Goal: Task Accomplishment & Management: Manage account settings

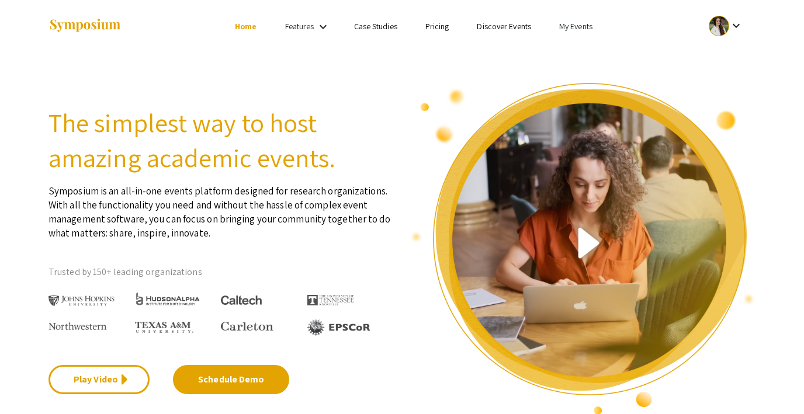
click at [578, 23] on link "My Events" at bounding box center [575, 26] width 33 height 11
click at [577, 41] on button "Events I've organized" at bounding box center [595, 52] width 100 height 28
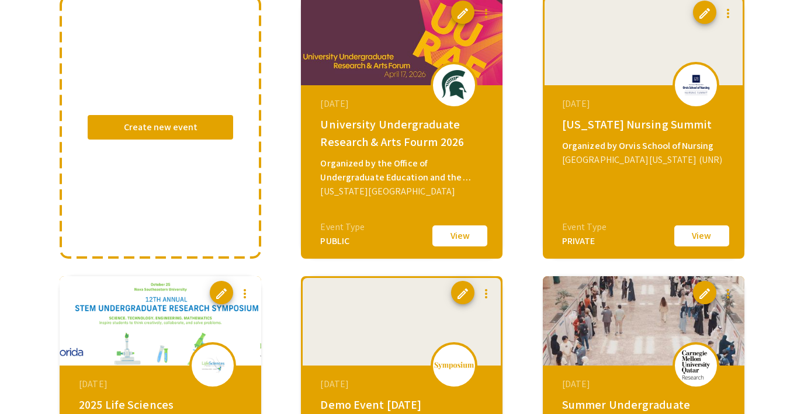
scroll to position [140, 0]
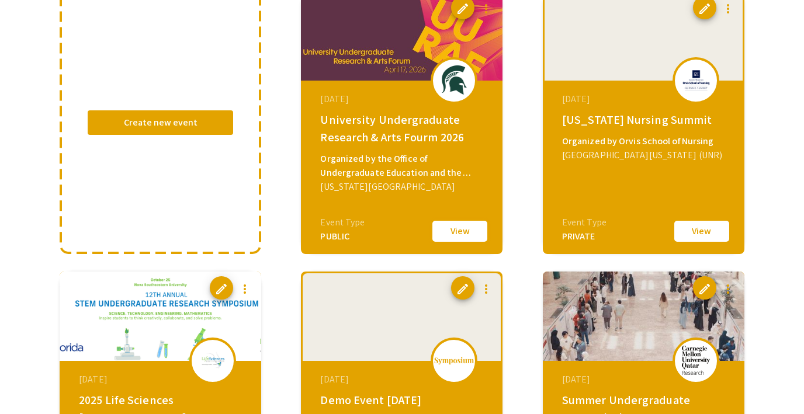
click at [462, 231] on button "View" at bounding box center [460, 231] width 58 height 25
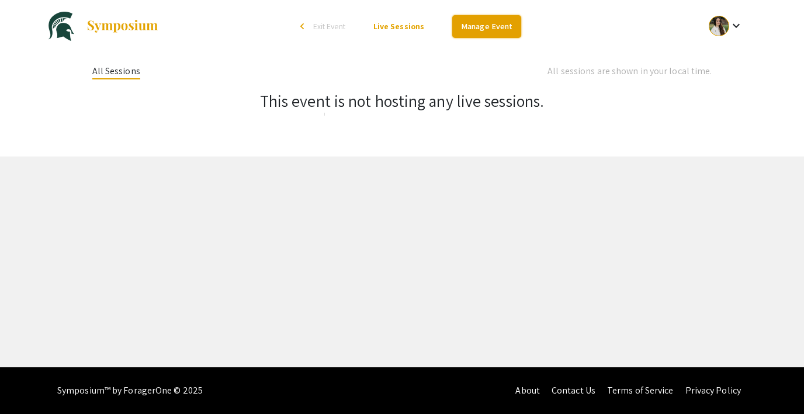
click at [476, 27] on link "Manage Event" at bounding box center [486, 26] width 69 height 23
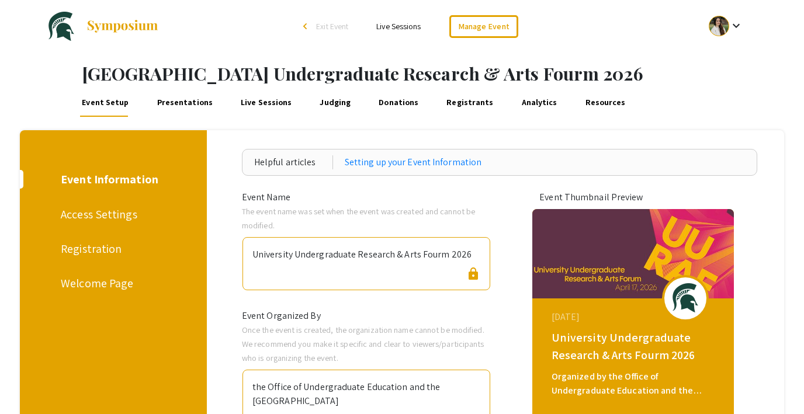
click at [323, 101] on link "Judging" at bounding box center [335, 103] width 35 height 28
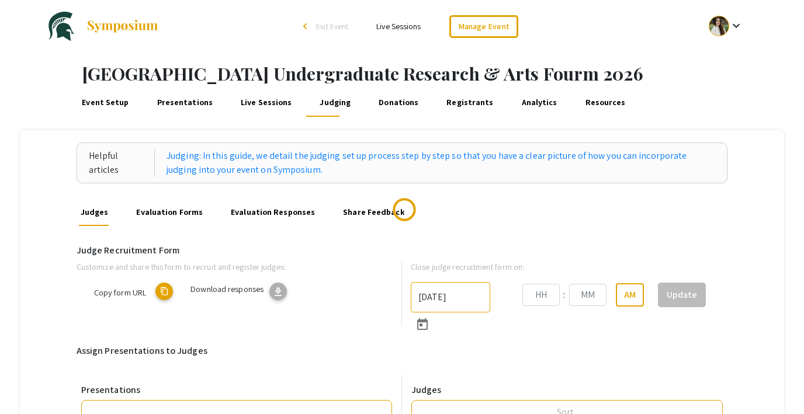
type input "10/8/2025"
type input "08"
type input "41"
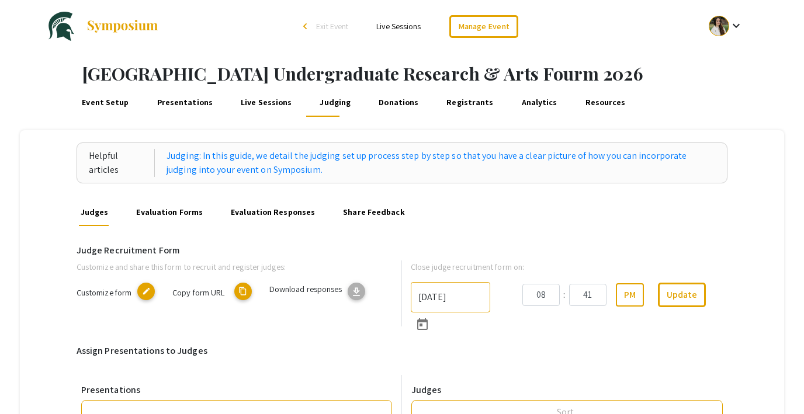
click at [174, 102] on link "Presentations" at bounding box center [185, 103] width 60 height 28
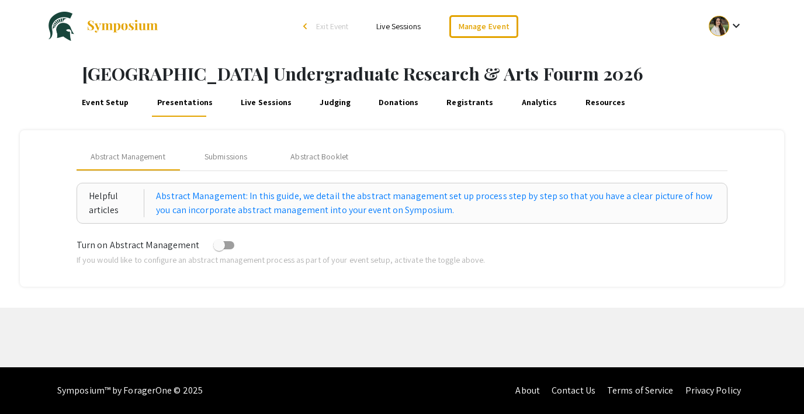
click at [445, 98] on link "Registrants" at bounding box center [470, 103] width 51 height 28
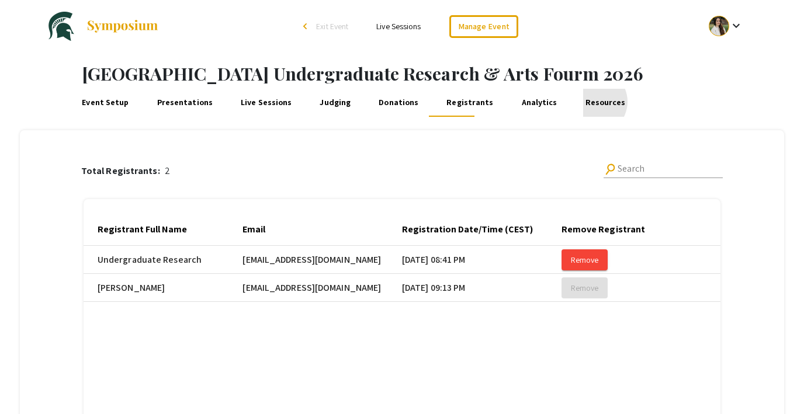
click at [583, 102] on link "Resources" at bounding box center [605, 103] width 44 height 28
click at [171, 99] on link "Presentations" at bounding box center [185, 103] width 60 height 28
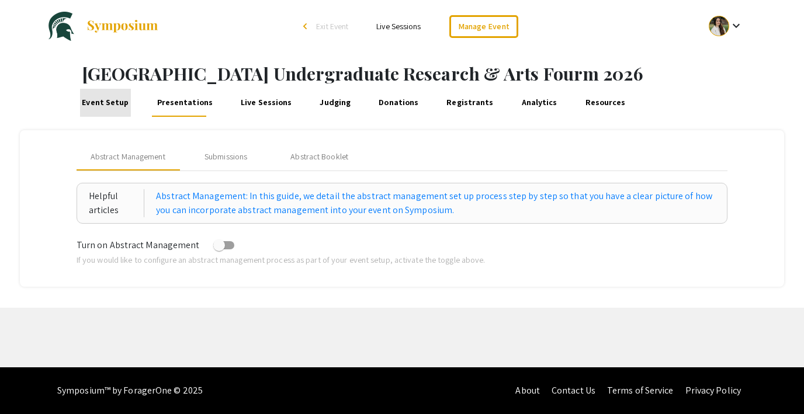
click at [105, 101] on link "Event Setup" at bounding box center [105, 103] width 51 height 28
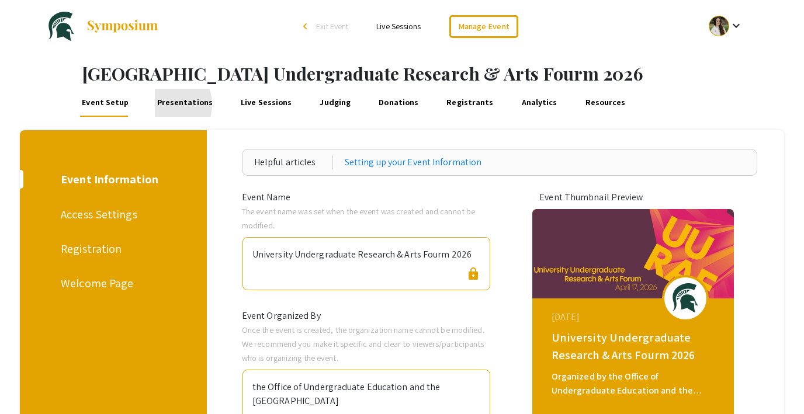
click at [162, 105] on link "Presentations" at bounding box center [185, 103] width 60 height 28
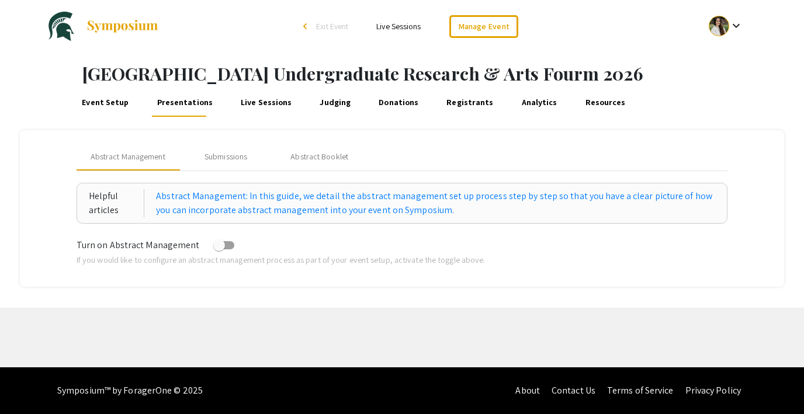
click at [338, 24] on span "Exit Event" at bounding box center [332, 26] width 32 height 11
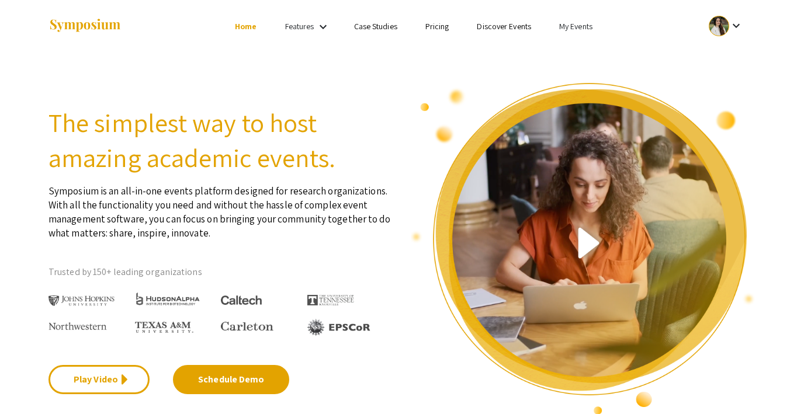
click at [568, 23] on link "My Events" at bounding box center [575, 26] width 33 height 11
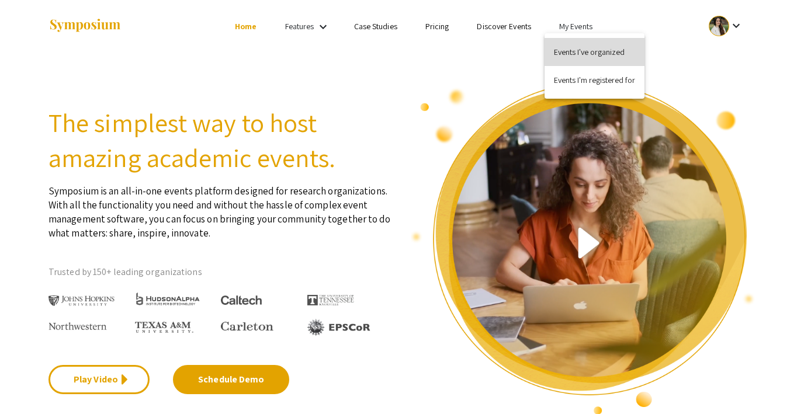
click at [582, 46] on button "Events I've organized" at bounding box center [595, 52] width 100 height 28
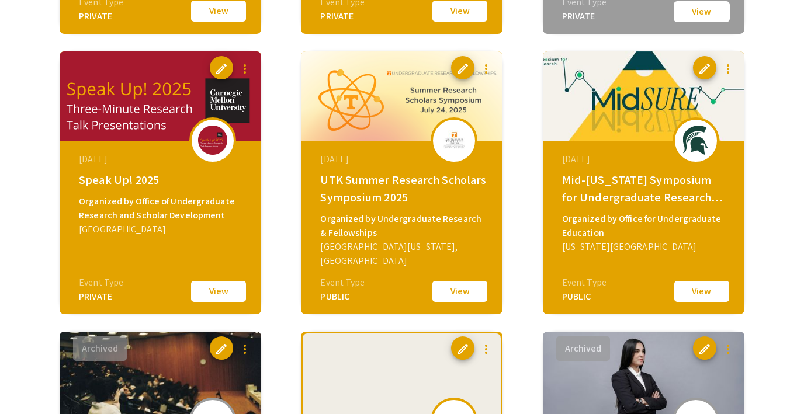
scroll to position [931, 0]
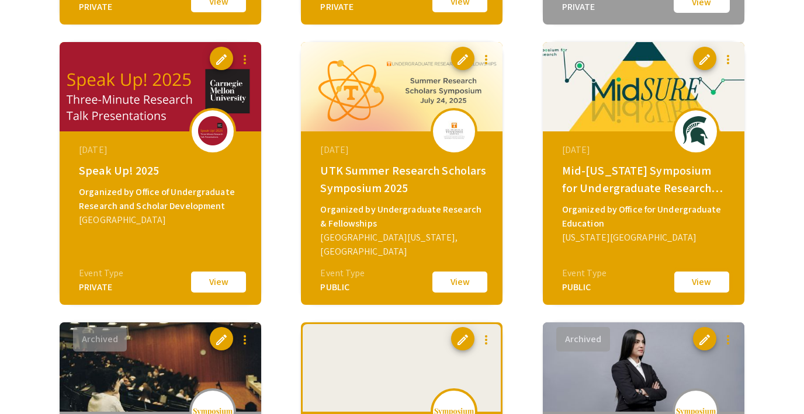
click at [702, 290] on button "View" at bounding box center [702, 282] width 58 height 25
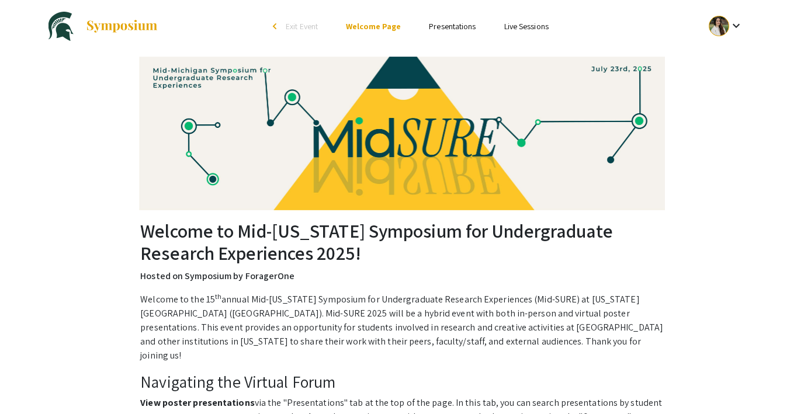
click at [444, 29] on link "Presentations" at bounding box center [452, 26] width 47 height 11
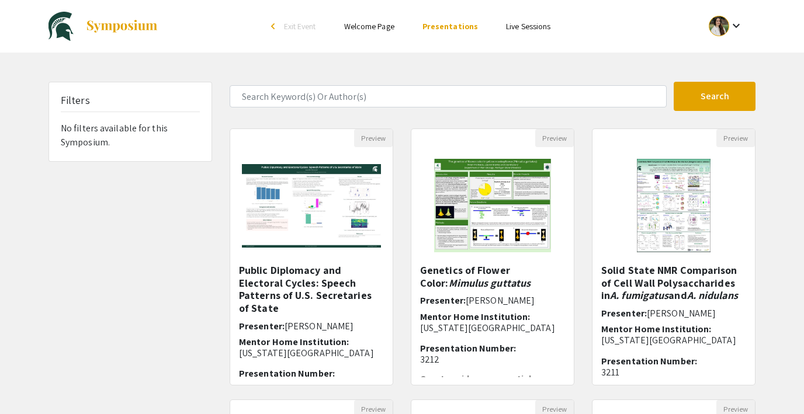
click at [529, 32] on li "Live Sessions" at bounding box center [528, 26] width 72 height 14
click at [523, 28] on link "Live Sessions" at bounding box center [528, 26] width 44 height 11
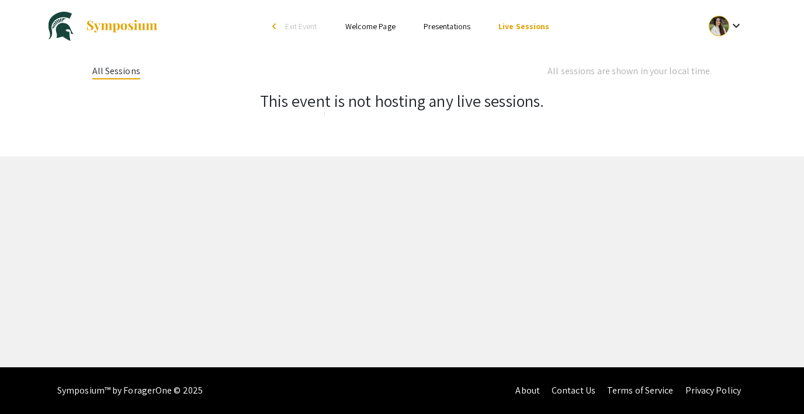
click at [447, 25] on link "Presentations" at bounding box center [447, 26] width 47 height 11
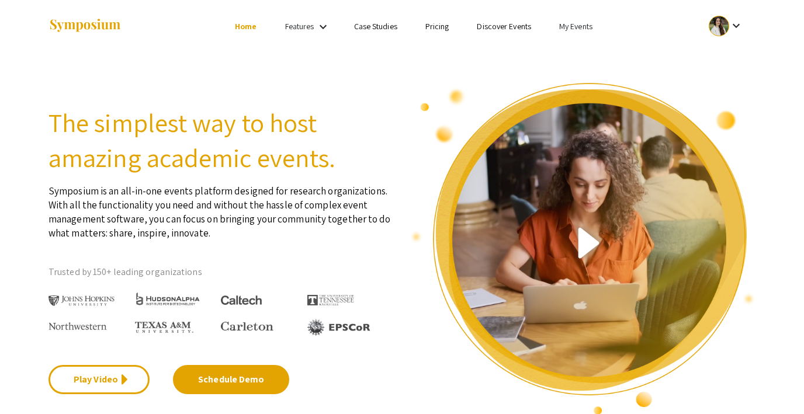
click at [577, 27] on link "My Events" at bounding box center [575, 26] width 33 height 11
click at [576, 44] on button "Events I've organized" at bounding box center [595, 52] width 100 height 28
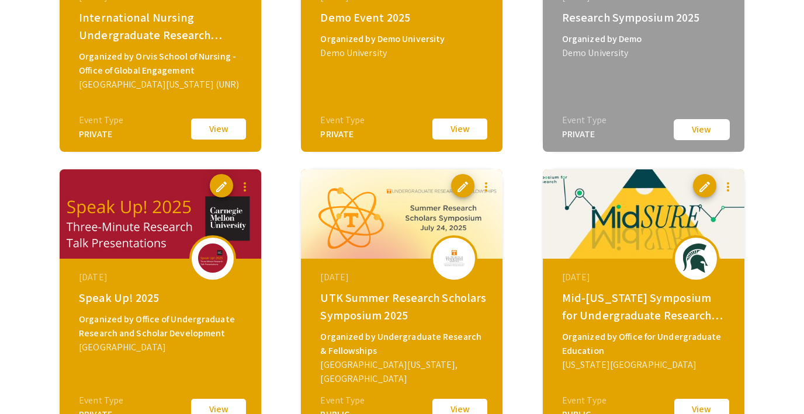
scroll to position [816, 0]
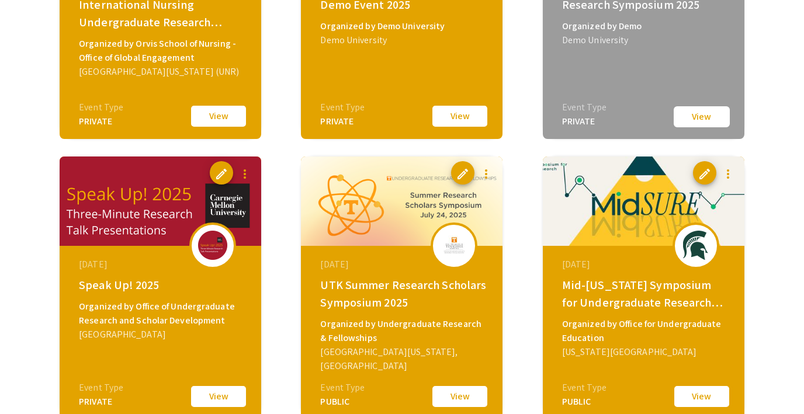
click at [697, 397] on button "View" at bounding box center [702, 397] width 58 height 25
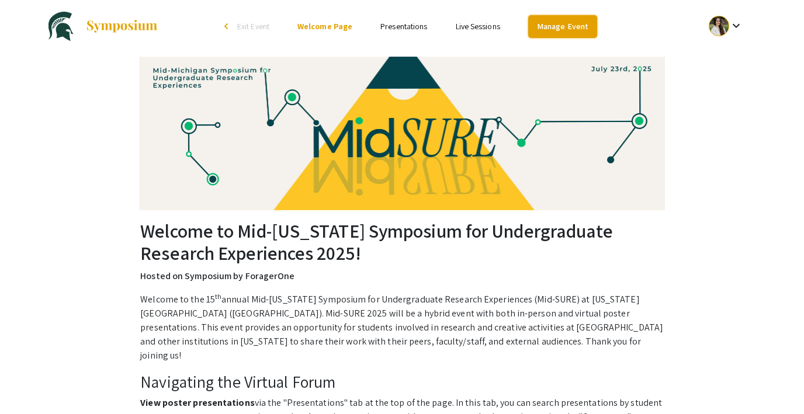
click at [539, 27] on link "Manage Event" at bounding box center [562, 26] width 69 height 23
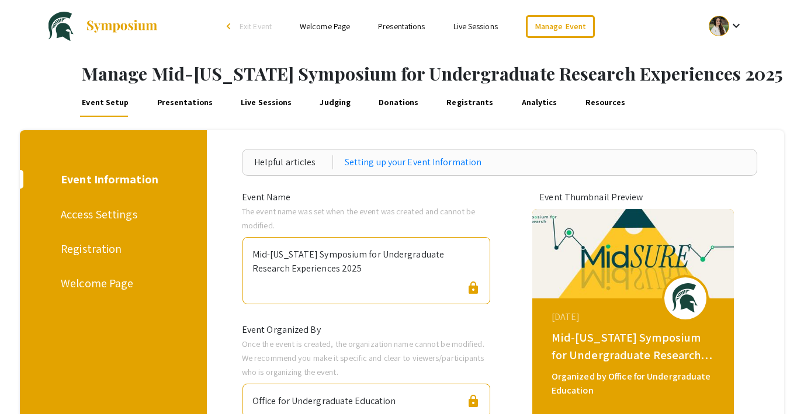
click at [174, 98] on link "Presentations" at bounding box center [185, 103] width 60 height 28
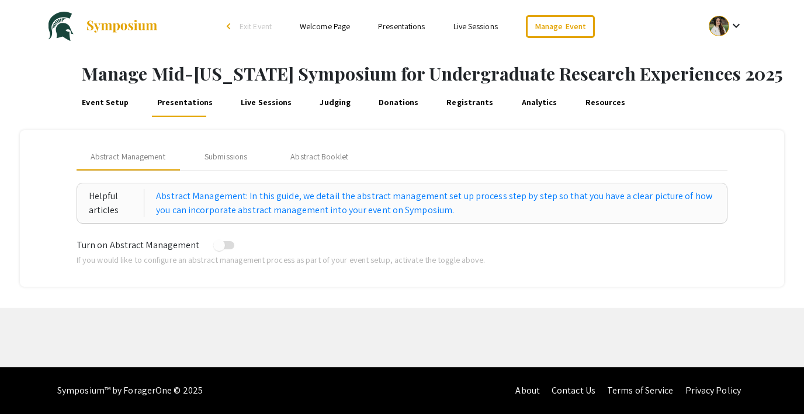
click at [266, 105] on link "Live Sessions" at bounding box center [266, 103] width 55 height 28
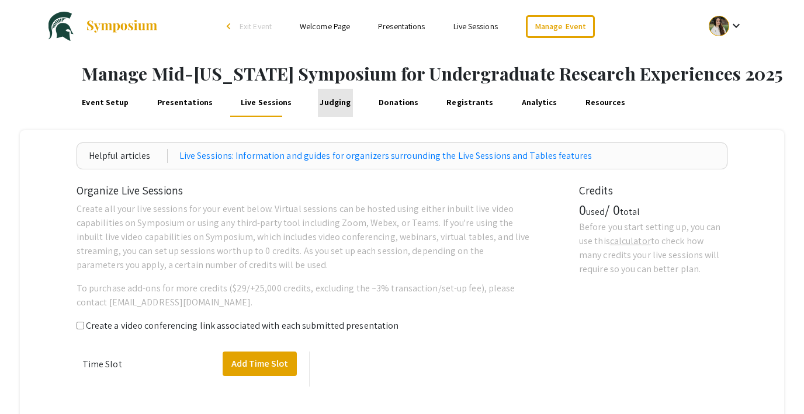
click at [332, 104] on link "Judging" at bounding box center [335, 103] width 35 height 28
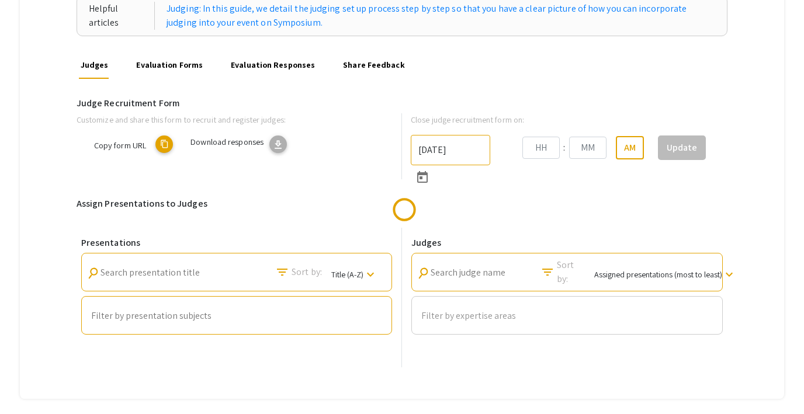
type input "11/16/2024"
type input "02"
type input "31"
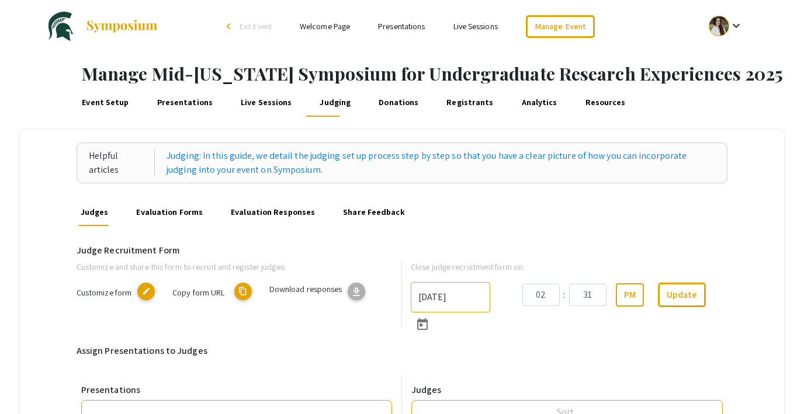
click at [417, 22] on link "Presentations" at bounding box center [401, 26] width 47 height 11
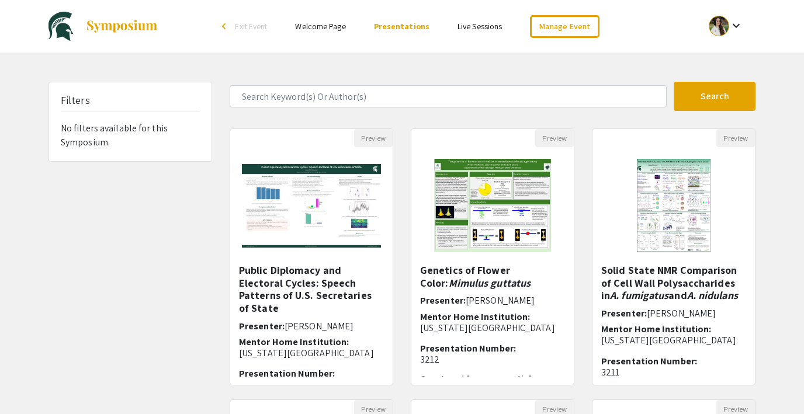
click at [330, 27] on link "Welcome Page" at bounding box center [320, 26] width 50 height 11
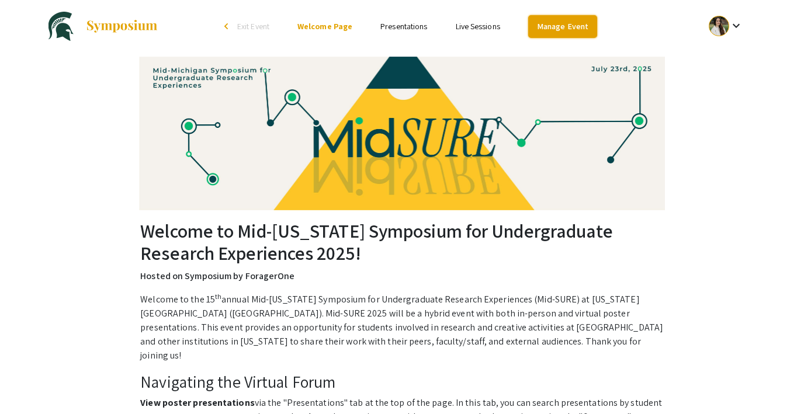
click at [555, 27] on link "Manage Event" at bounding box center [562, 26] width 69 height 23
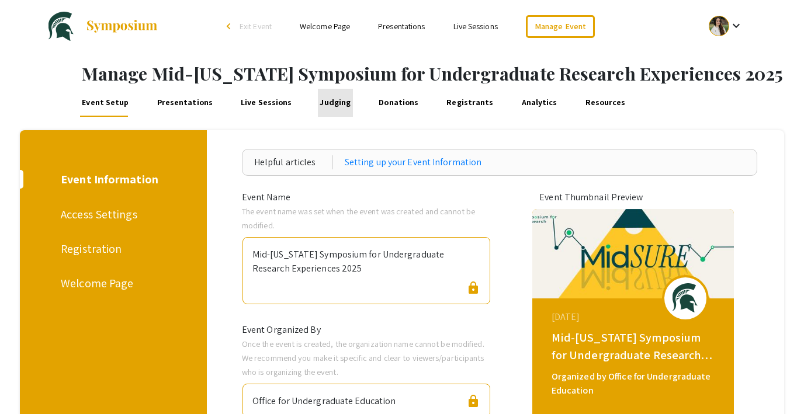
click at [333, 104] on link "Judging" at bounding box center [335, 103] width 35 height 28
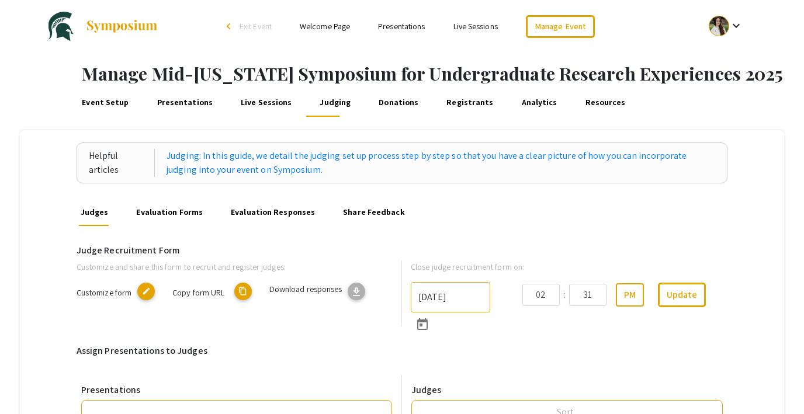
click at [337, 27] on link "Welcome Page" at bounding box center [325, 26] width 50 height 11
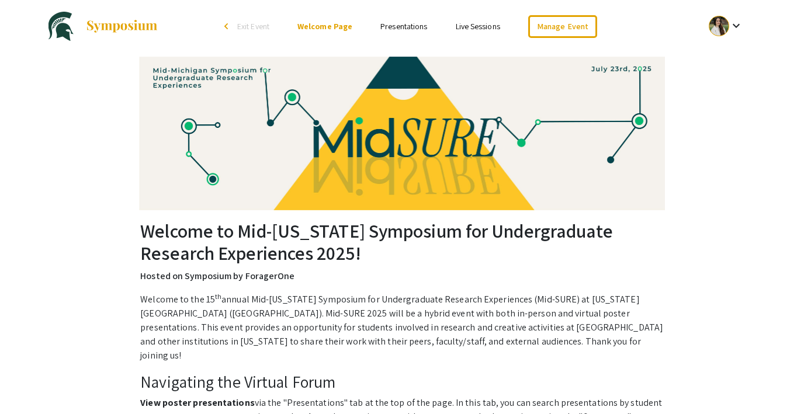
click at [409, 30] on link "Presentations" at bounding box center [404, 26] width 47 height 11
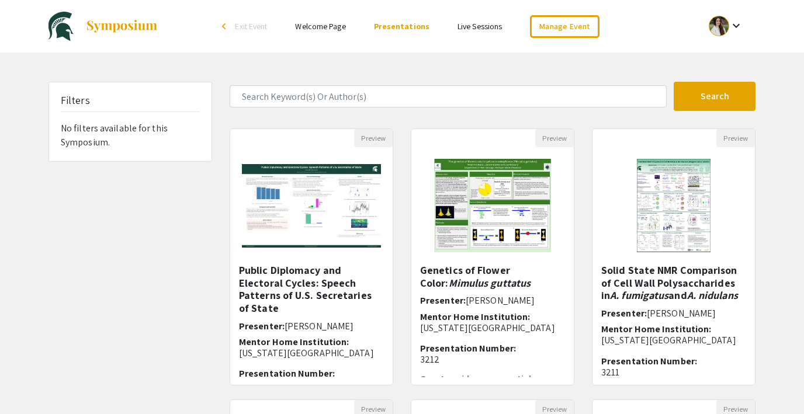
click at [261, 25] on span "Exit Event" at bounding box center [251, 26] width 32 height 11
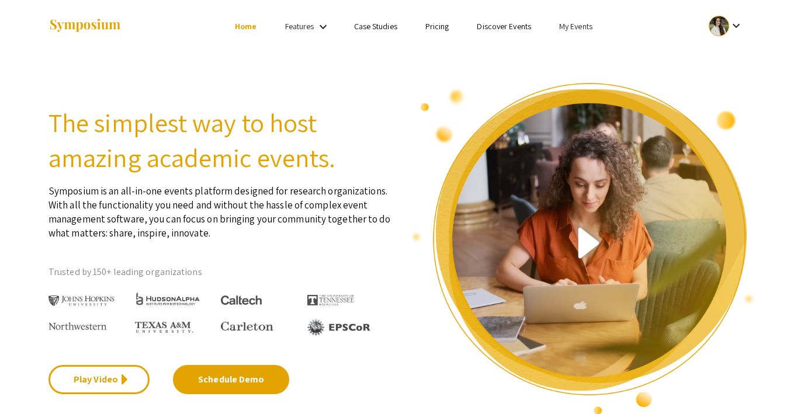
click at [575, 26] on link "My Events" at bounding box center [575, 26] width 33 height 11
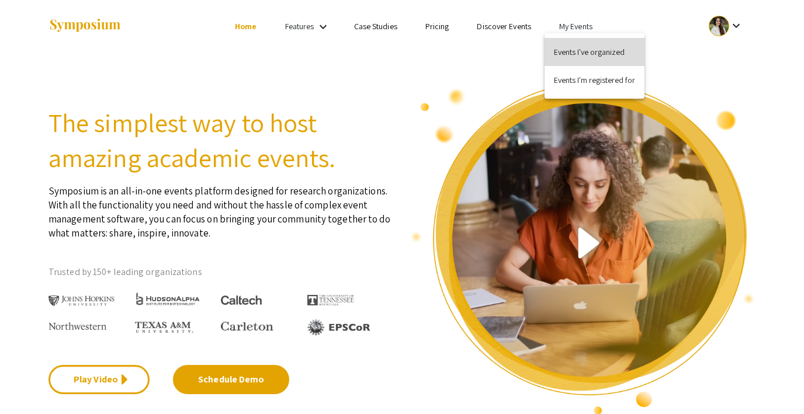
click at [569, 51] on button "Events I've organized" at bounding box center [595, 52] width 100 height 28
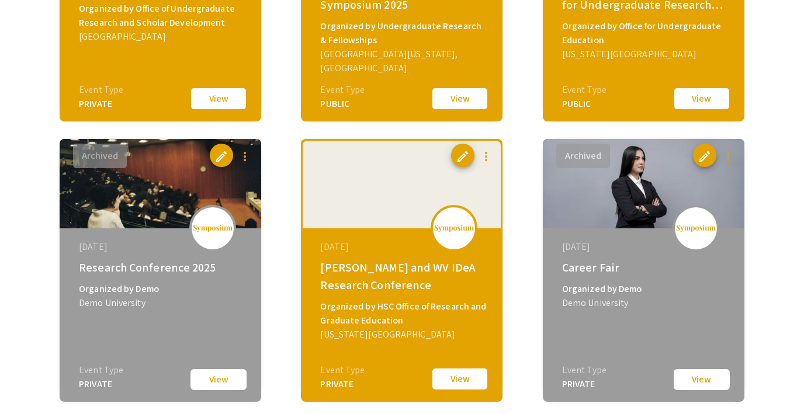
scroll to position [1766, 0]
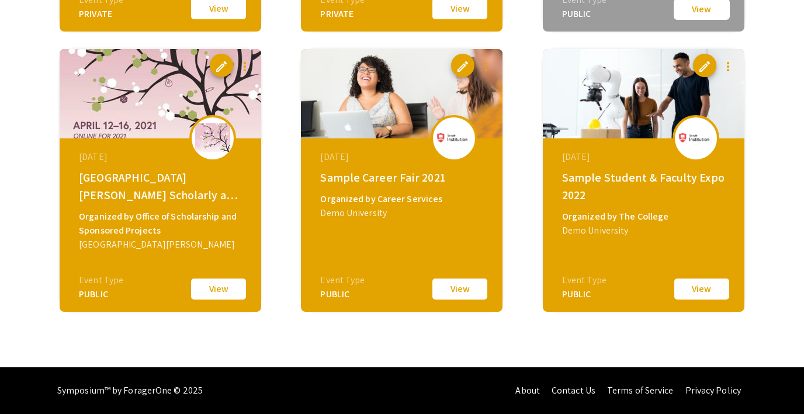
click at [692, 288] on button "View" at bounding box center [702, 289] width 58 height 25
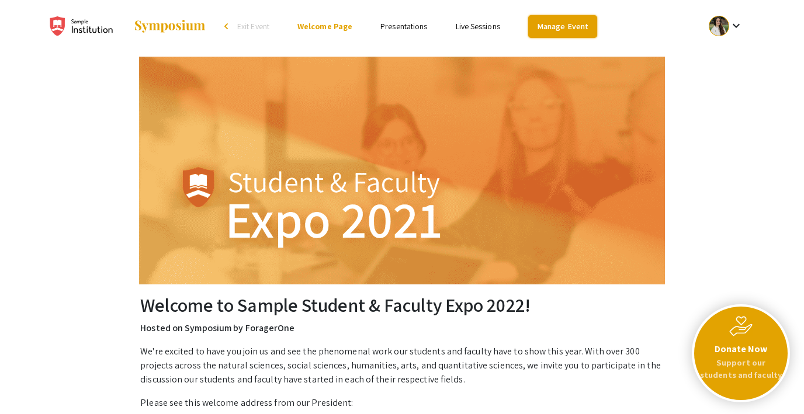
click at [541, 22] on link "Manage Event" at bounding box center [562, 26] width 69 height 23
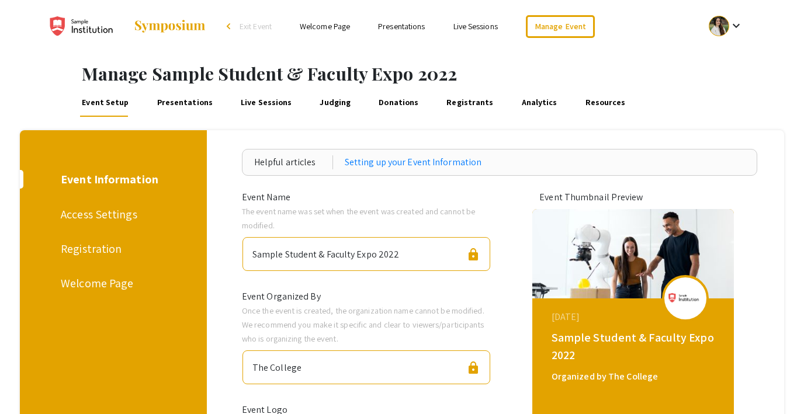
click at [247, 99] on link "Live Sessions" at bounding box center [266, 103] width 55 height 28
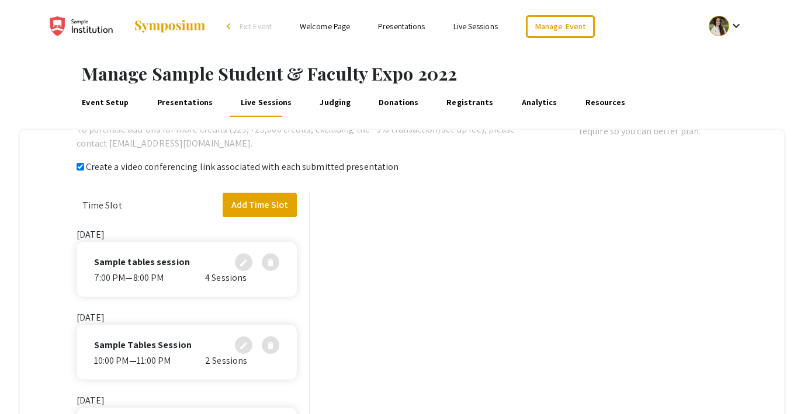
checkbox input "true"
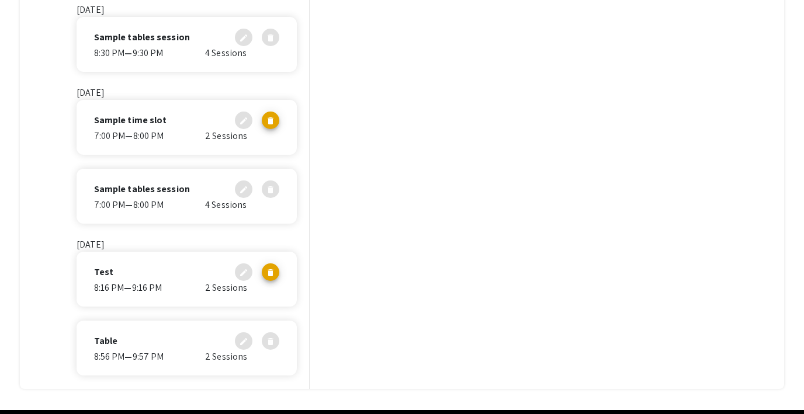
scroll to position [422, 0]
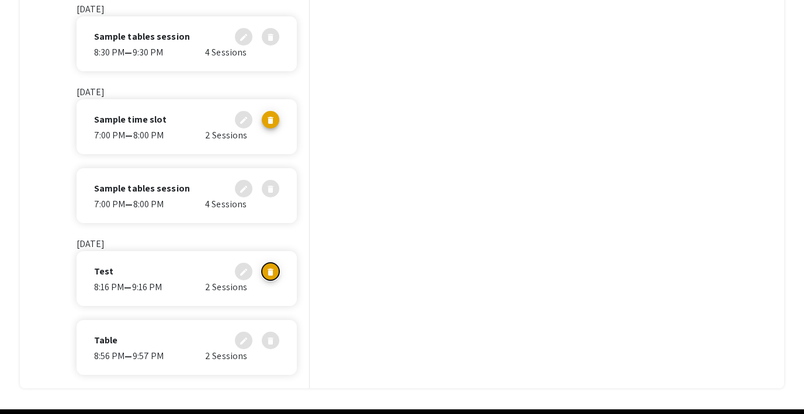
click at [269, 269] on mat-icon "delete" at bounding box center [270, 269] width 9 height 9
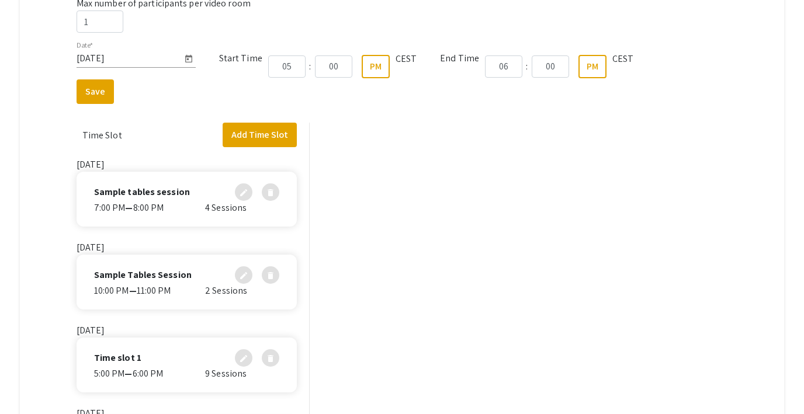
scroll to position [344, 0]
click at [247, 131] on button "Add Time Slot" at bounding box center [260, 136] width 74 height 25
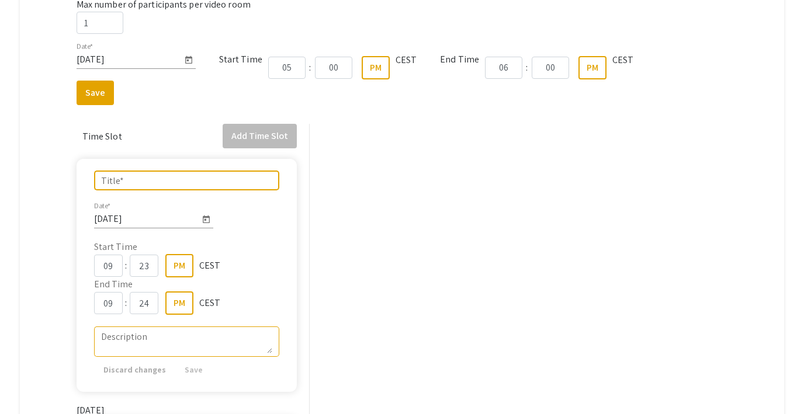
scroll to position [65, 0]
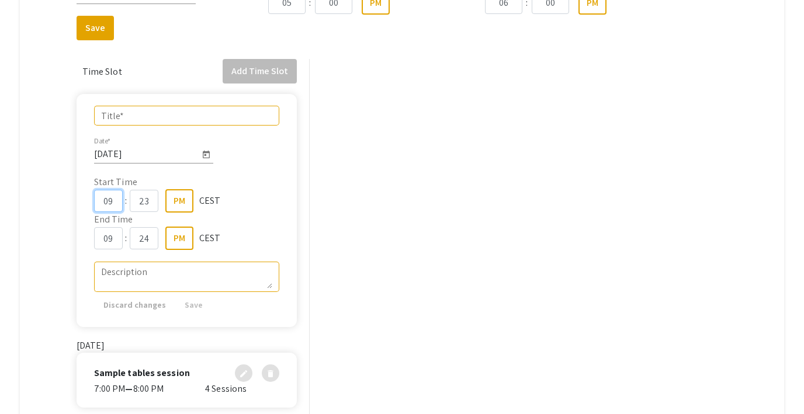
click at [112, 199] on input "09" at bounding box center [108, 201] width 29 height 22
type input "0"
type input "10"
click at [147, 197] on input "23" at bounding box center [144, 201] width 29 height 22
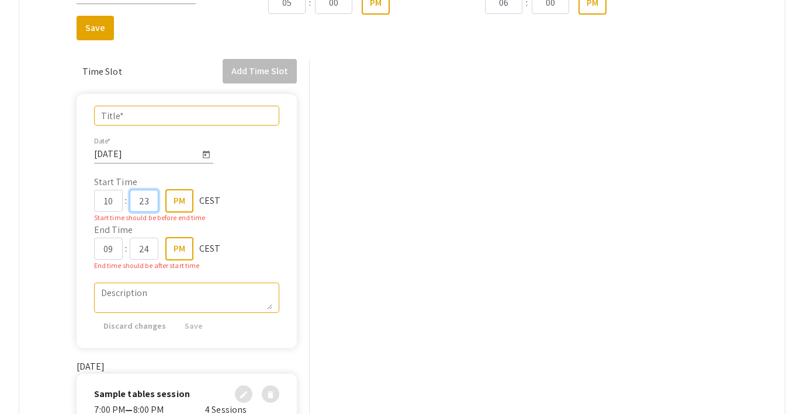
type input "2"
type input "00"
click at [109, 250] on input "09" at bounding box center [108, 249] width 29 height 22
type input "11"
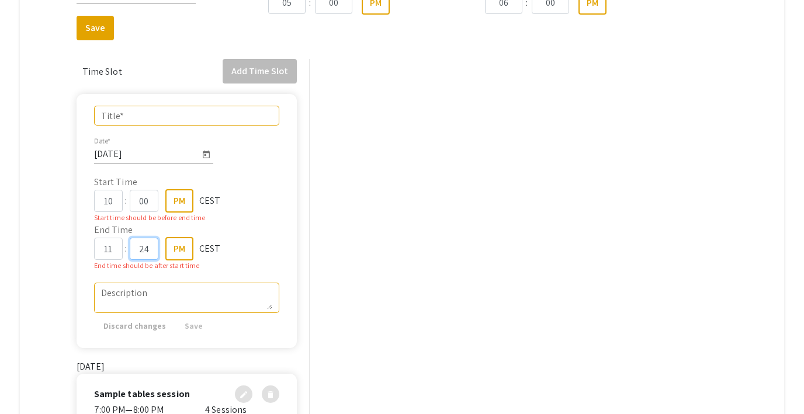
click at [148, 250] on form "Title * 9/8/2025 Date * Start Time 10 : 00 PM CEST Start time should be before …" at bounding box center [187, 221] width 220 height 254
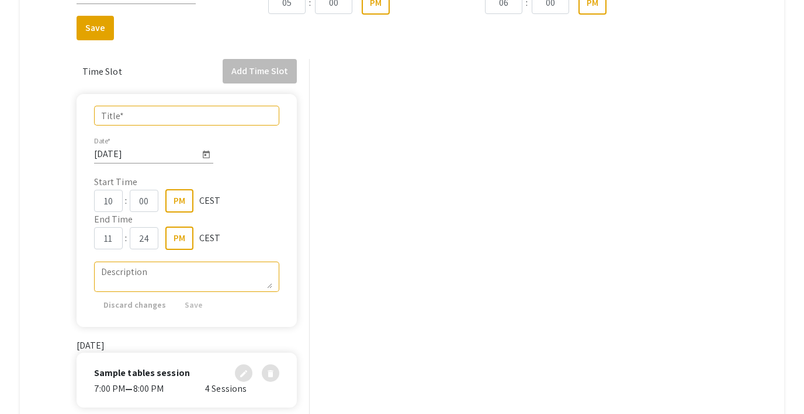
click at [148, 250] on mat-form-field "Description" at bounding box center [186, 272] width 185 height 44
click at [147, 244] on input "24" at bounding box center [144, 238] width 29 height 22
type input "00"
click at [139, 269] on textarea "Description" at bounding box center [186, 276] width 171 height 23
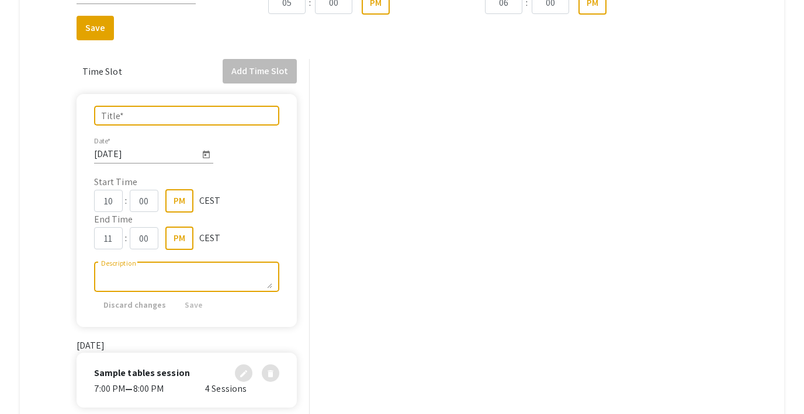
click at [122, 113] on input "Title *" at bounding box center [186, 115] width 171 height 11
type input "Sample"
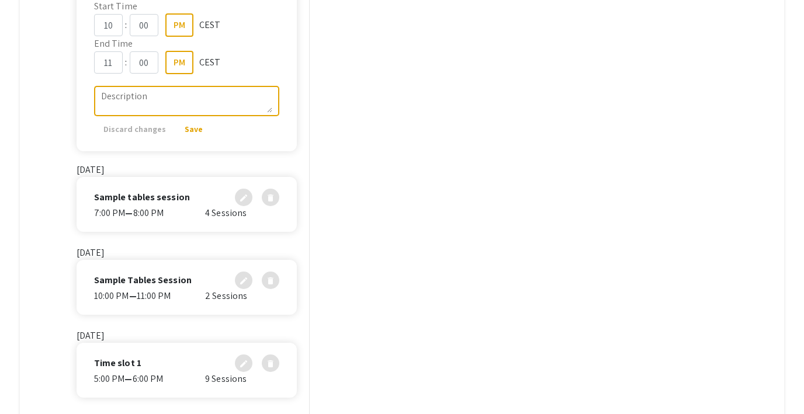
scroll to position [0, 0]
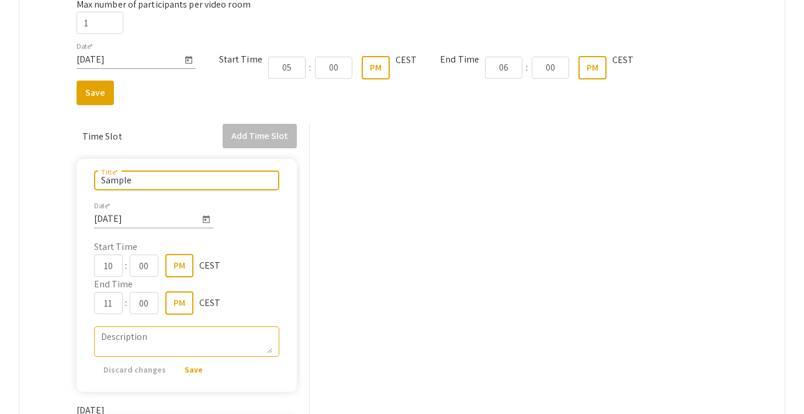
click at [113, 182] on input "Sample" at bounding box center [186, 180] width 171 height 11
type input "Time slot"
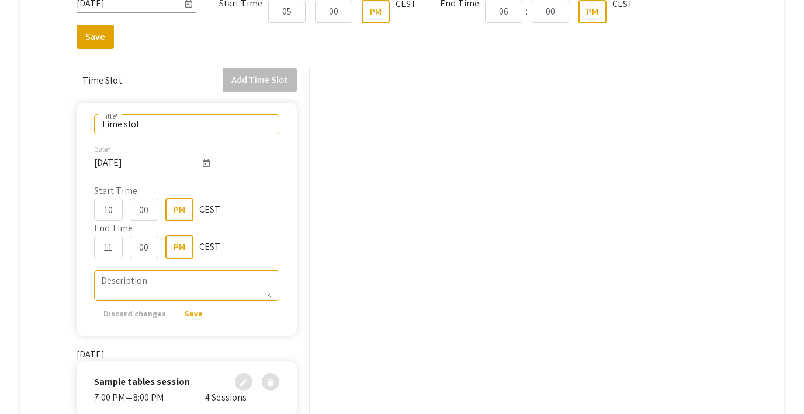
scroll to position [77, 0]
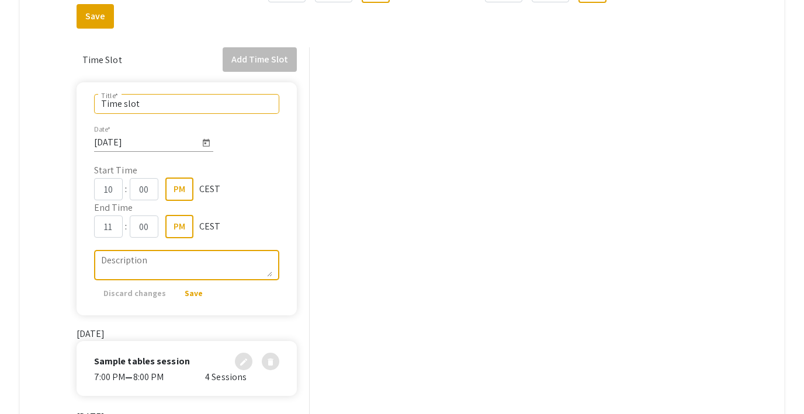
click at [163, 260] on textarea "Description" at bounding box center [186, 265] width 171 height 23
click at [189, 297] on span "Save" at bounding box center [194, 293] width 18 height 11
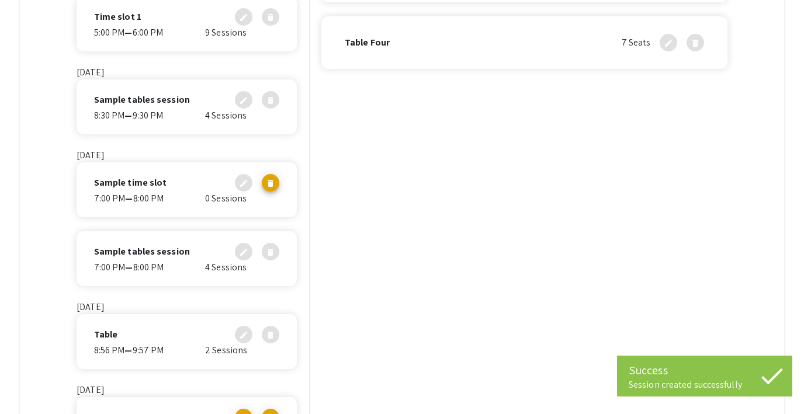
scroll to position [464, 0]
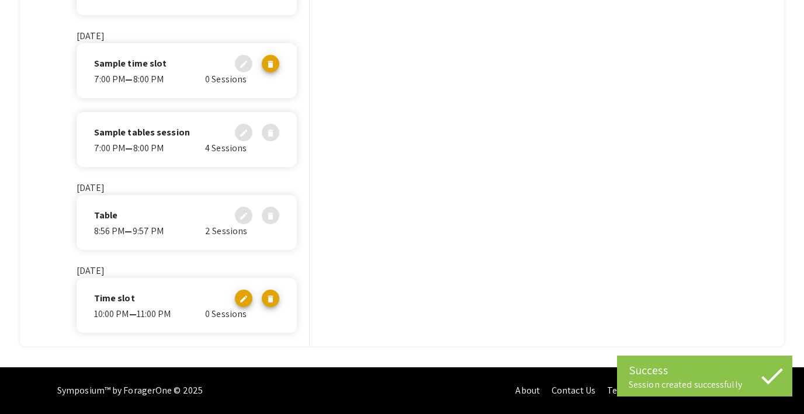
click at [141, 308] on div "10:00 PM — 11:00 PM" at bounding box center [149, 315] width 111 height 14
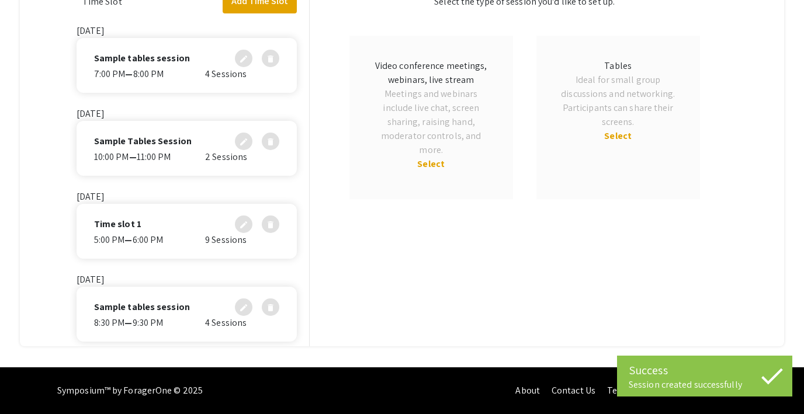
scroll to position [0, 0]
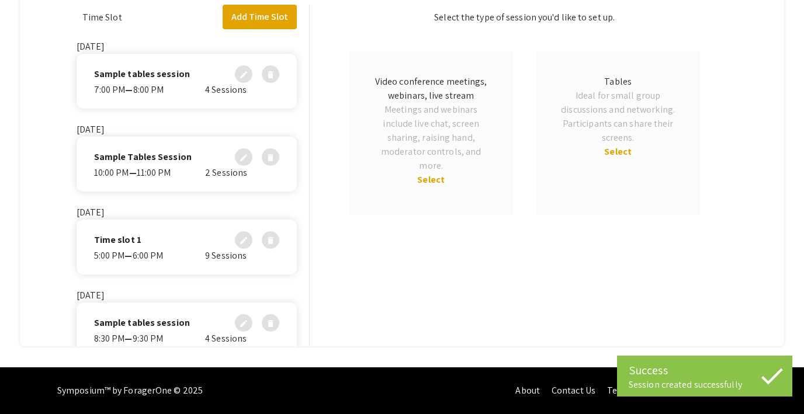
click at [430, 177] on span "Select" at bounding box center [430, 180] width 27 height 12
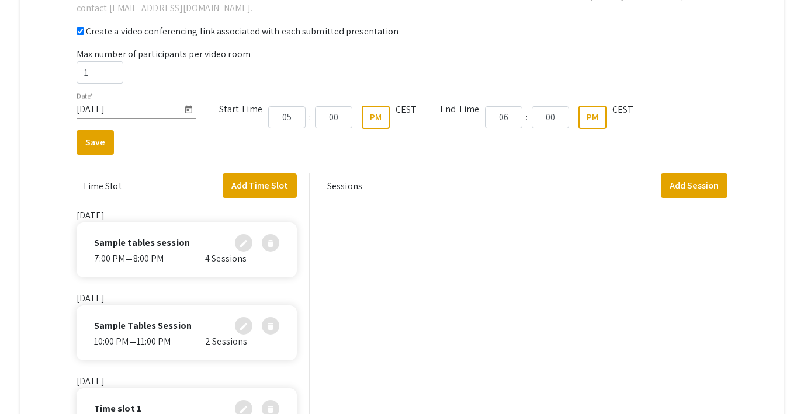
scroll to position [284, 0]
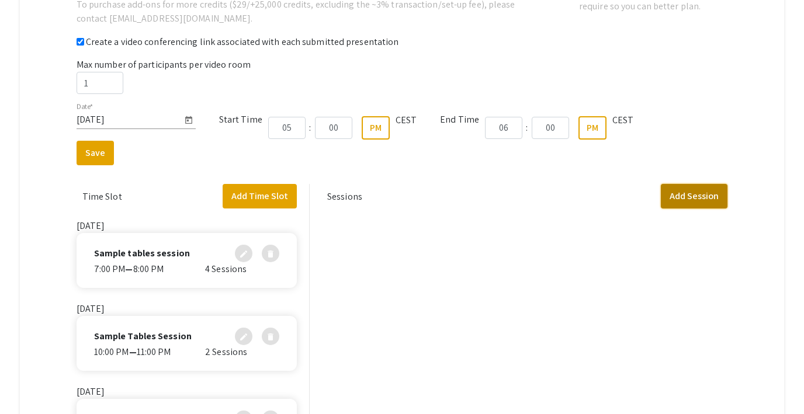
click at [682, 192] on button "Add Session" at bounding box center [694, 196] width 67 height 25
select select "false"
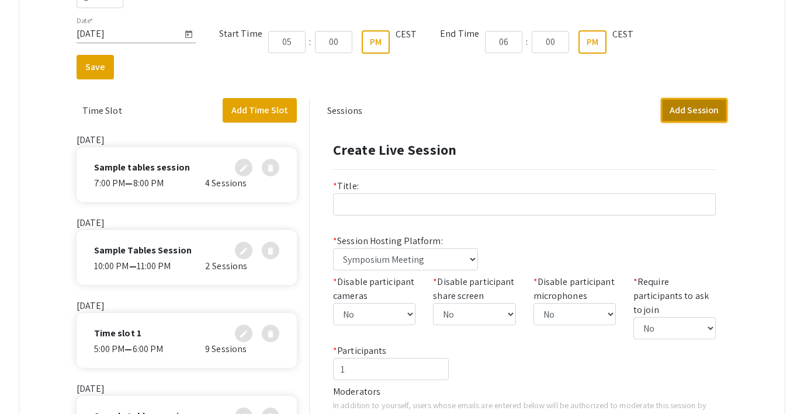
scroll to position [114, 0]
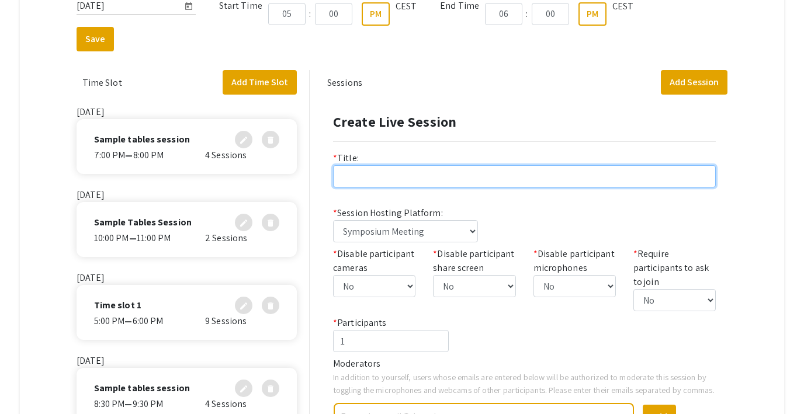
click at [358, 174] on input "text" at bounding box center [524, 176] width 383 height 22
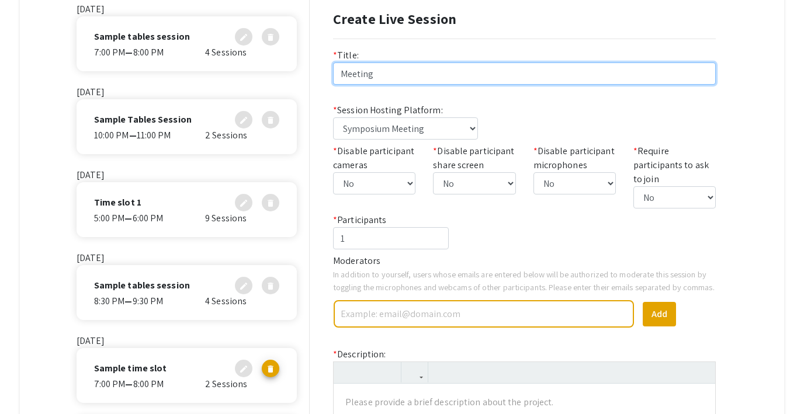
scroll to position [222, 0]
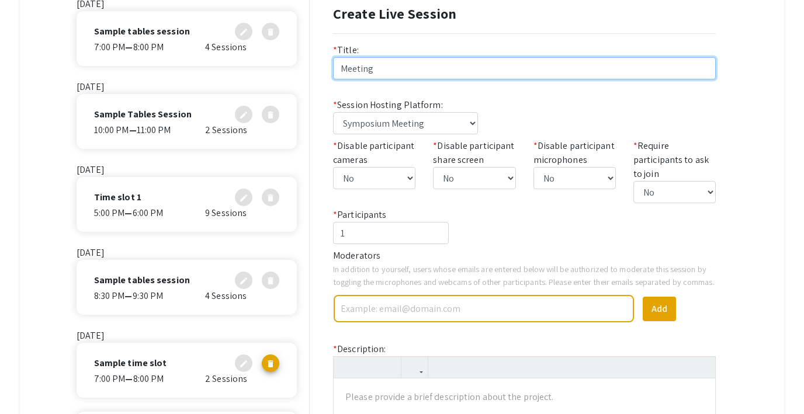
type input "Meeting"
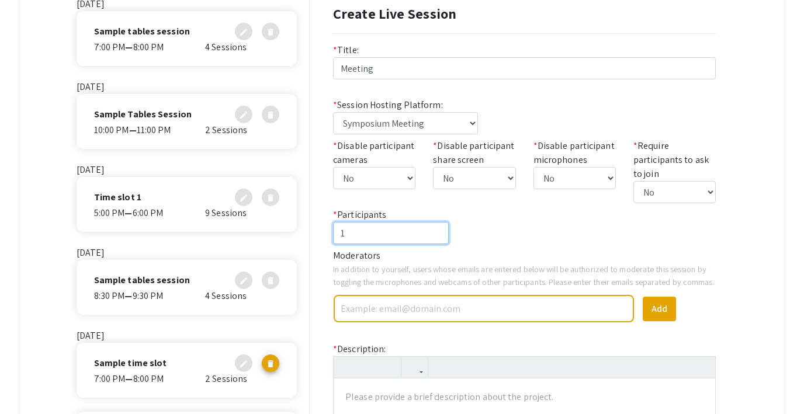
click at [382, 236] on input "1" at bounding box center [391, 233] width 116 height 22
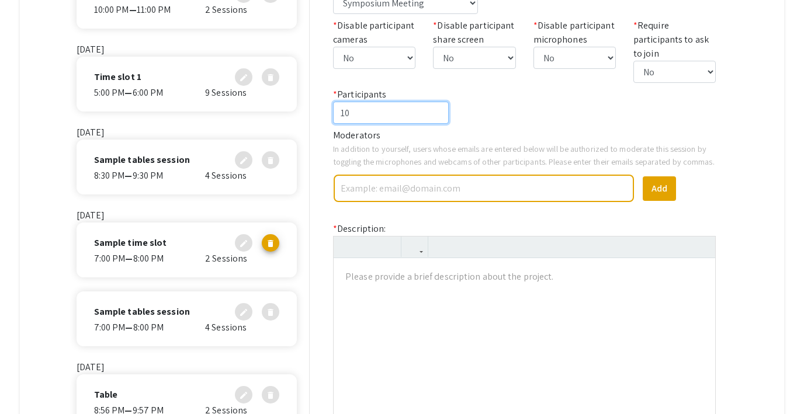
type input "10"
click at [395, 293] on div at bounding box center [525, 345] width 382 height 175
type textarea "<p>Meeting</p>"
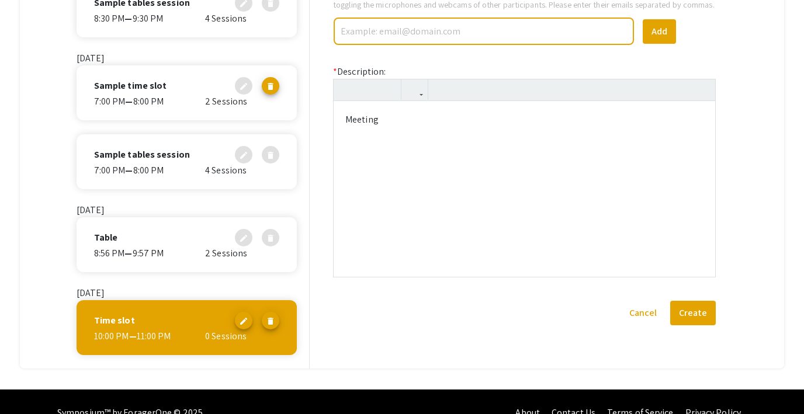
scroll to position [464, 0]
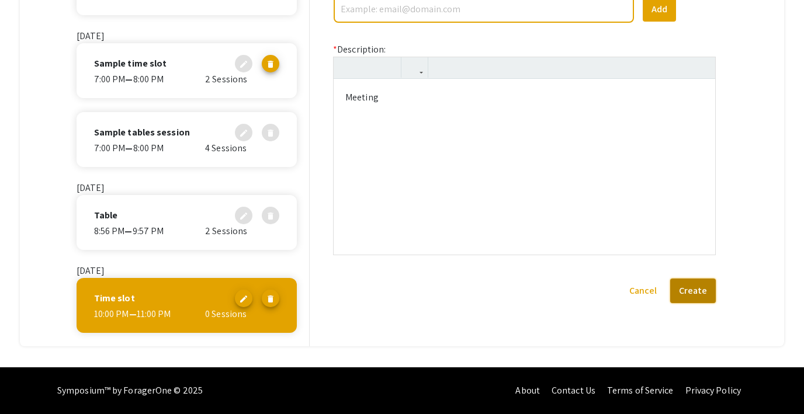
click at [703, 303] on button "Create" at bounding box center [694, 291] width 46 height 25
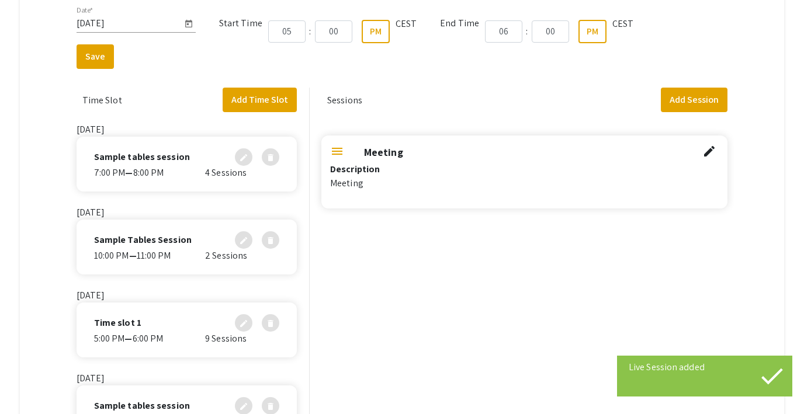
scroll to position [216, 0]
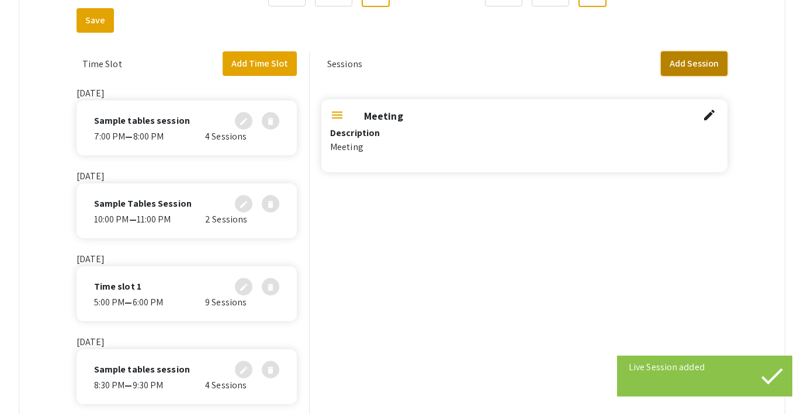
click at [671, 63] on button "Add Session" at bounding box center [694, 63] width 67 height 25
select select "false"
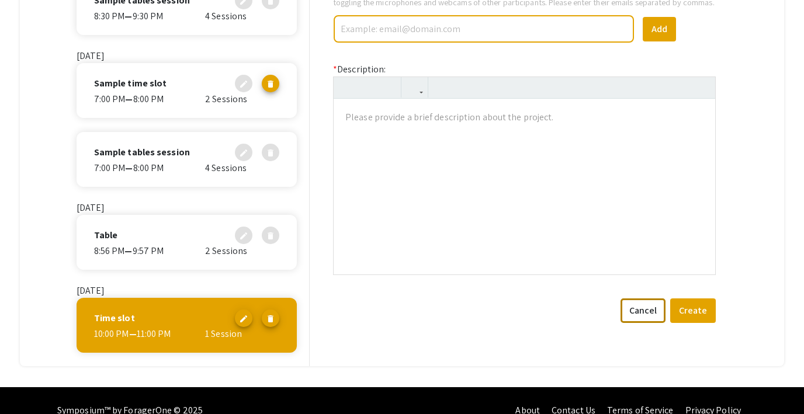
scroll to position [448, 0]
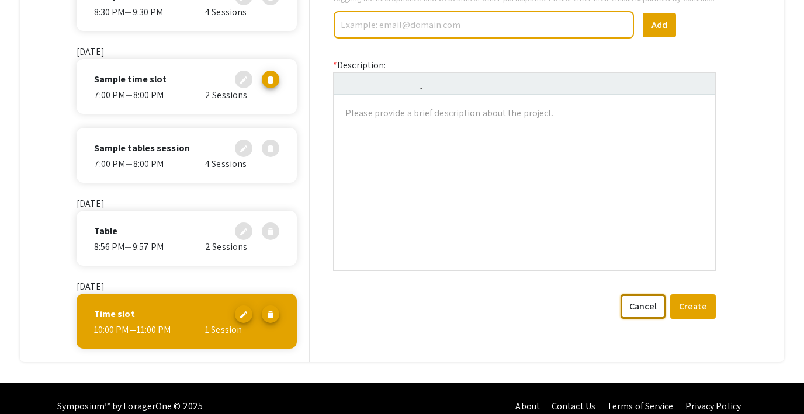
click at [635, 319] on button "Cancel" at bounding box center [643, 307] width 45 height 25
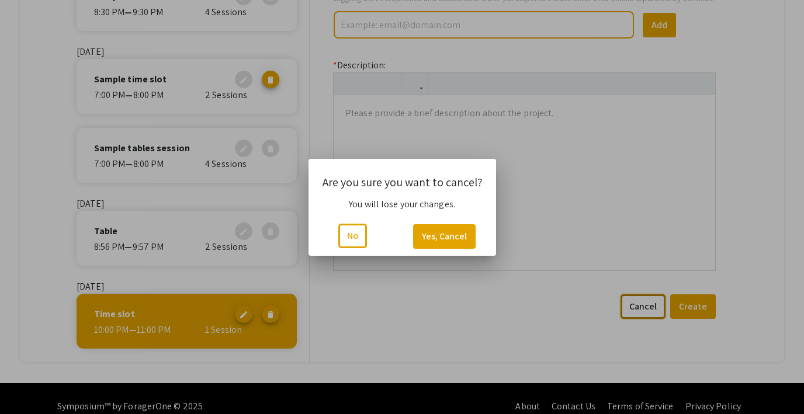
scroll to position [0, 0]
click at [439, 236] on button "Yes, Cancel" at bounding box center [444, 236] width 63 height 25
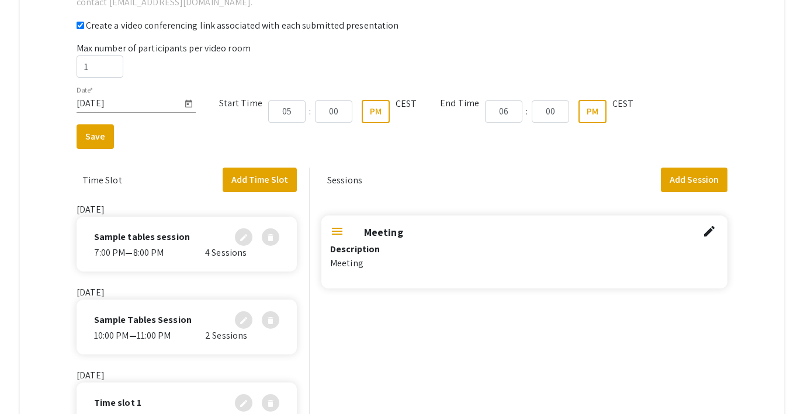
scroll to position [293, 0]
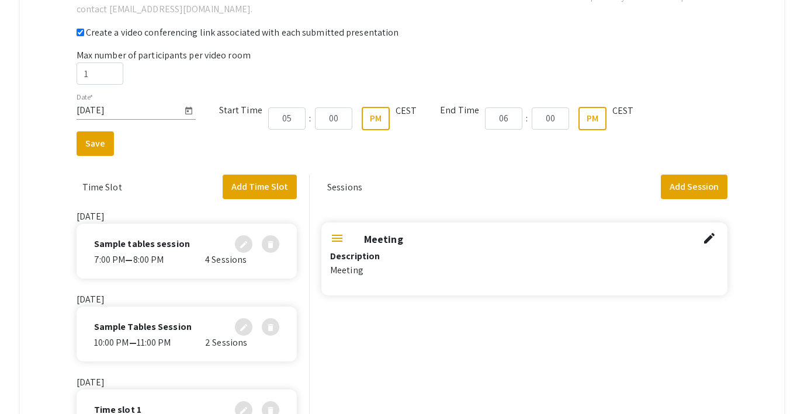
click at [413, 264] on p "Meeting" at bounding box center [524, 271] width 389 height 14
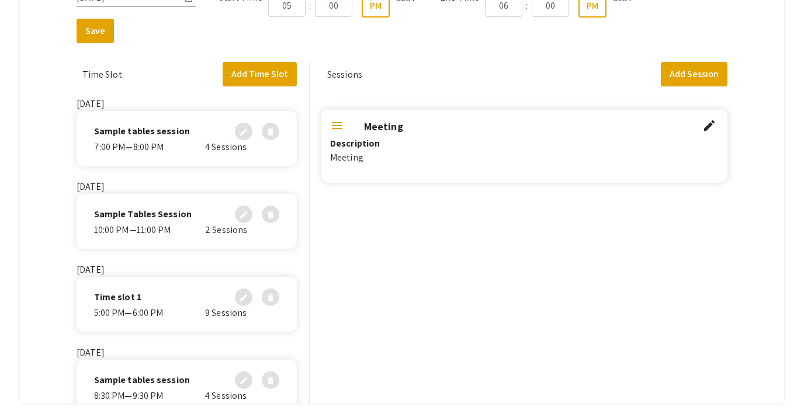
scroll to position [391, 0]
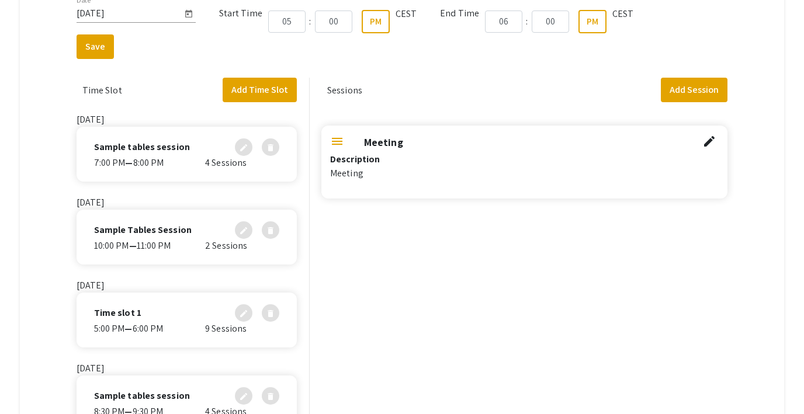
click at [712, 144] on span "edit" at bounding box center [710, 141] width 14 height 14
select select "false"
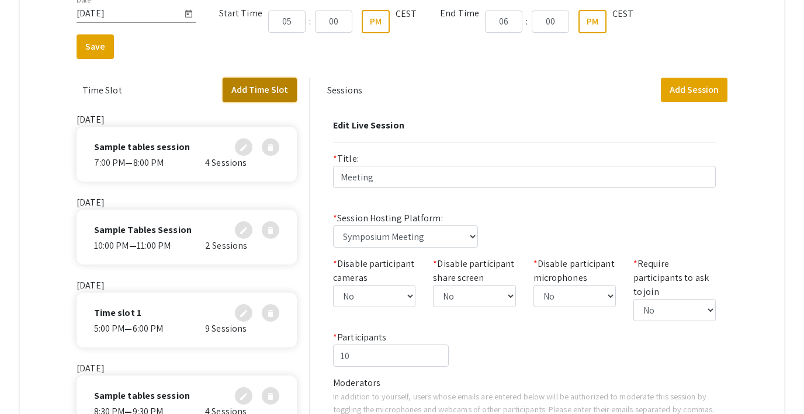
click at [271, 91] on button "Add Time Slot" at bounding box center [260, 90] width 74 height 25
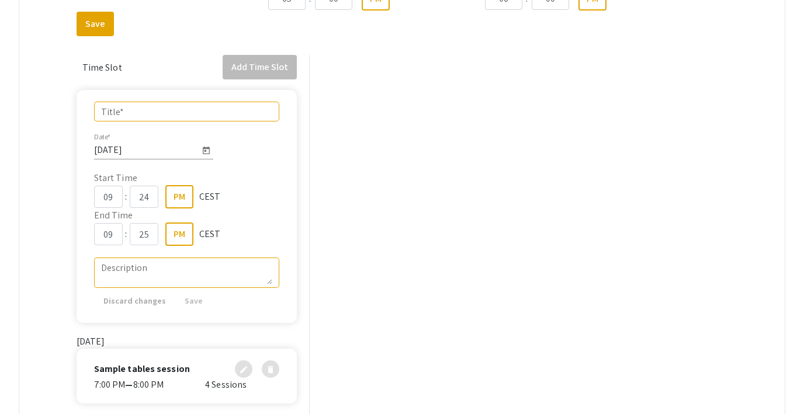
scroll to position [25, 0]
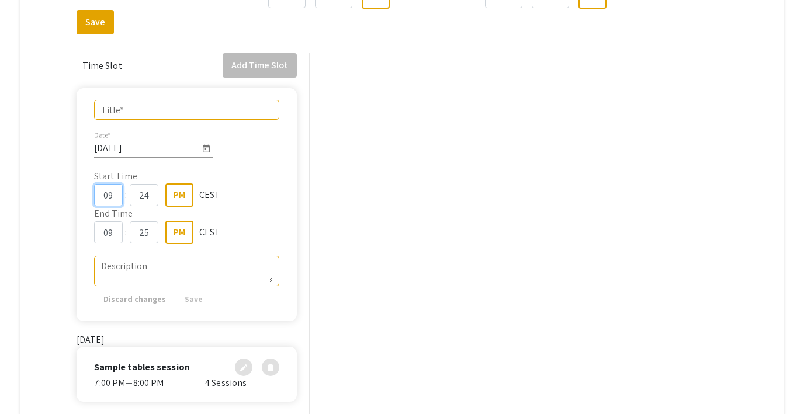
click at [111, 198] on input "09" at bounding box center [108, 195] width 29 height 22
type input "10"
click at [155, 191] on input "24" at bounding box center [144, 195] width 29 height 22
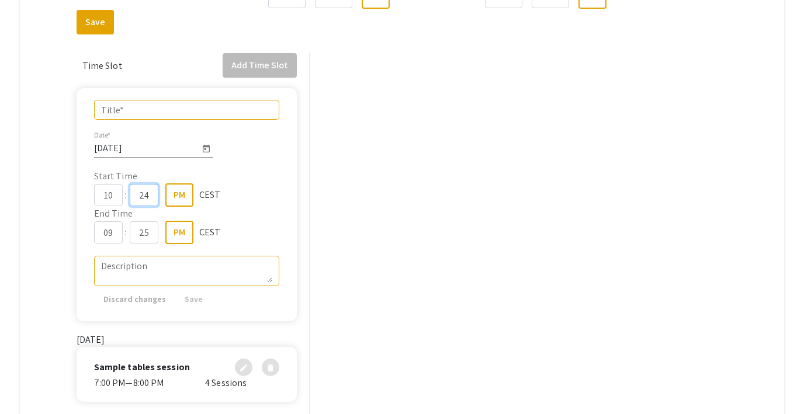
click at [155, 191] on input "24" at bounding box center [144, 195] width 29 height 22
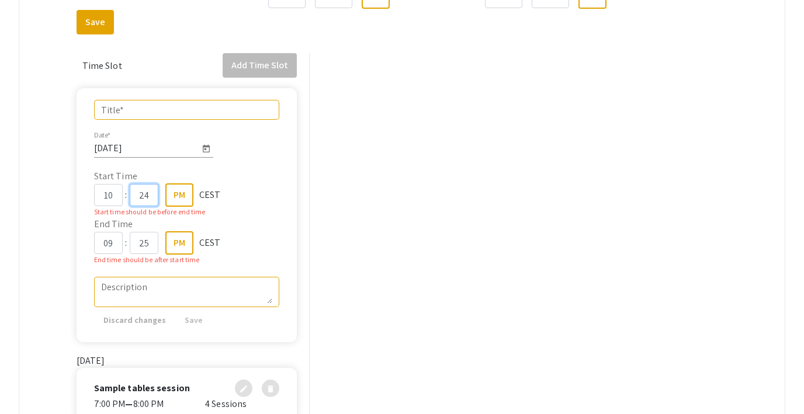
click at [155, 191] on input "24" at bounding box center [144, 195] width 29 height 22
type input "00"
click at [111, 241] on input "09" at bounding box center [108, 243] width 29 height 22
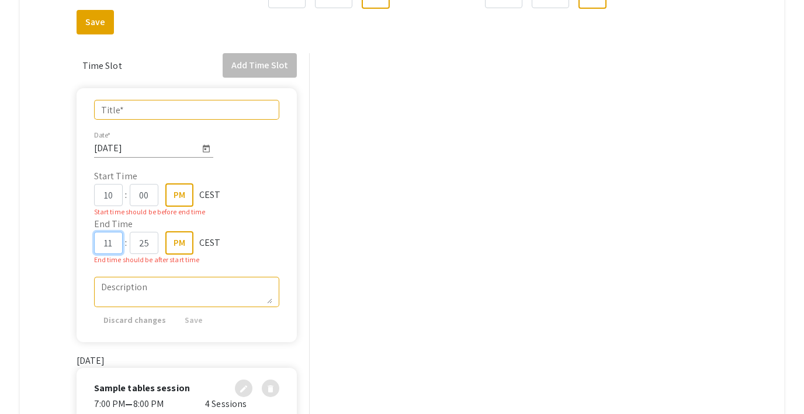
type input "11"
click at [144, 241] on input "25" at bounding box center [144, 243] width 29 height 22
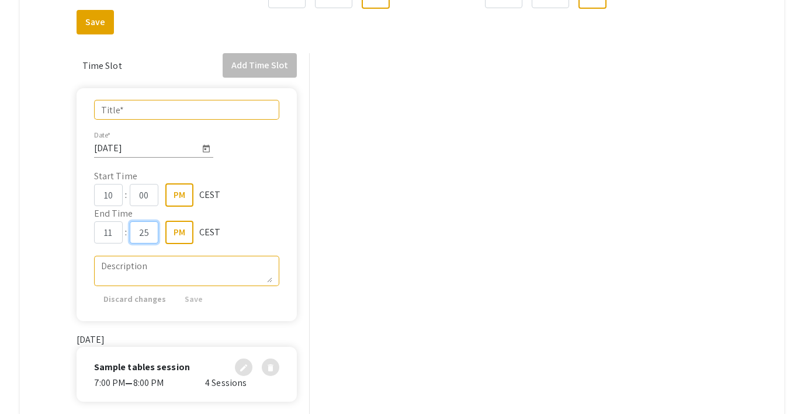
click at [144, 241] on input "25" at bounding box center [144, 233] width 29 height 22
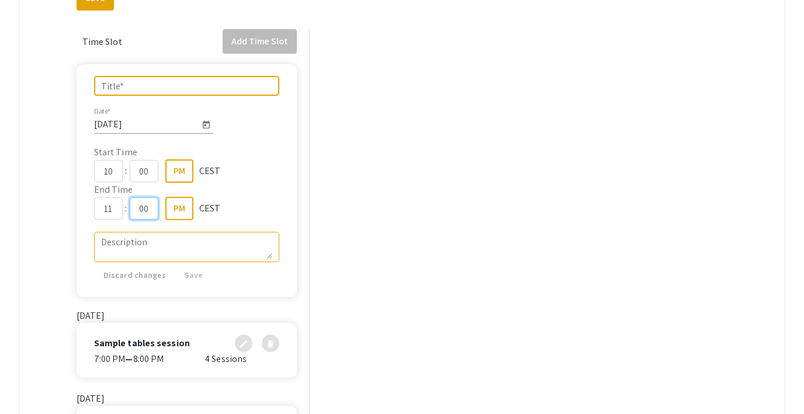
scroll to position [0, 0]
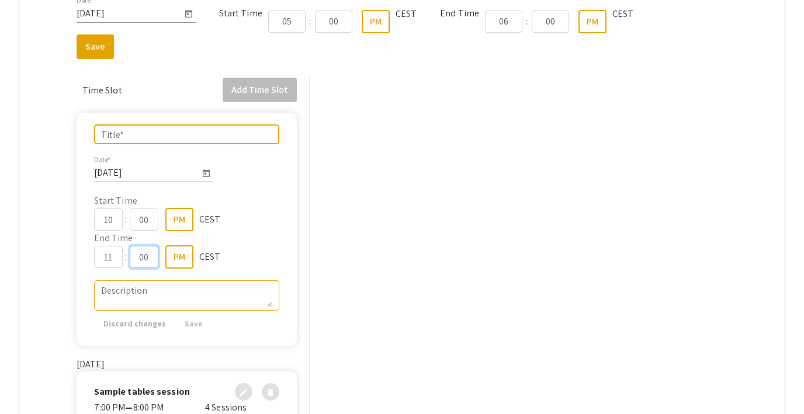
type input "00"
click at [118, 133] on input "Title *" at bounding box center [186, 134] width 171 height 11
type input "Time slot 2"
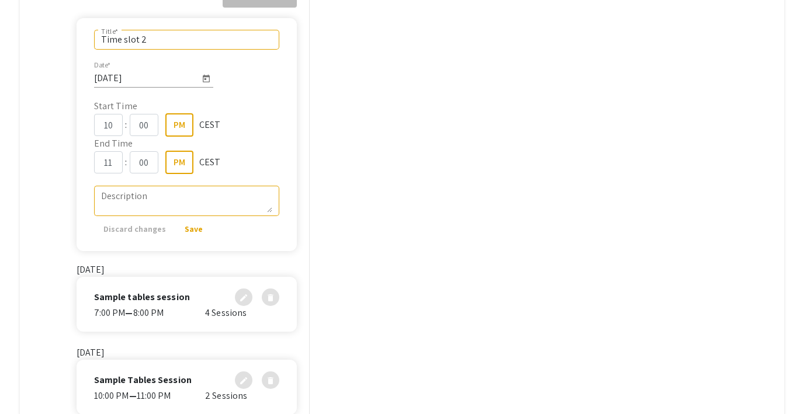
scroll to position [115, 0]
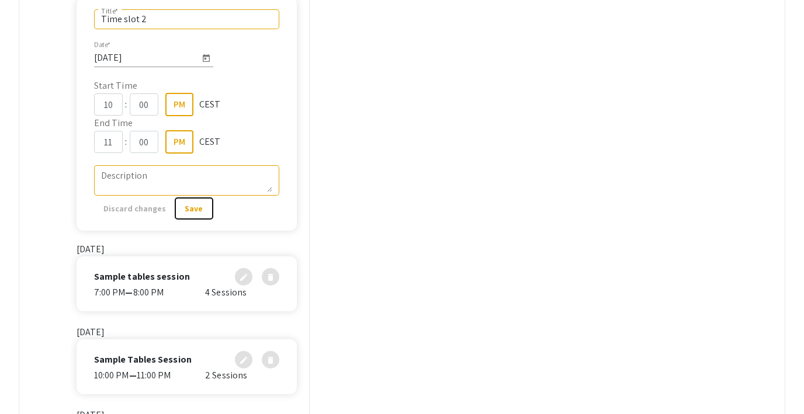
click at [185, 207] on span "Save" at bounding box center [194, 208] width 18 height 11
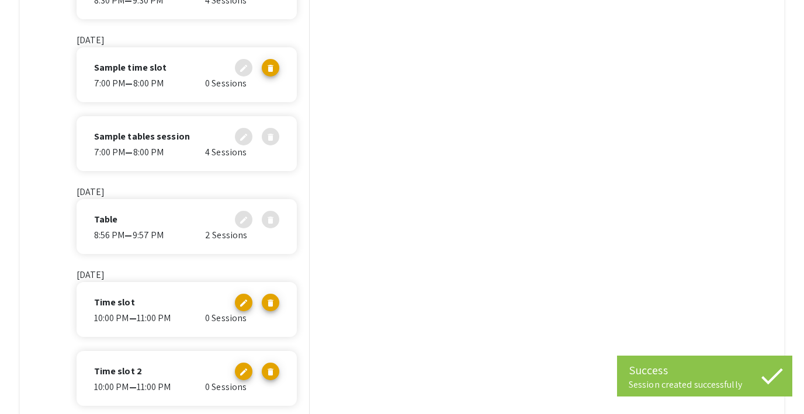
scroll to position [464, 0]
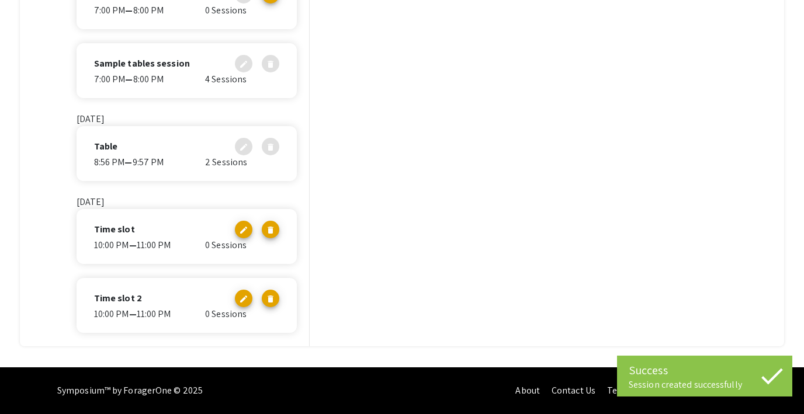
click at [171, 310] on div "10:00 PM — 11:00 PM" at bounding box center [149, 315] width 111 height 14
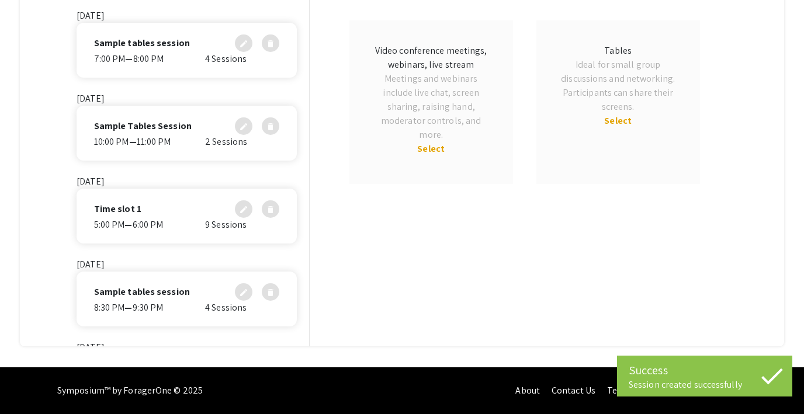
scroll to position [0, 0]
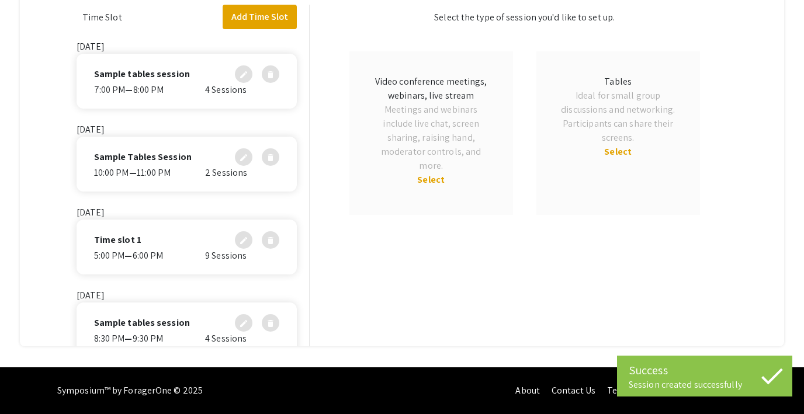
click at [619, 148] on span "Select" at bounding box center [617, 152] width 27 height 12
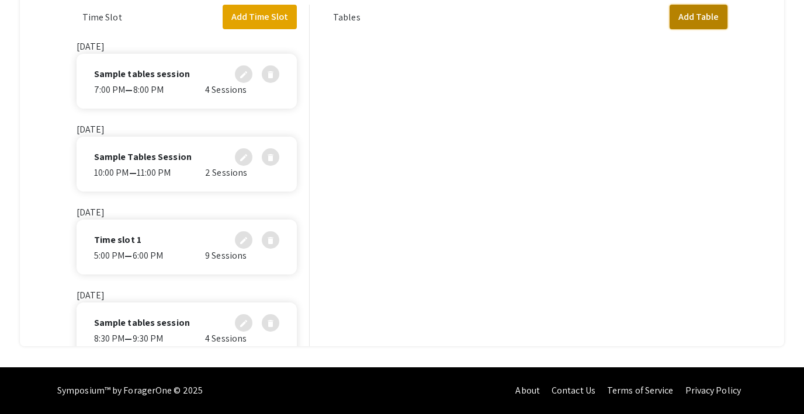
click at [689, 18] on button "Add Table" at bounding box center [699, 17] width 58 height 25
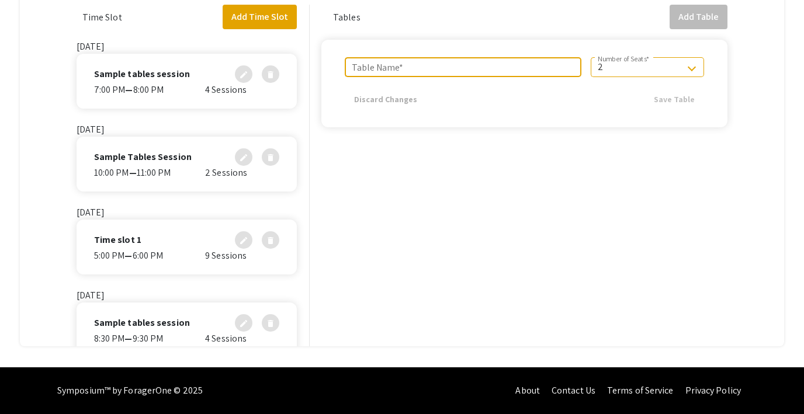
click at [475, 68] on input "Table Name *" at bounding box center [463, 67] width 223 height 11
type input "Table"
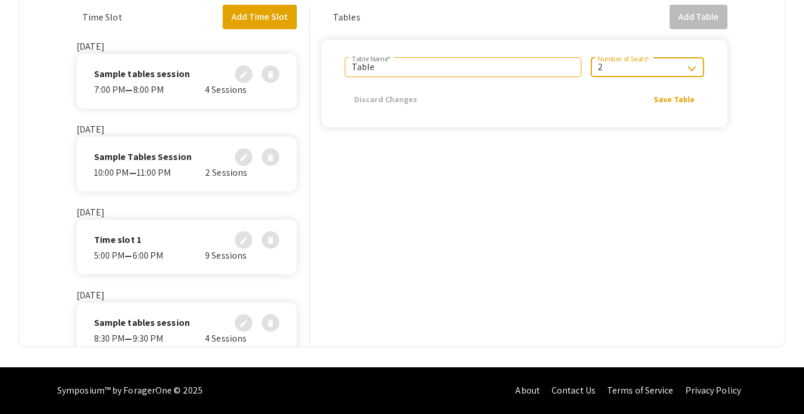
click at [636, 72] on div "2" at bounding box center [642, 67] width 89 height 11
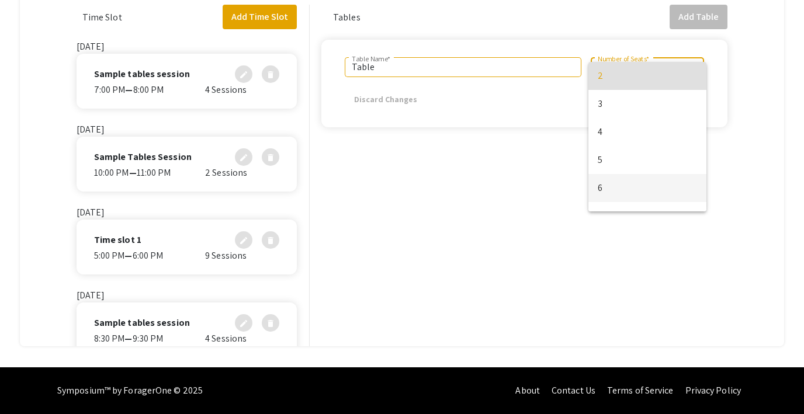
click at [609, 195] on span "6" at bounding box center [647, 188] width 99 height 28
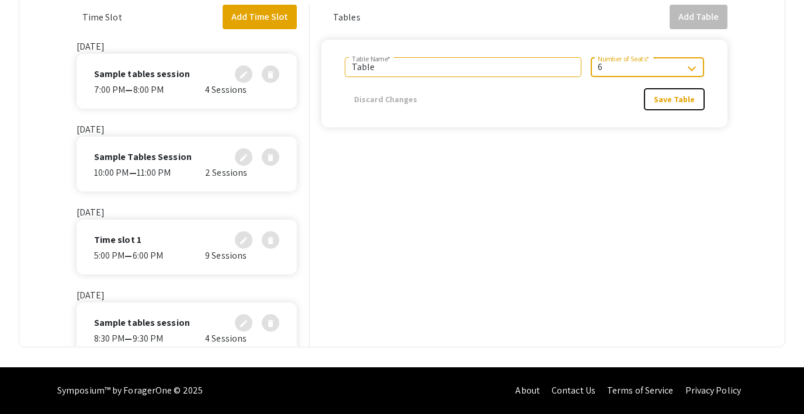
click at [675, 93] on button "Save Table" at bounding box center [675, 99] width 60 height 21
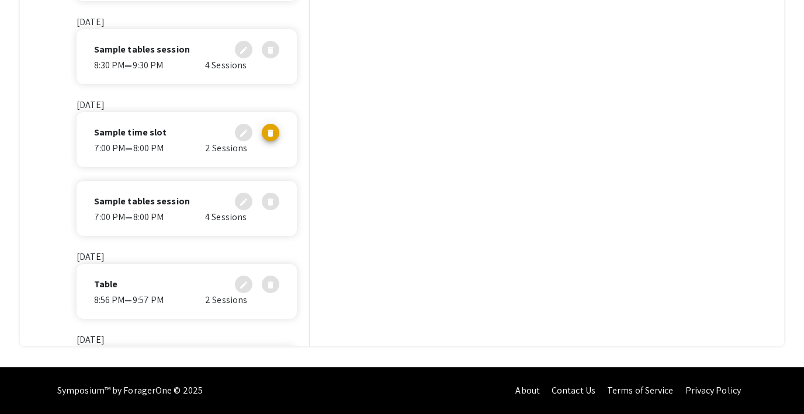
scroll to position [412, 0]
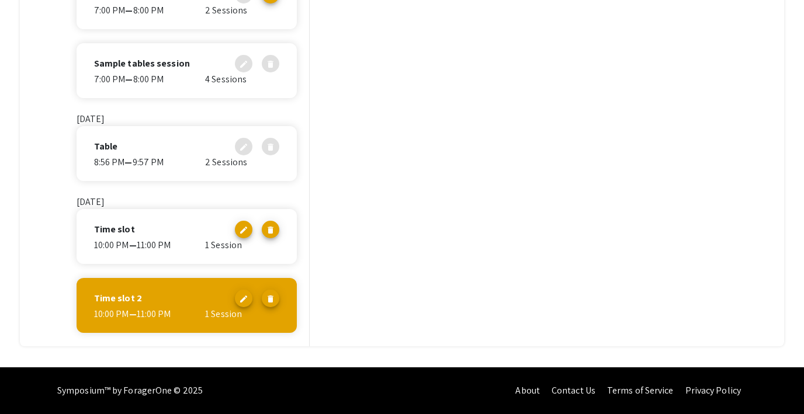
click at [156, 241] on div "10:00 PM — 11:00 PM" at bounding box center [149, 246] width 111 height 14
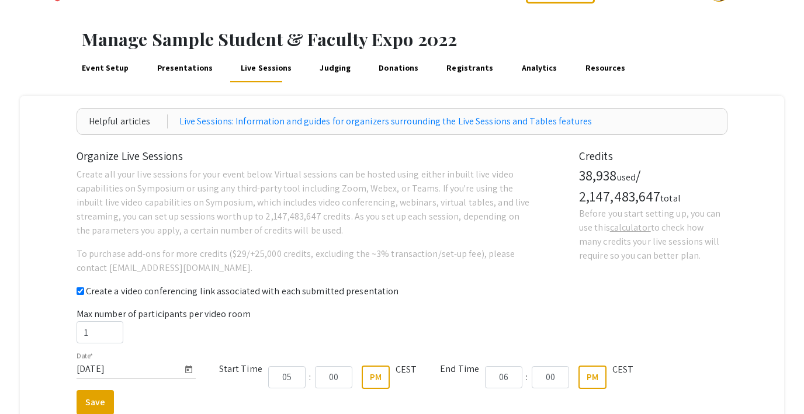
scroll to position [0, 0]
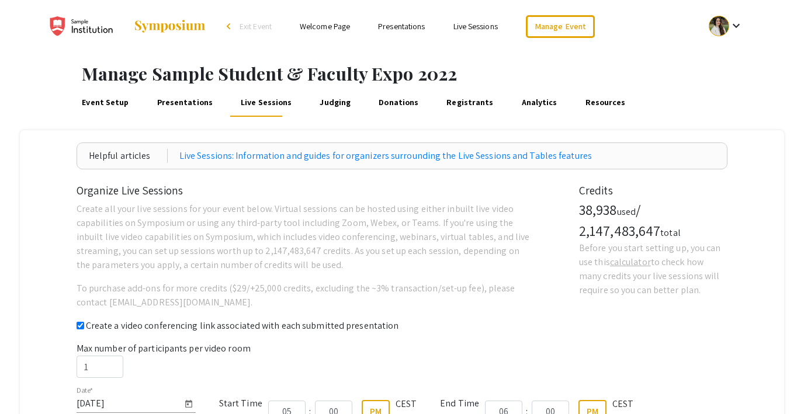
click at [264, 23] on span "Exit Event" at bounding box center [256, 26] width 32 height 11
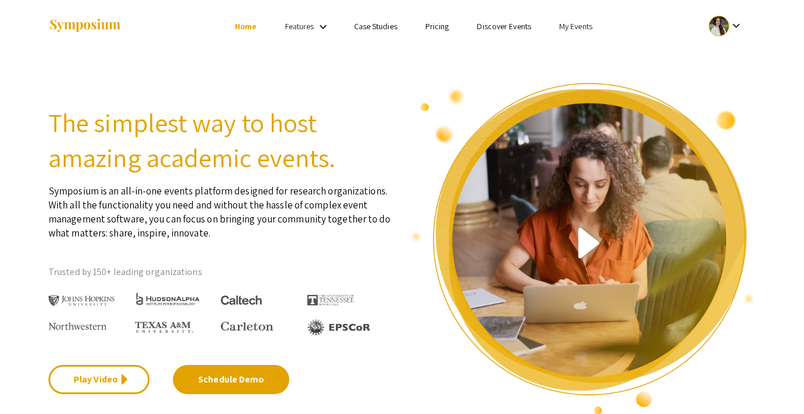
click at [581, 23] on link "My Events" at bounding box center [575, 26] width 33 height 11
click at [583, 56] on button "Events I've organized" at bounding box center [595, 52] width 100 height 28
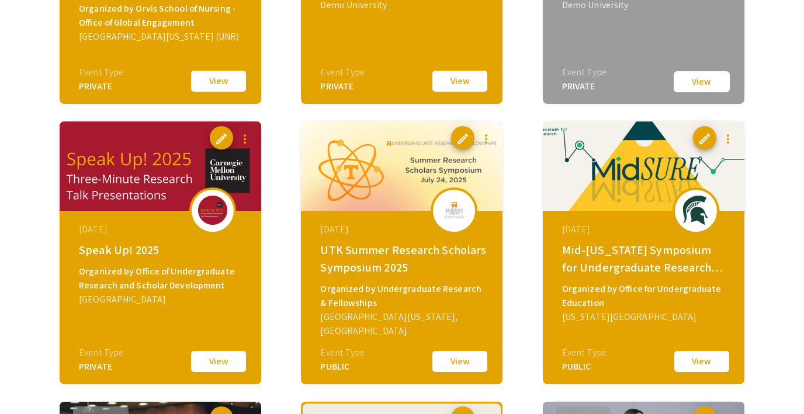
scroll to position [1766, 0]
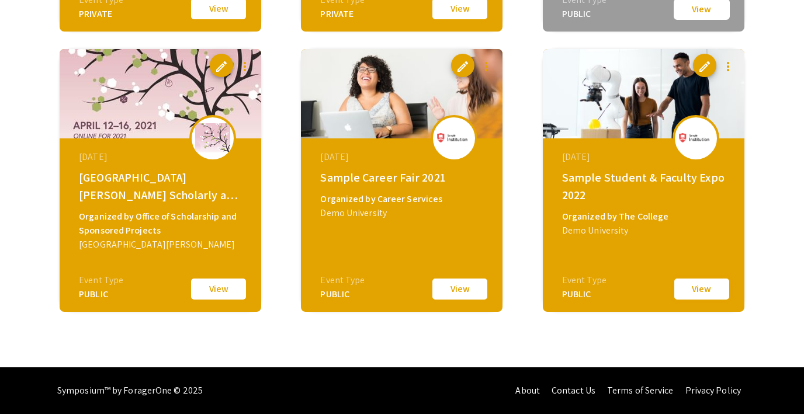
click at [696, 289] on button "View" at bounding box center [702, 289] width 58 height 25
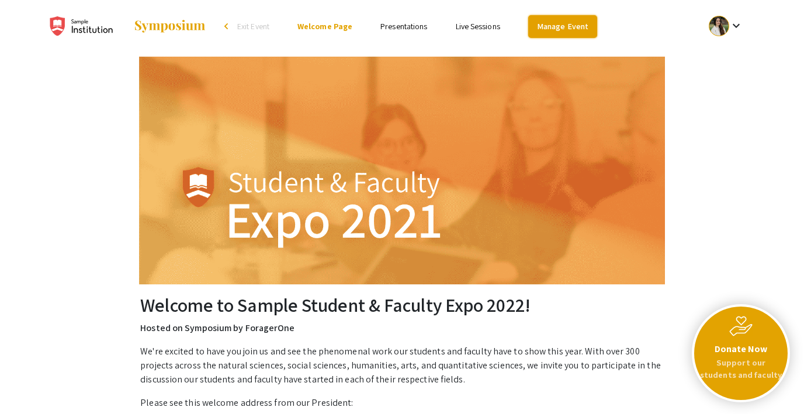
click at [550, 24] on link "Manage Event" at bounding box center [562, 26] width 69 height 23
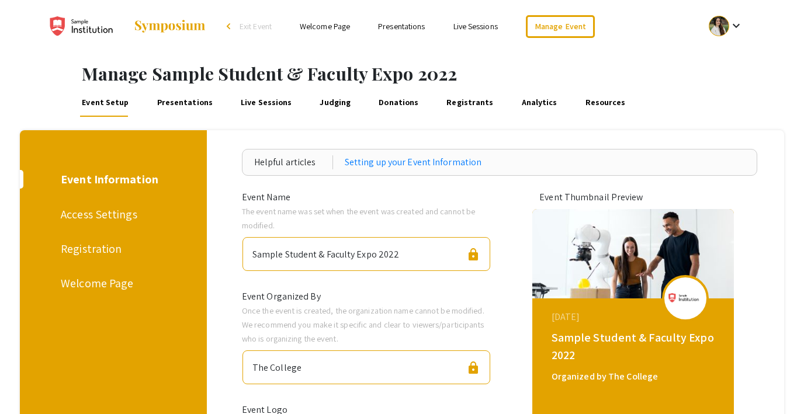
click at [83, 246] on div "Registration" at bounding box center [111, 249] width 101 height 18
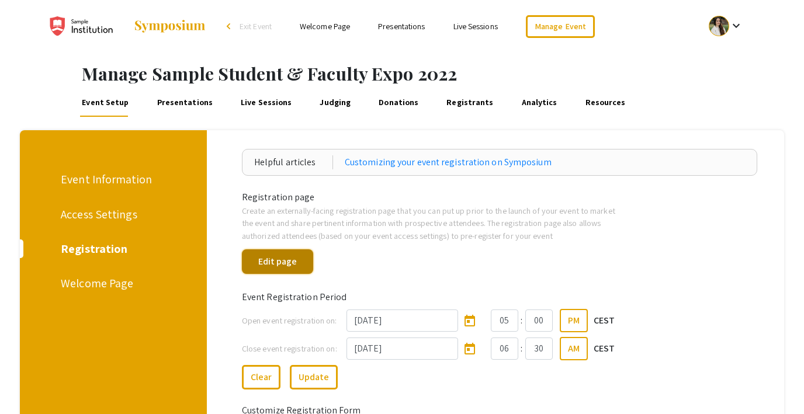
click at [284, 268] on button "Edit page" at bounding box center [277, 262] width 71 height 25
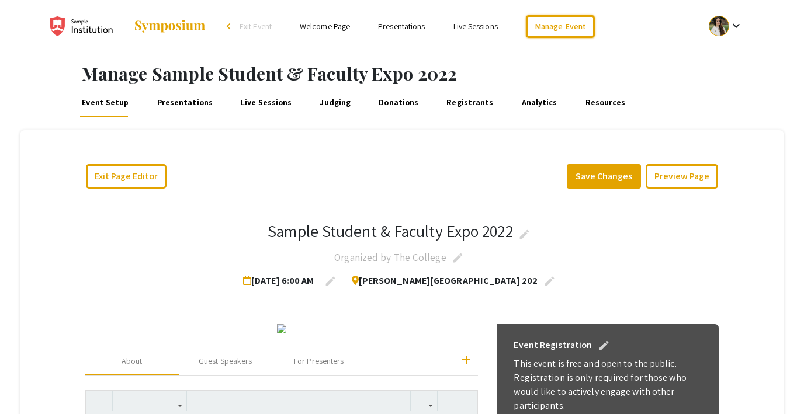
scroll to position [66, 0]
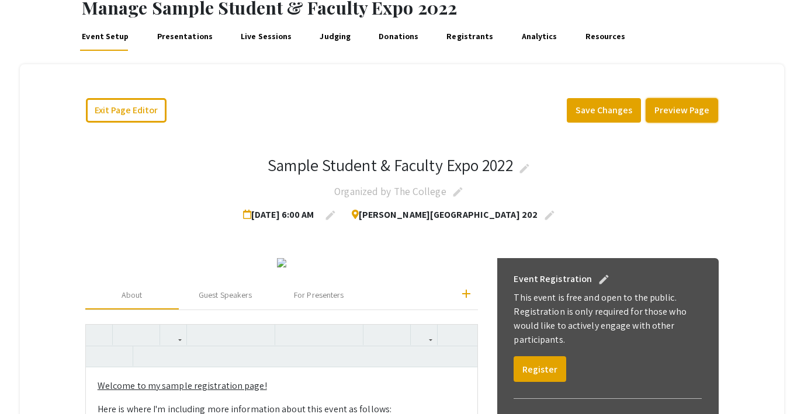
click at [686, 103] on button "Preview Page" at bounding box center [682, 110] width 72 height 25
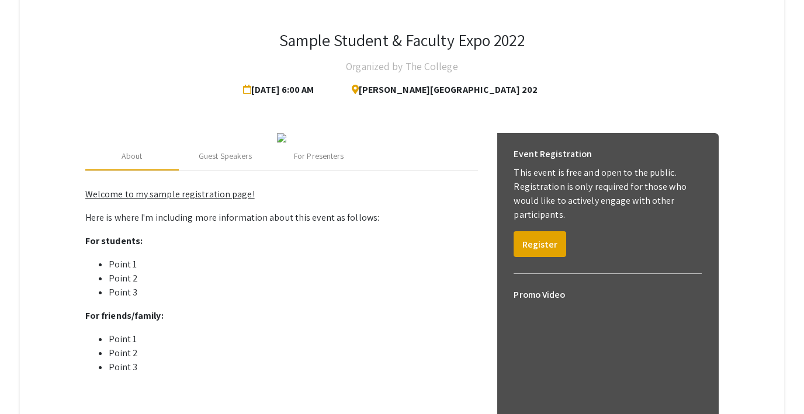
scroll to position [202, 0]
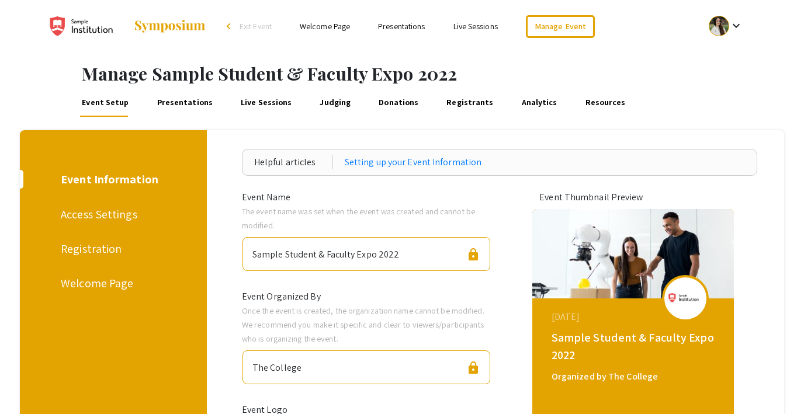
click at [583, 105] on link "Resources" at bounding box center [605, 103] width 44 height 28
click at [444, 51] on ul "Skip navigation arrow_back_ios Exit Event Welcome Page Presentations Live Sessi…" at bounding box center [401, 26] width 233 height 53
click at [324, 29] on link "Welcome Page" at bounding box center [325, 26] width 50 height 11
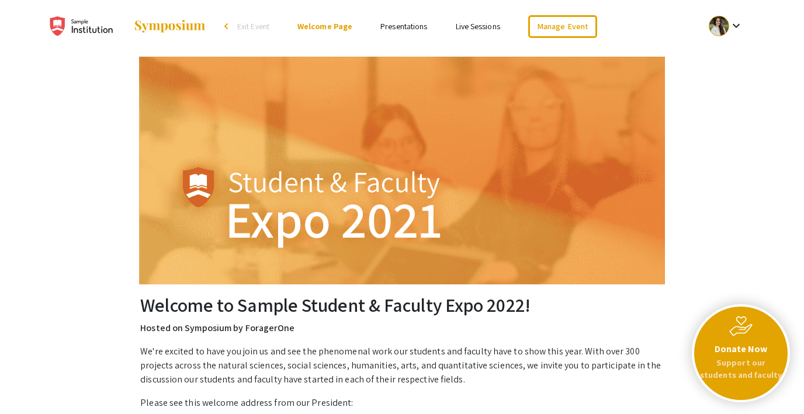
click at [383, 29] on link "Presentations" at bounding box center [404, 26] width 47 height 11
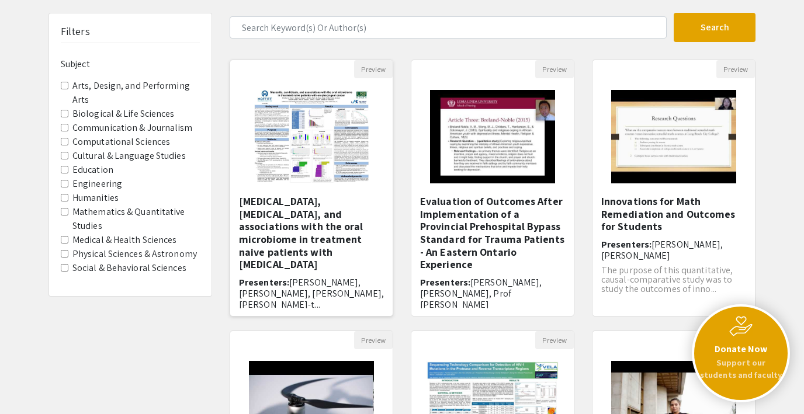
scroll to position [92, 0]
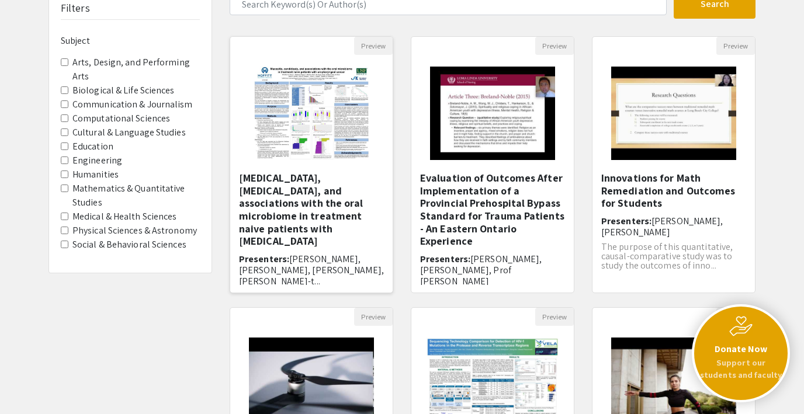
click at [326, 119] on img "Open Presentation <p>Mucositis, candidiasis, and associations with the oral mic…" at bounding box center [312, 113] width 138 height 117
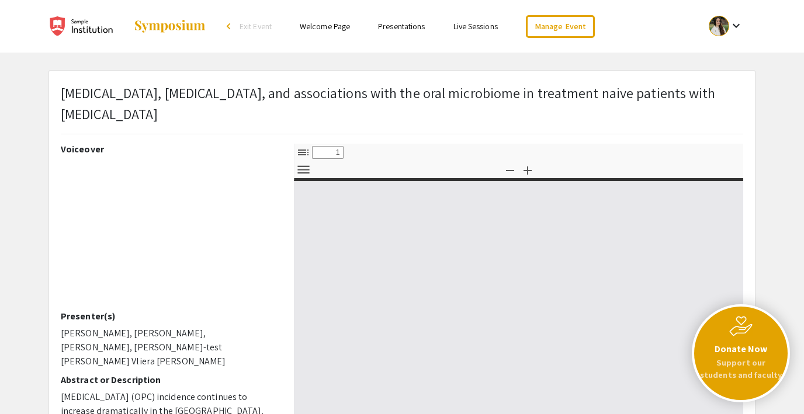
select select "custom"
type input "0"
select select "custom"
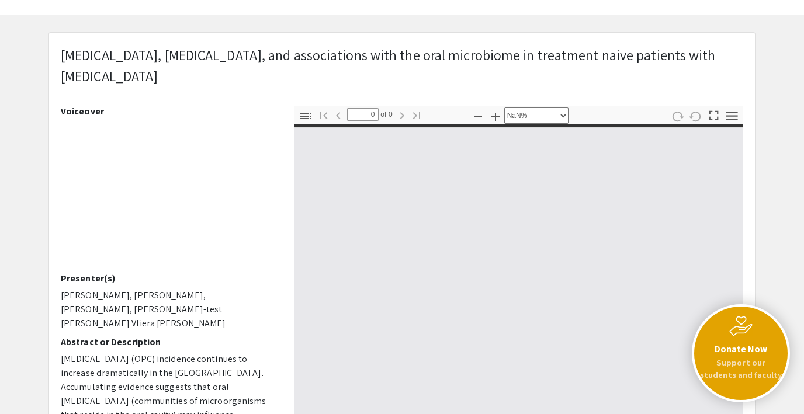
scroll to position [39, 0]
type input "1"
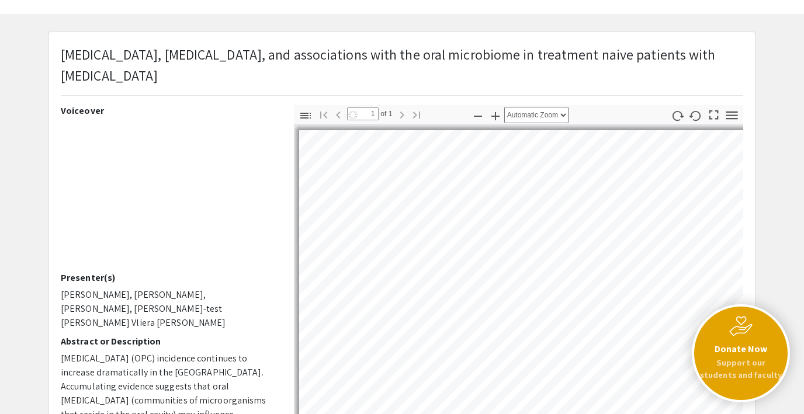
select select "auto"
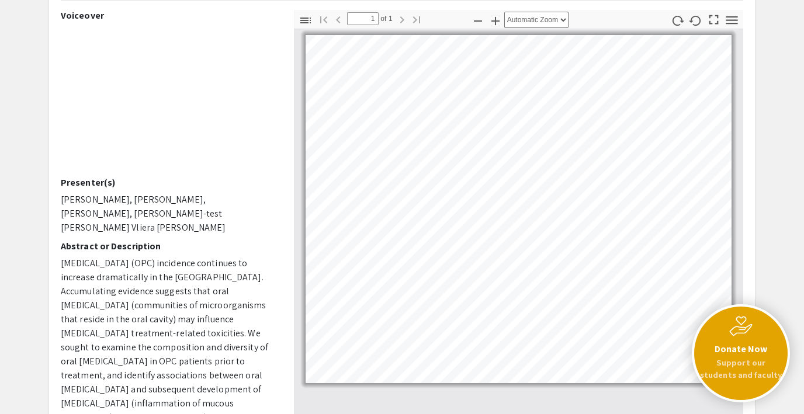
scroll to position [133, 0]
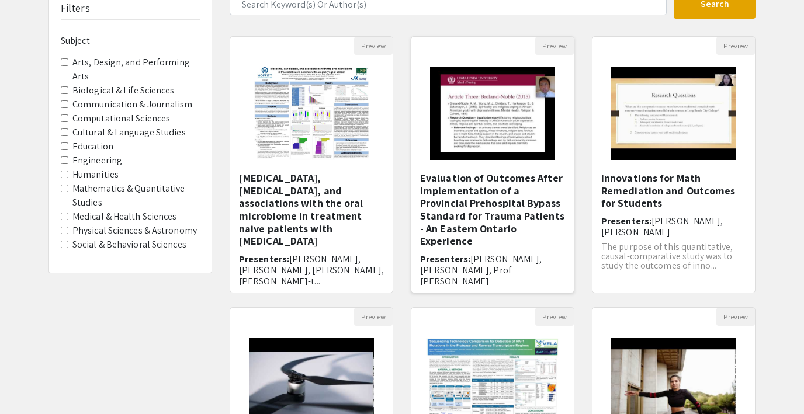
scroll to position [111, 0]
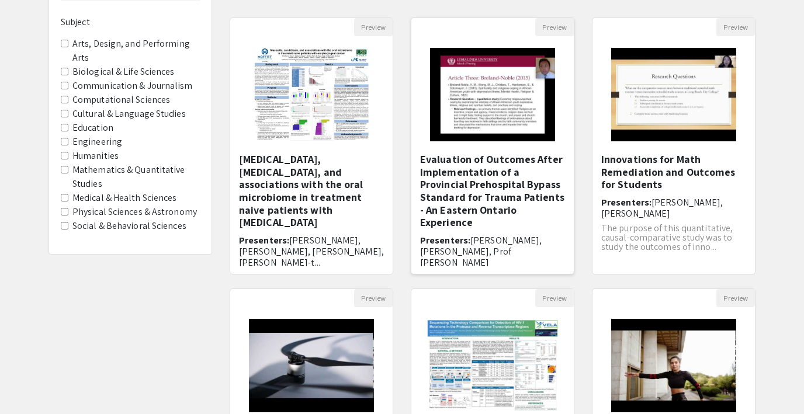
click at [493, 94] on img "Open Presentation <p>Evaluation of Outcomes After Implementation of a Provincia…" at bounding box center [493, 94] width 148 height 117
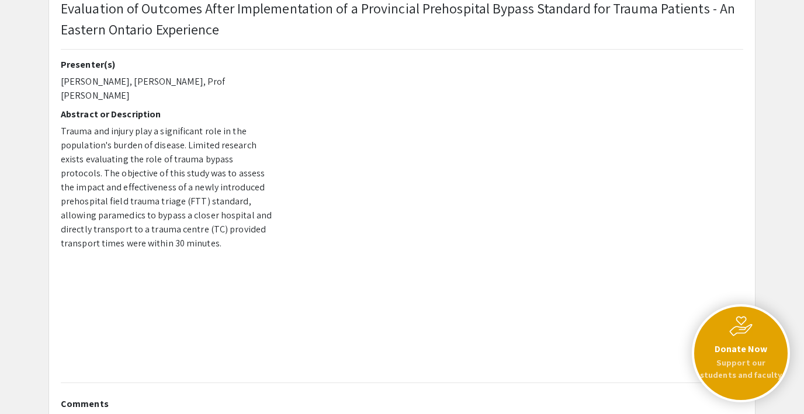
scroll to position [84, 0]
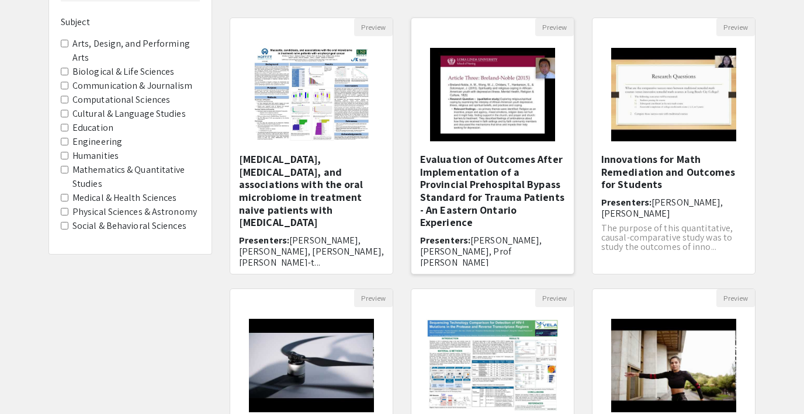
scroll to position [13, 0]
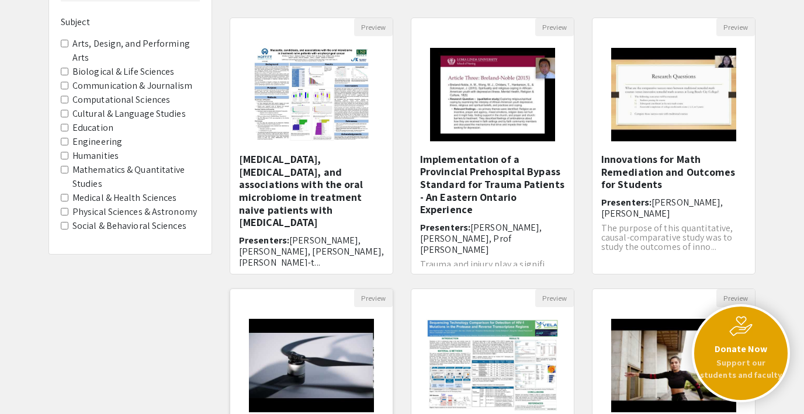
click at [312, 355] on img "Open Presentation <p>Compact multi-rotor drones design using 3D printed compone…" at bounding box center [311, 366] width 148 height 117
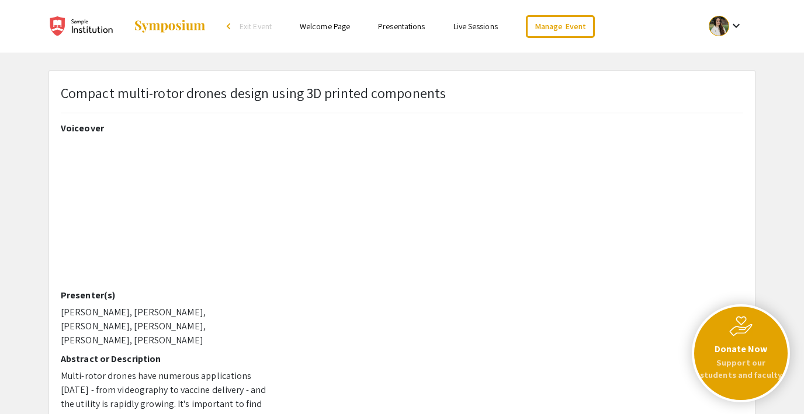
click at [464, 26] on link "Live Sessions" at bounding box center [476, 26] width 44 height 11
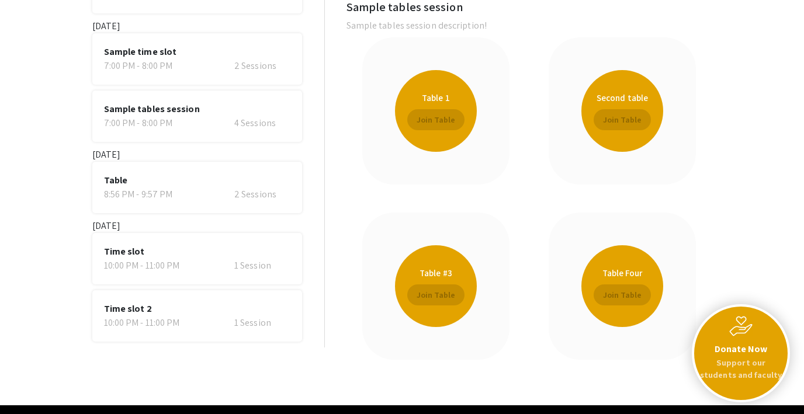
scroll to position [129, 0]
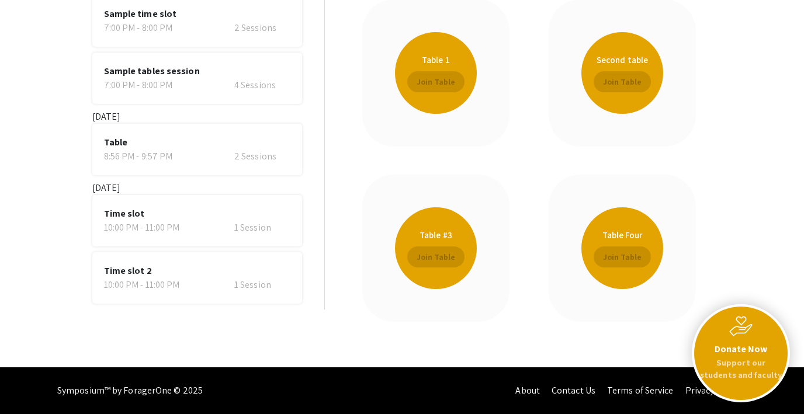
click at [154, 224] on div "10:00 PM - 11:00 PM" at bounding box center [148, 228] width 89 height 14
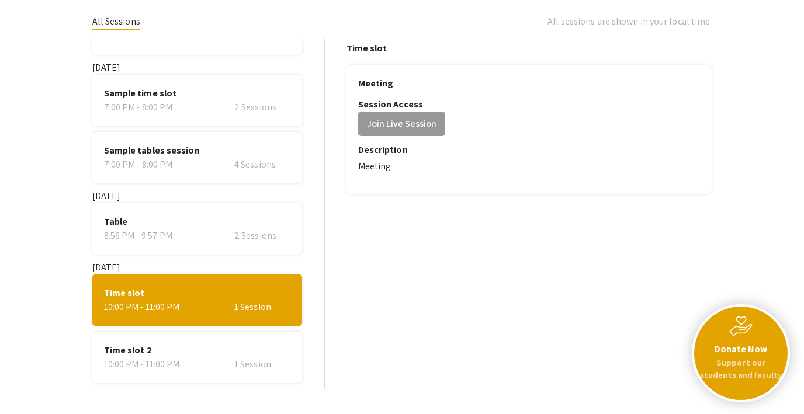
scroll to position [57, 0]
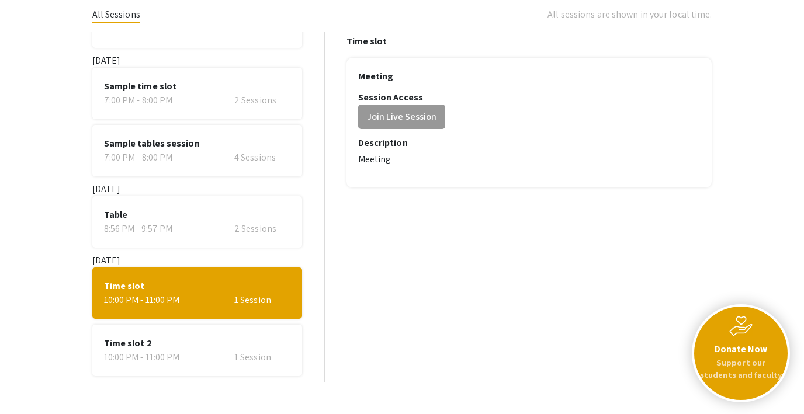
click at [239, 350] on span "Time slot 2" at bounding box center [197, 344] width 186 height 14
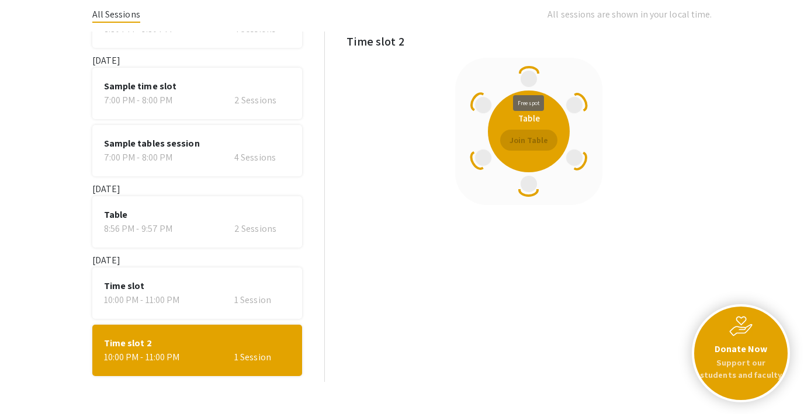
click at [529, 81] on span at bounding box center [529, 79] width 16 height 16
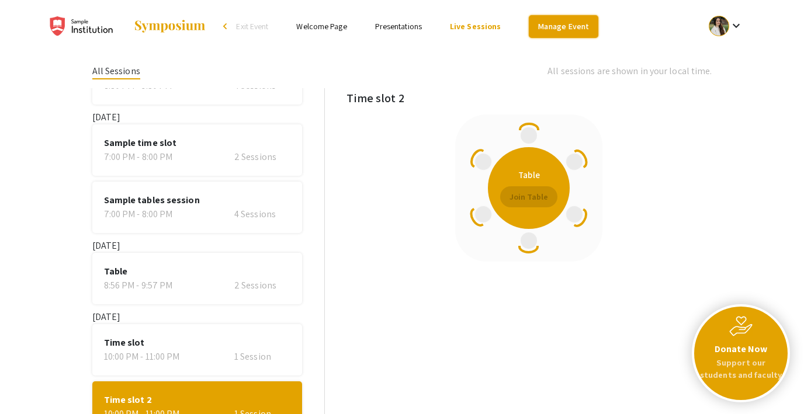
click at [572, 22] on link "Manage Event" at bounding box center [563, 26] width 69 height 23
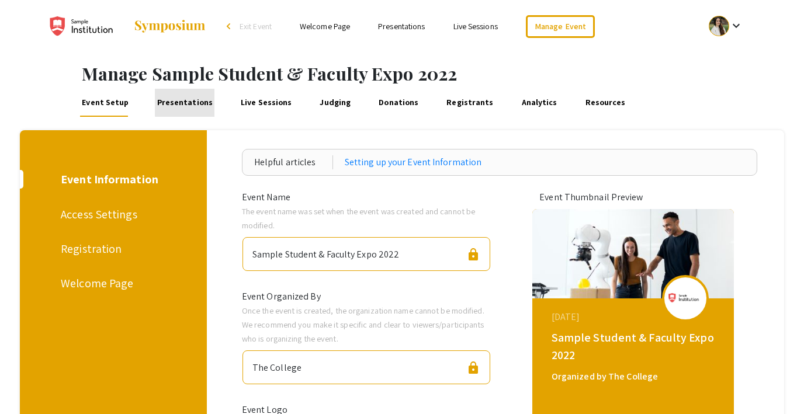
click at [191, 101] on link "Presentations" at bounding box center [185, 103] width 60 height 28
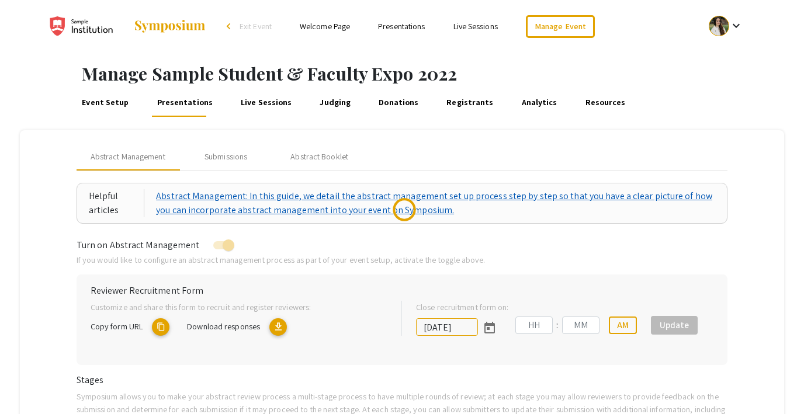
type input "7/8/2022"
type input "09"
type input "00"
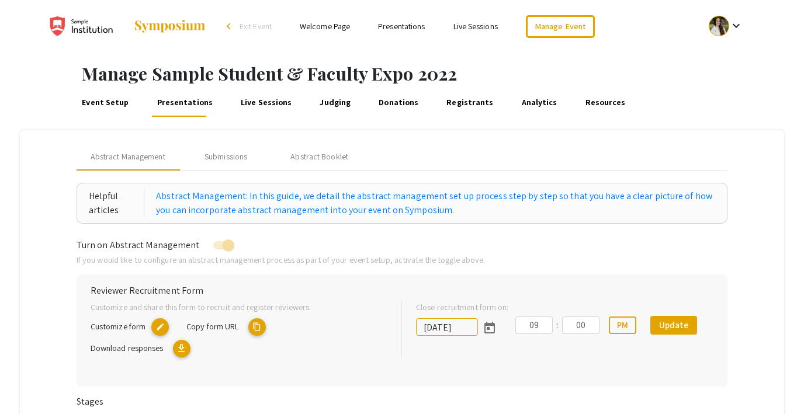
click at [327, 30] on link "Welcome Page" at bounding box center [325, 26] width 50 height 11
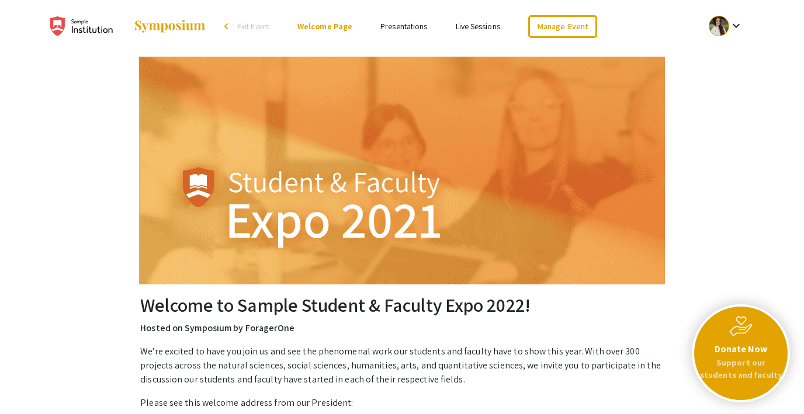
click at [401, 26] on link "Presentations" at bounding box center [404, 26] width 47 height 11
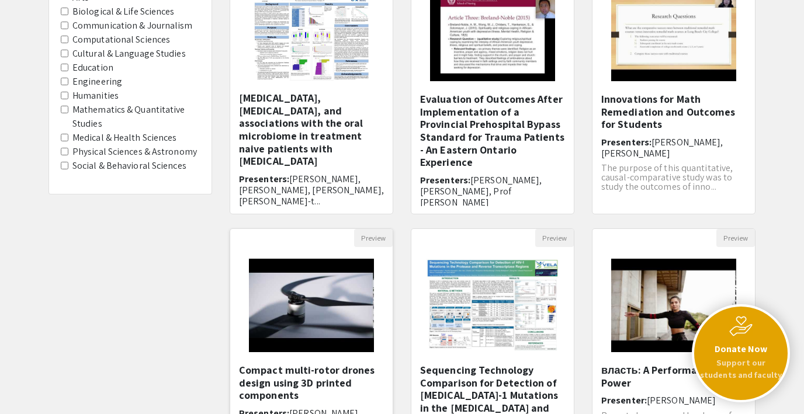
scroll to position [172, 0]
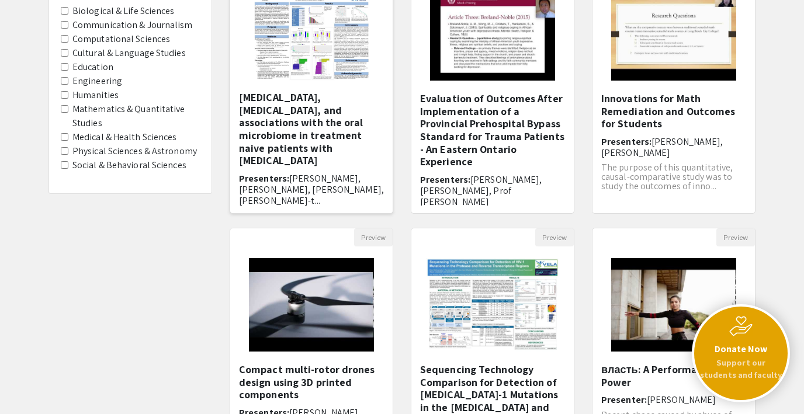
click at [281, 57] on img "Open Presentation <p>Mucositis, candidiasis, and associations with the oral mic…" at bounding box center [312, 33] width 138 height 117
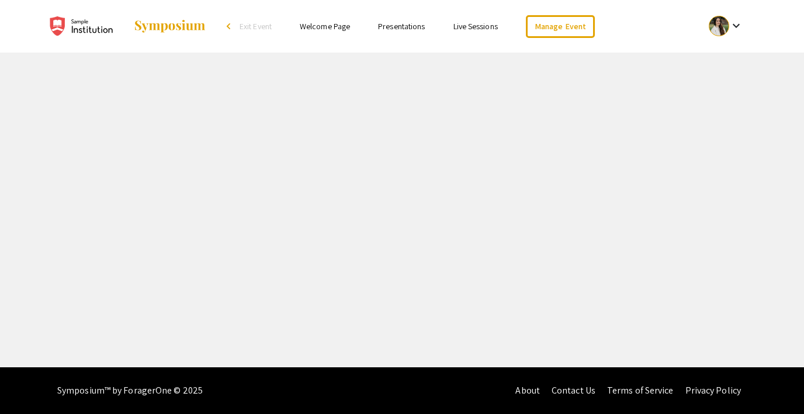
select select "custom"
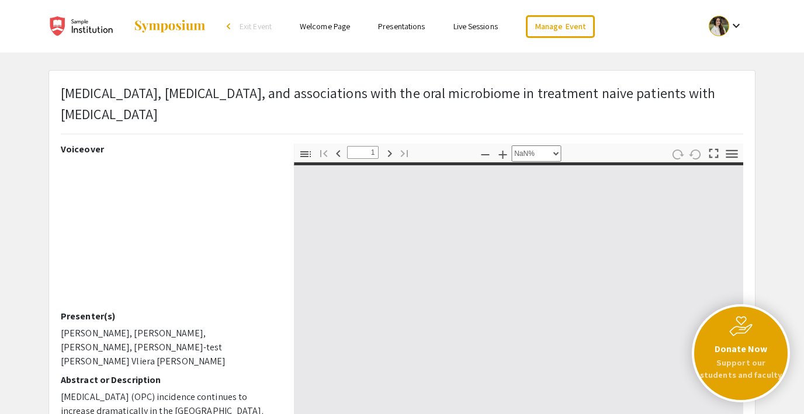
type input "0"
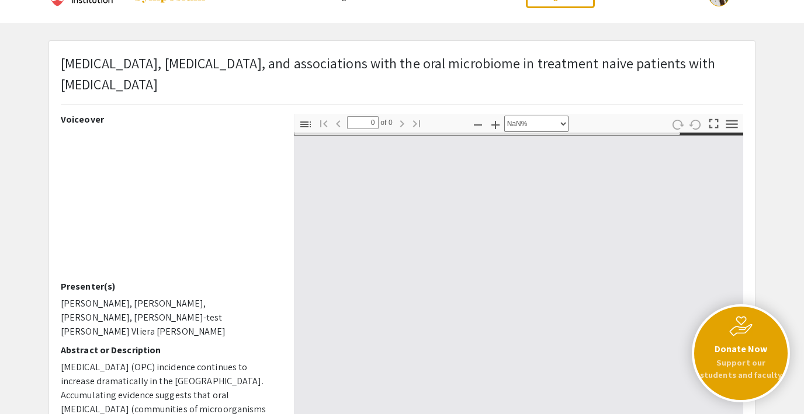
select select "auto"
type input "1"
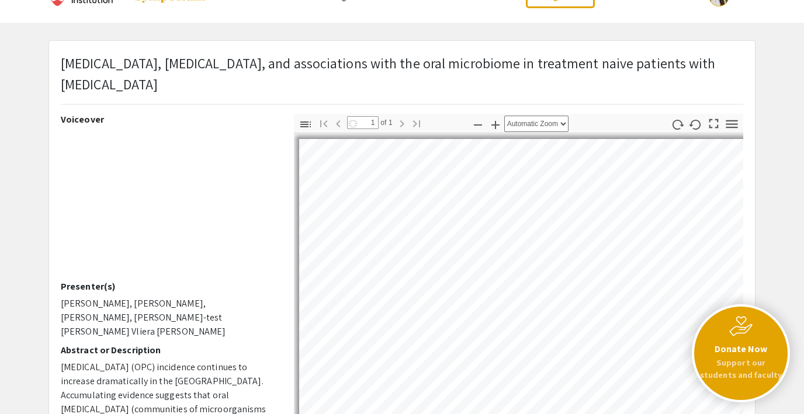
select select "auto"
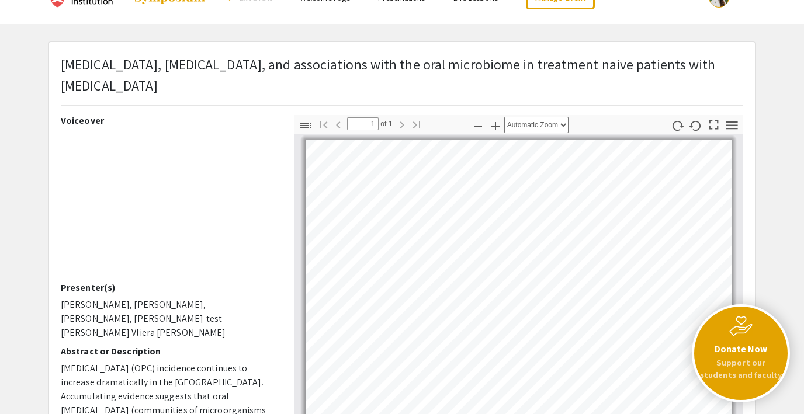
scroll to position [0, 0]
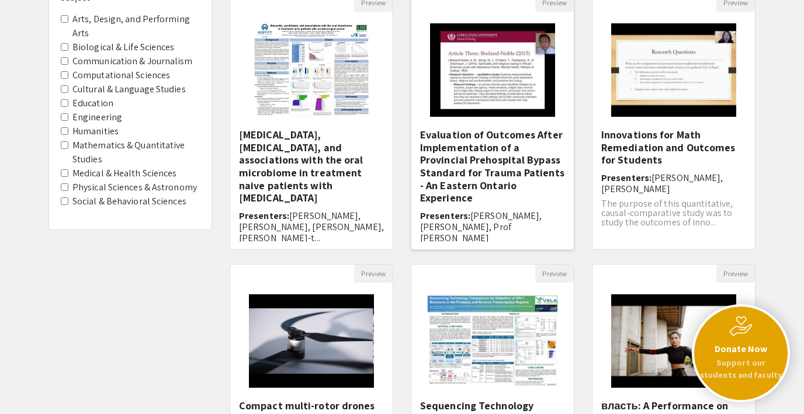
scroll to position [128, 0]
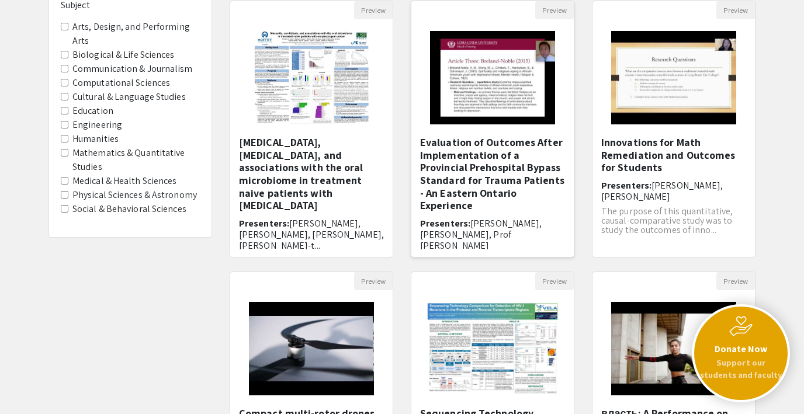
click at [481, 60] on img "Open Presentation <p>Evaluation of Outcomes After Implementation of a Provincia…" at bounding box center [493, 77] width 148 height 117
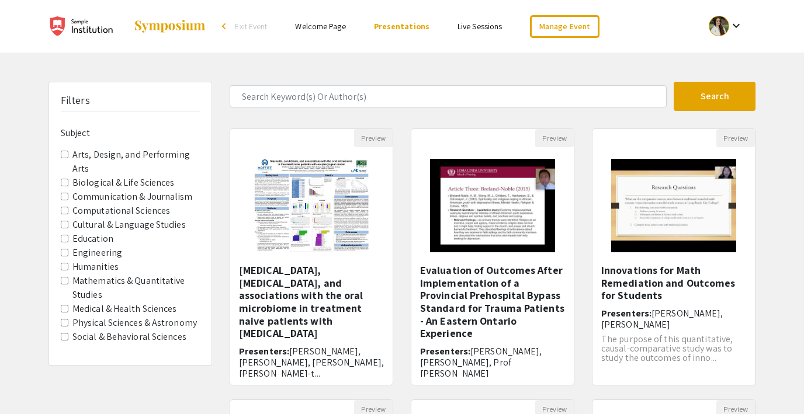
scroll to position [128, 0]
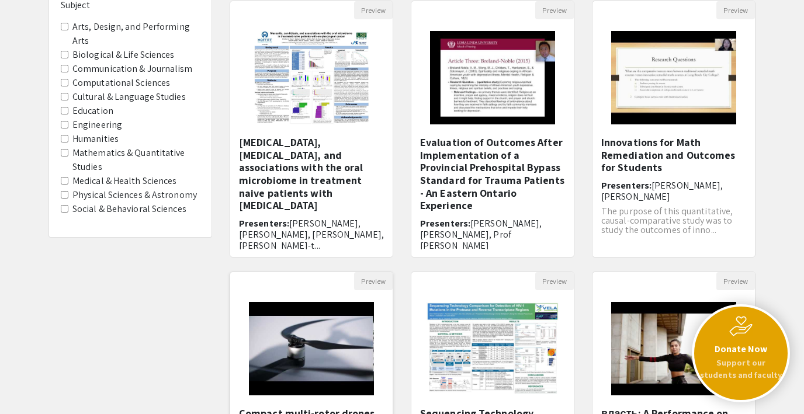
click at [339, 335] on img "Open Presentation <p>Compact multi-rotor drones design using 3D printed compone…" at bounding box center [311, 349] width 148 height 117
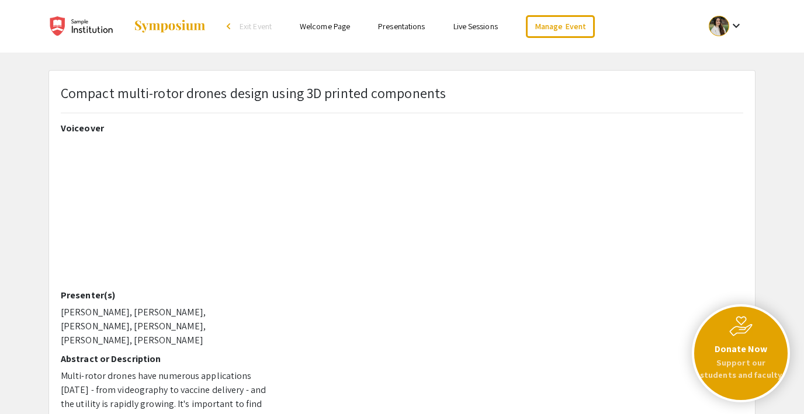
click at [466, 28] on link "Live Sessions" at bounding box center [476, 26] width 44 height 11
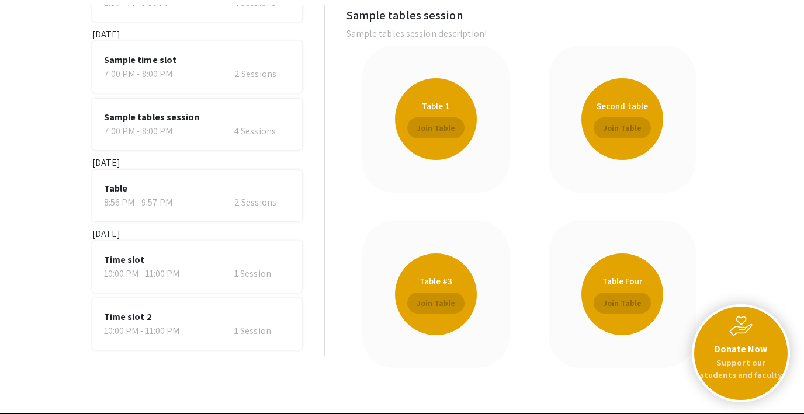
scroll to position [89, 0]
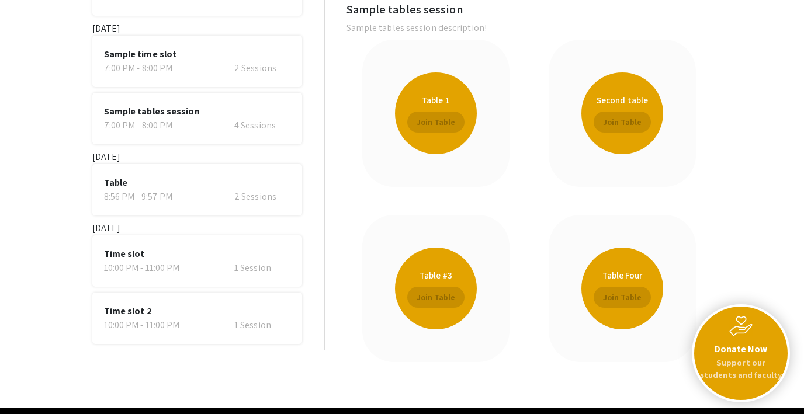
click at [218, 267] on div "10:00 PM - 11:00 PM 1 Session" at bounding box center [197, 268] width 186 height 14
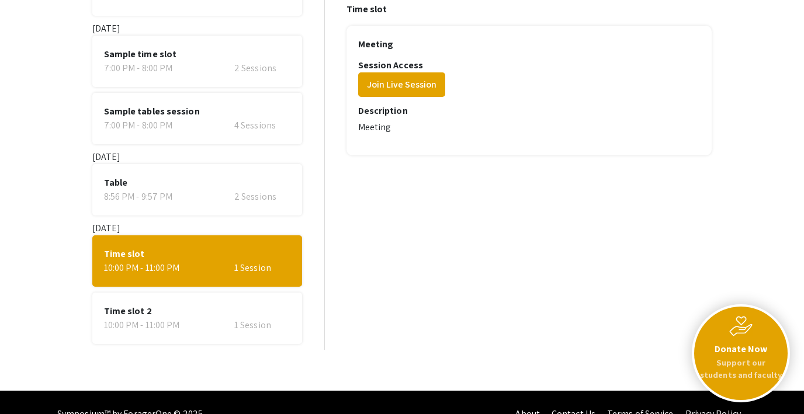
click at [219, 316] on span "Time slot 2" at bounding box center [197, 312] width 186 height 14
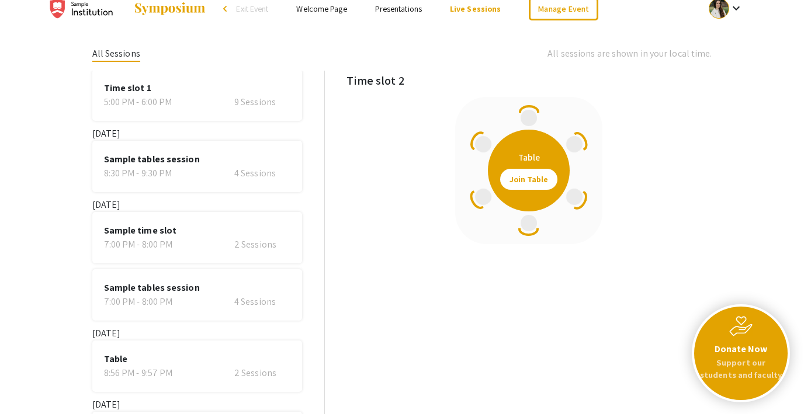
scroll to position [0, 0]
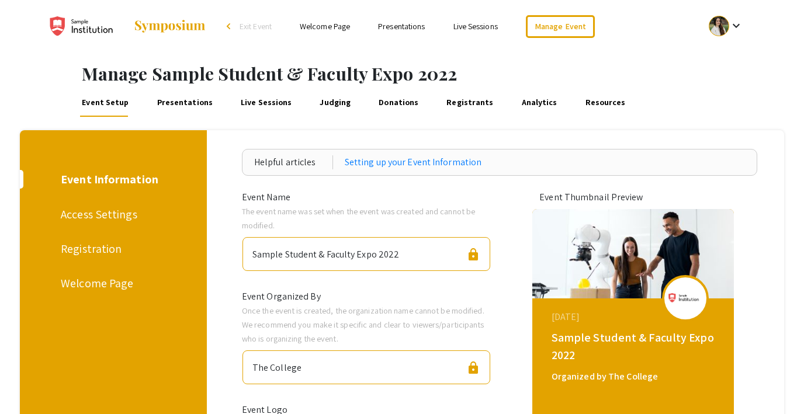
click at [168, 98] on link "Presentations" at bounding box center [185, 103] width 60 height 28
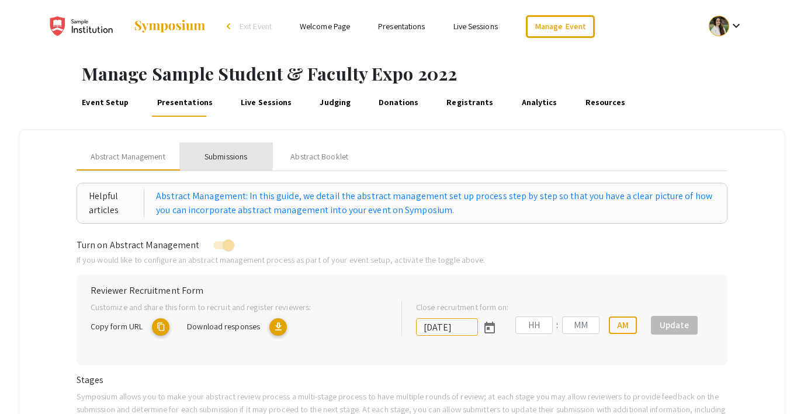
click at [220, 156] on div "Submissions" at bounding box center [226, 157] width 43 height 12
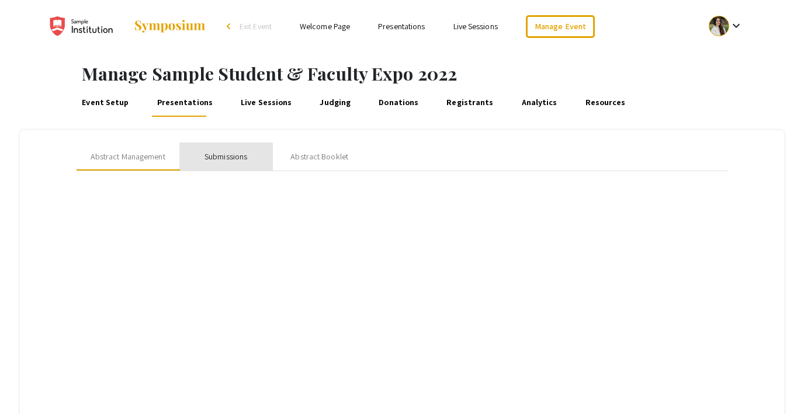
type input "7/8/2022"
type input "09"
type input "00"
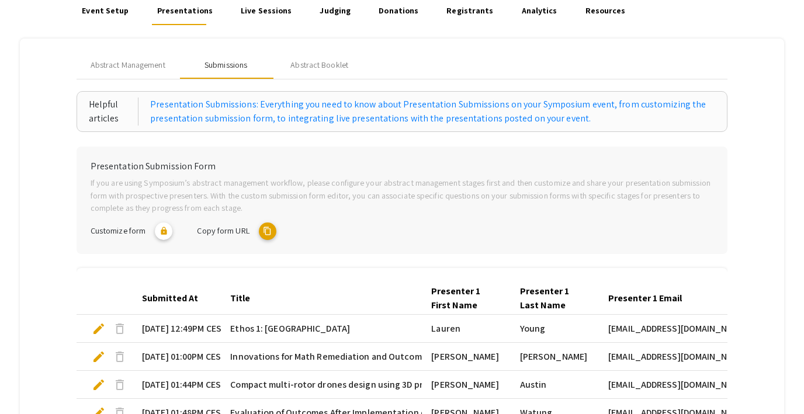
scroll to position [116, 0]
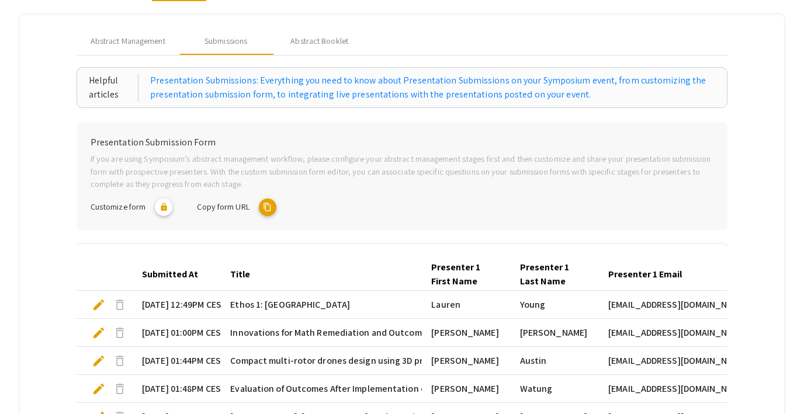
click at [268, 204] on mat-icon "content_copy" at bounding box center [268, 208] width 18 height 18
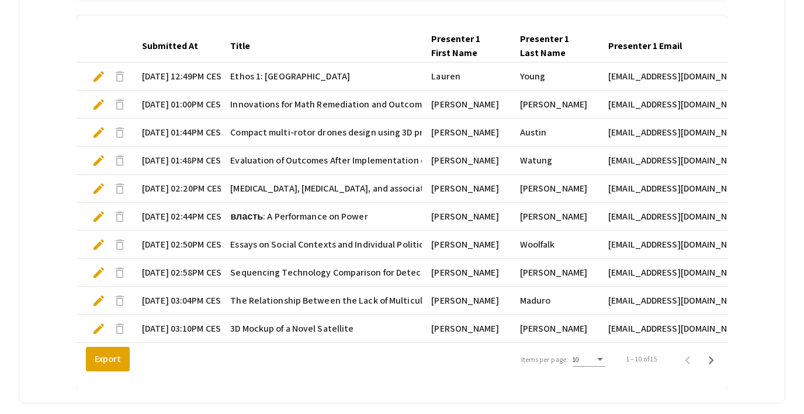
scroll to position [344, 0]
click at [98, 83] on span "edit" at bounding box center [99, 77] width 14 height 14
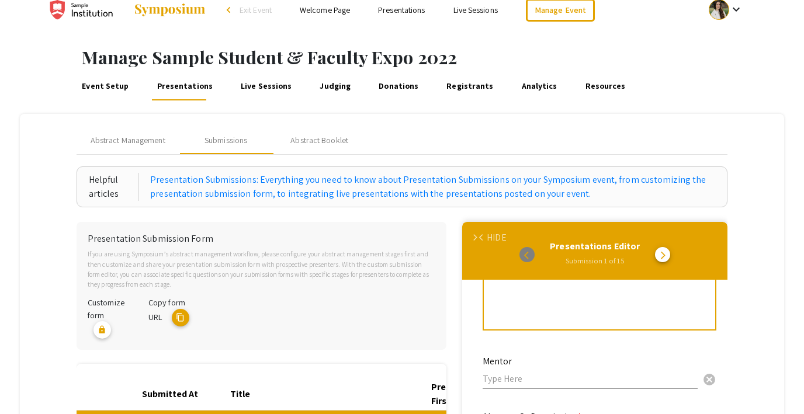
scroll to position [0, 0]
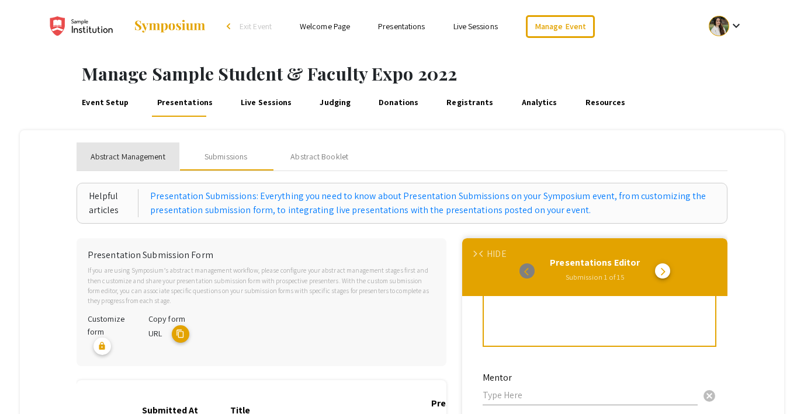
click at [142, 156] on span "Abstract Management" at bounding box center [128, 157] width 75 height 12
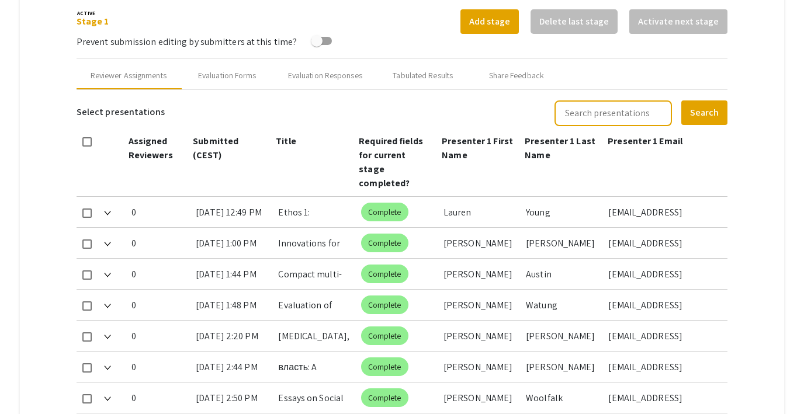
scroll to position [438, 0]
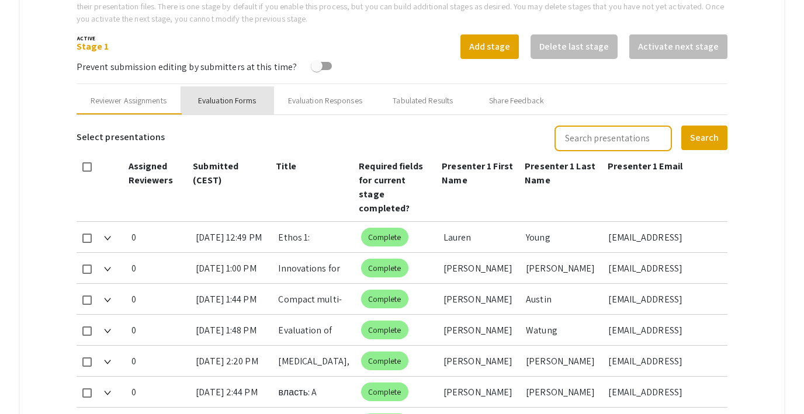
click at [216, 98] on div "Evaluation Forms" at bounding box center [227, 101] width 58 height 12
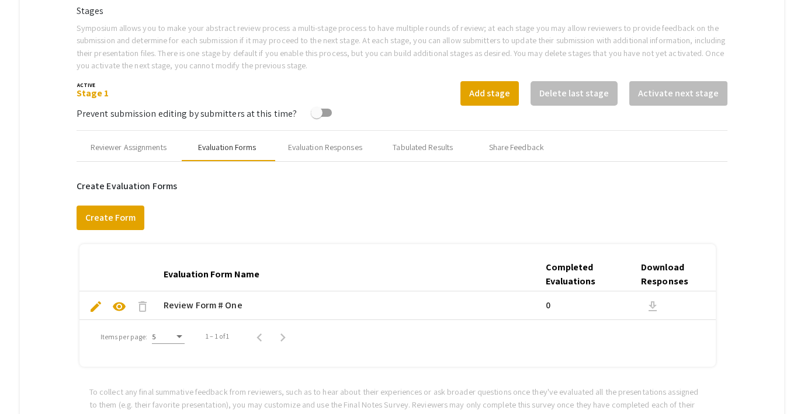
scroll to position [351, 0]
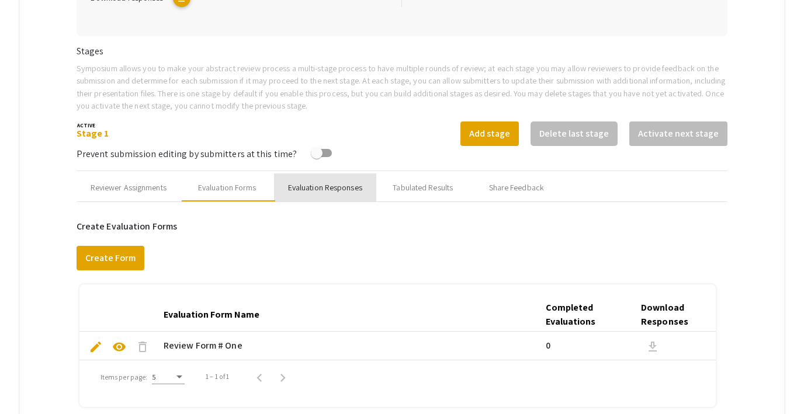
click at [341, 188] on div "Evaluation Responses" at bounding box center [325, 188] width 74 height 12
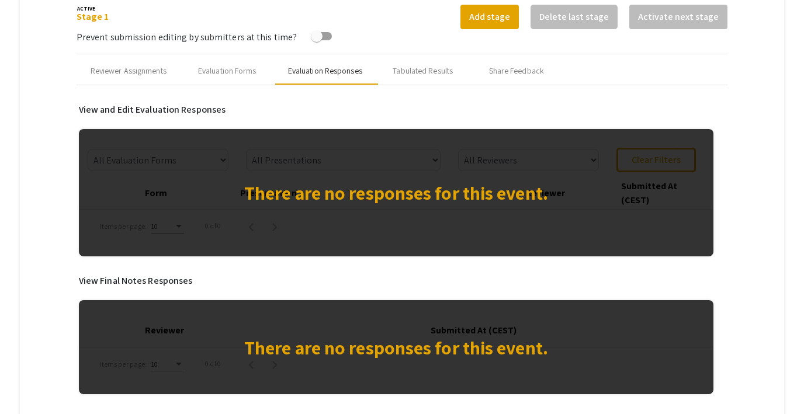
scroll to position [496, 0]
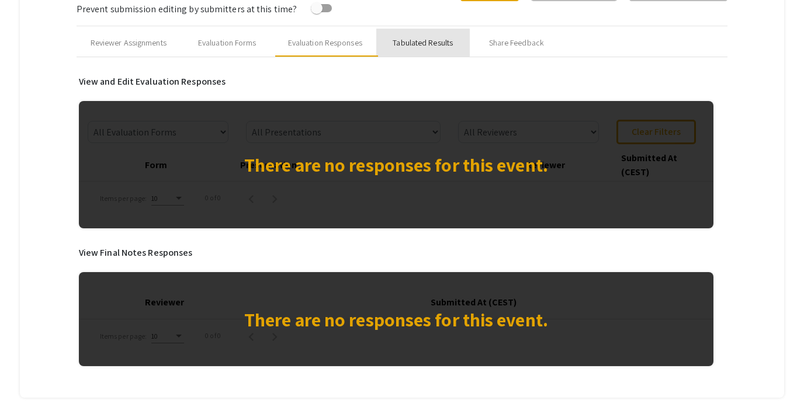
click at [421, 43] on div "Tabulated Results" at bounding box center [423, 43] width 60 height 12
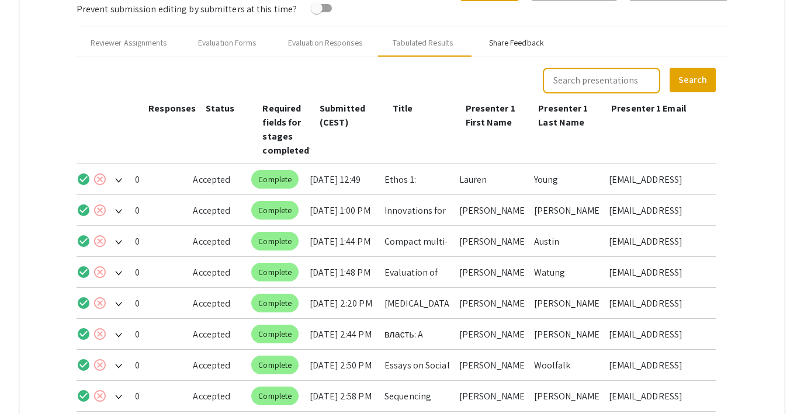
click at [513, 41] on div "Share Feedback" at bounding box center [516, 43] width 55 height 12
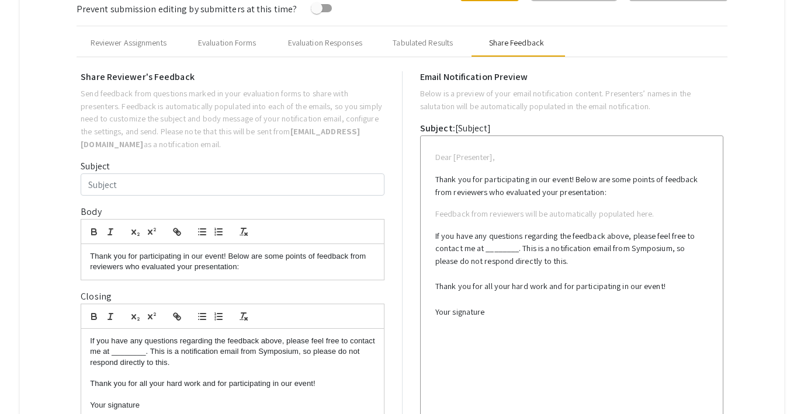
type input "Test Email for multiple co-presenters"
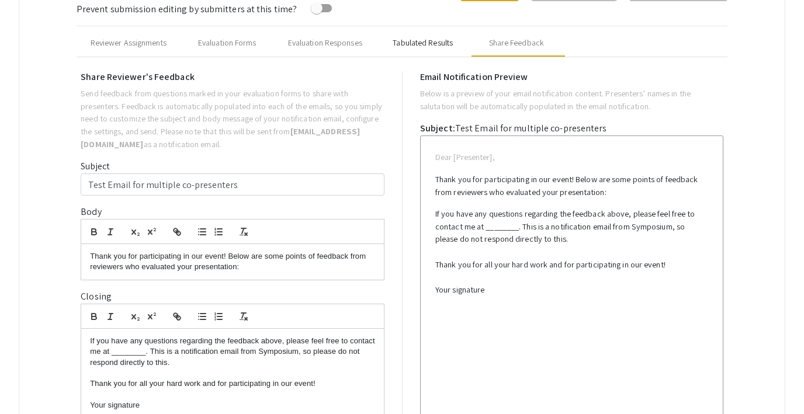
click at [409, 41] on div "Tabulated Results" at bounding box center [423, 43] width 60 height 12
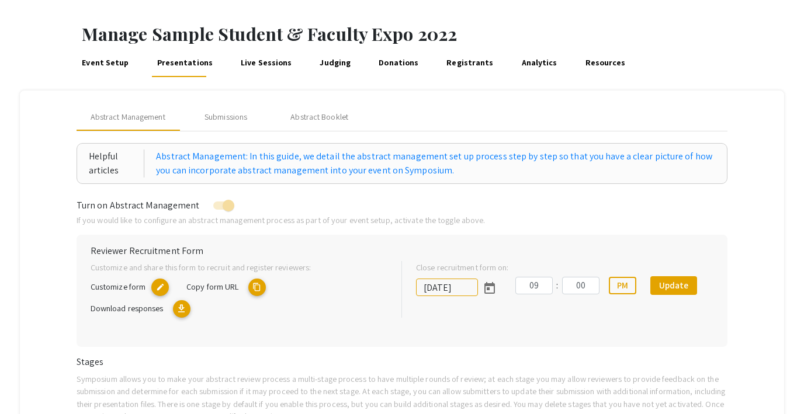
scroll to position [37, 0]
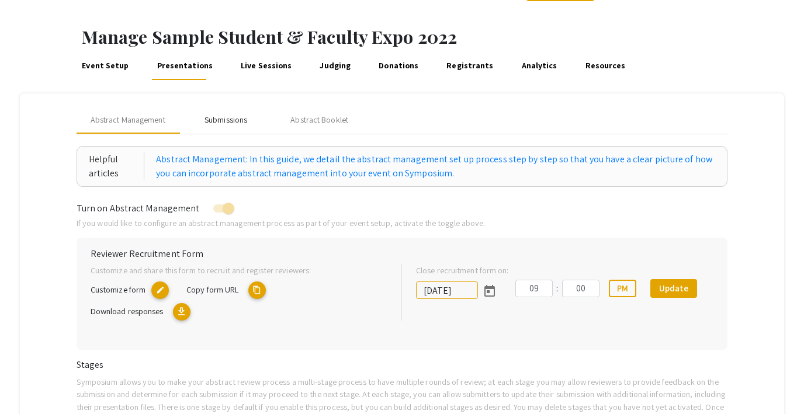
click at [214, 121] on div "Submissions" at bounding box center [226, 120] width 43 height 12
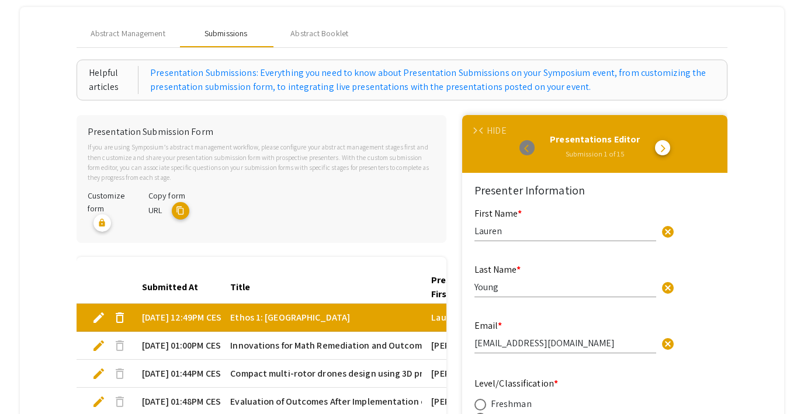
scroll to position [134, 0]
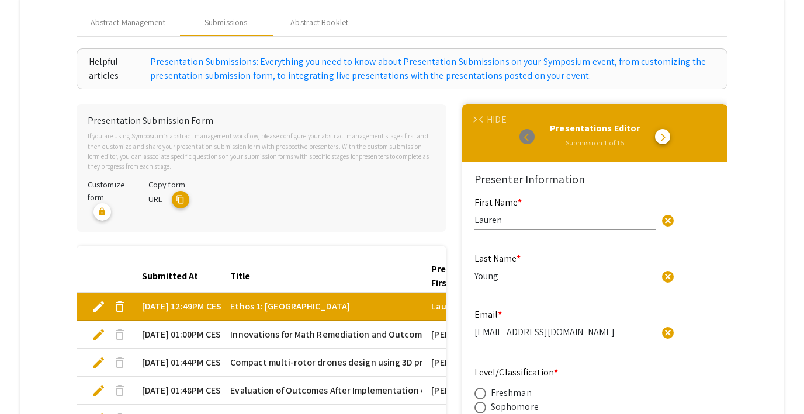
click at [489, 118] on div "HIDE" at bounding box center [496, 120] width 19 height 14
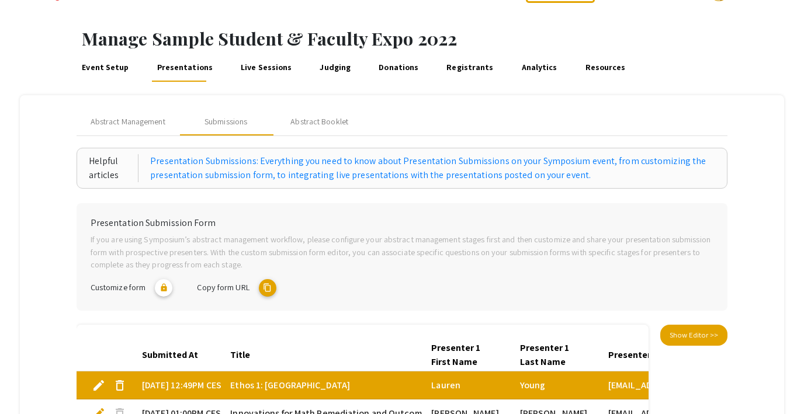
scroll to position [37, 0]
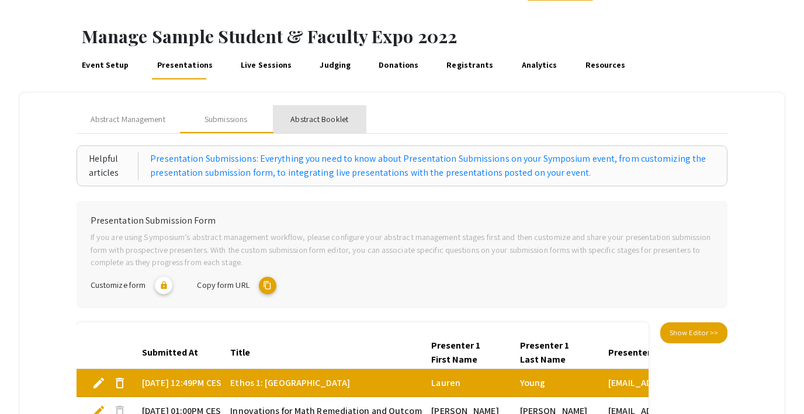
click at [314, 120] on div "Abstract Booklet" at bounding box center [320, 119] width 58 height 12
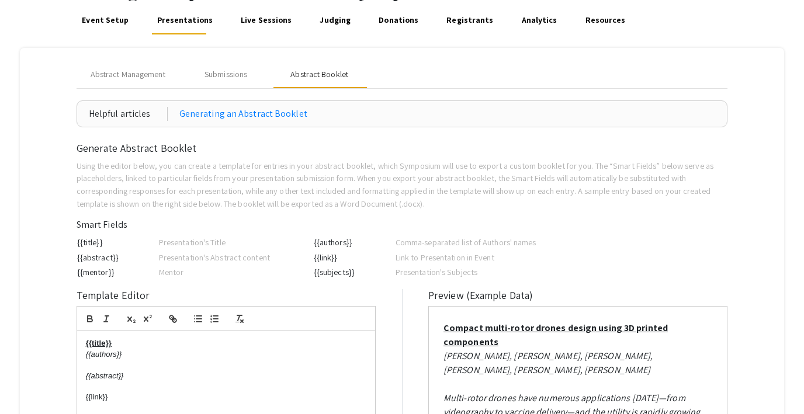
scroll to position [0, 0]
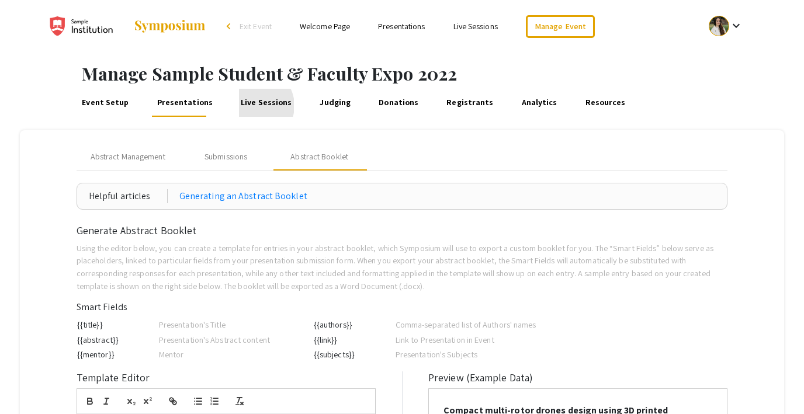
click at [246, 106] on link "Live Sessions" at bounding box center [266, 103] width 55 height 28
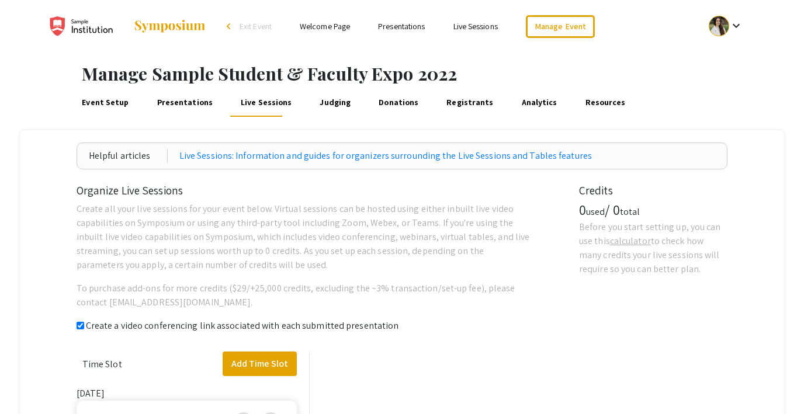
checkbox input "true"
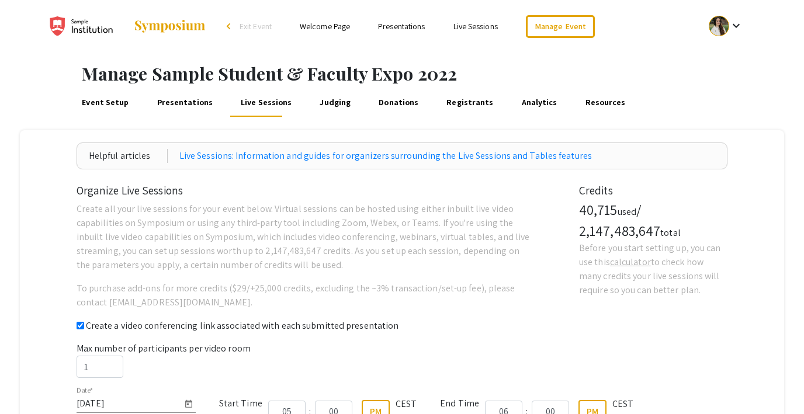
click at [326, 99] on link "Judging" at bounding box center [335, 103] width 35 height 28
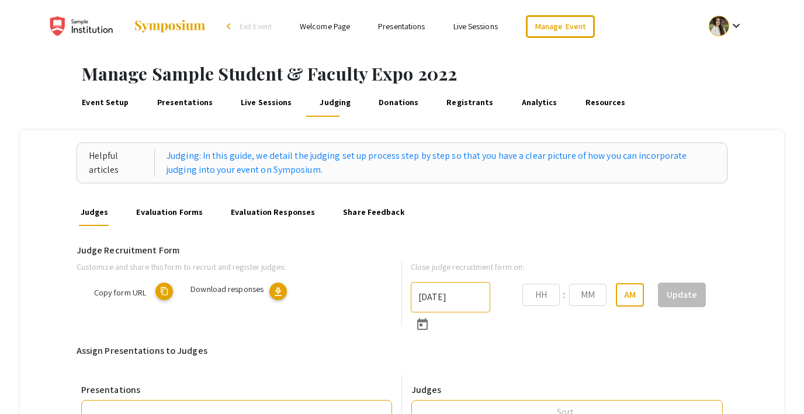
type input "6/6/2025"
type input "09"
type input "00"
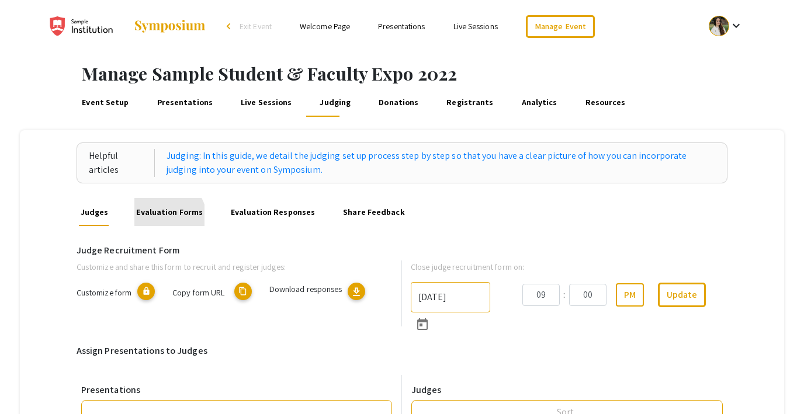
click at [156, 222] on link "Evaluation Forms" at bounding box center [169, 212] width 70 height 28
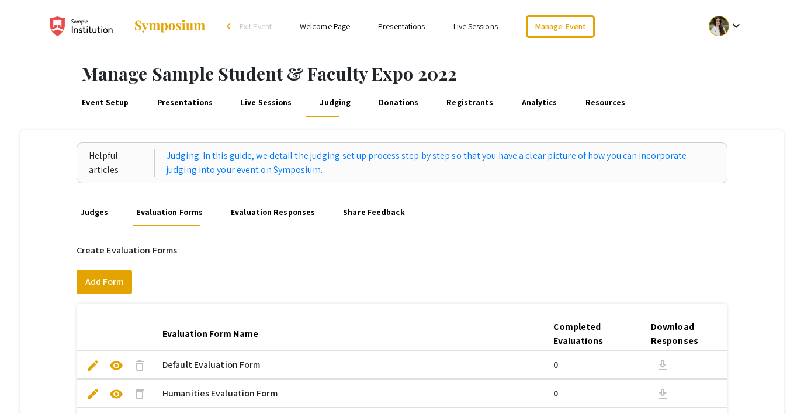
click at [264, 212] on link "Evaluation Responses" at bounding box center [273, 212] width 88 height 28
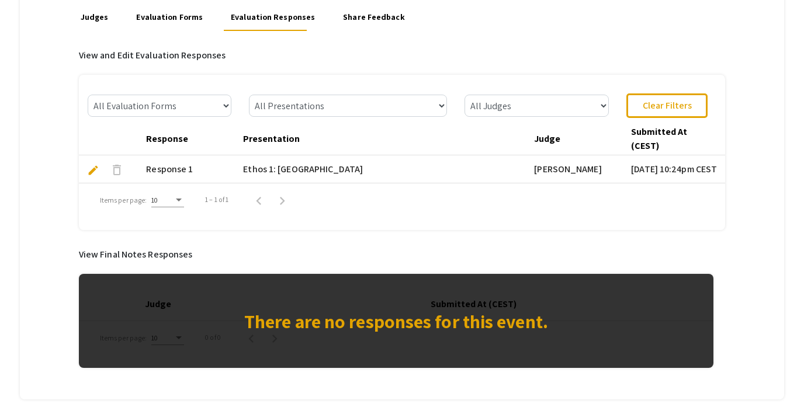
scroll to position [180, 0]
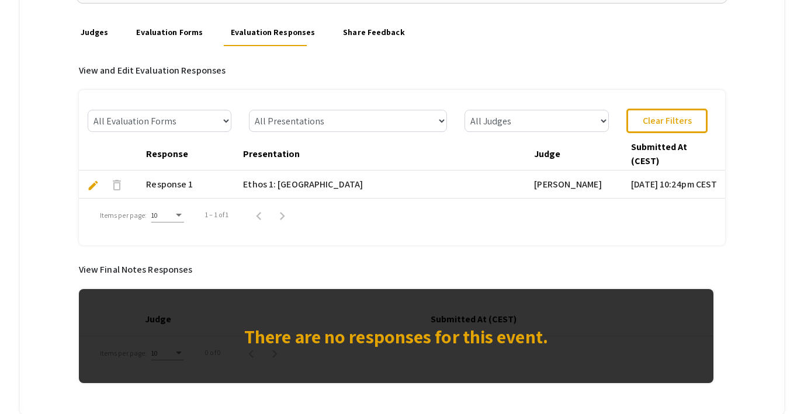
click at [93, 182] on span "edit" at bounding box center [93, 185] width 12 height 12
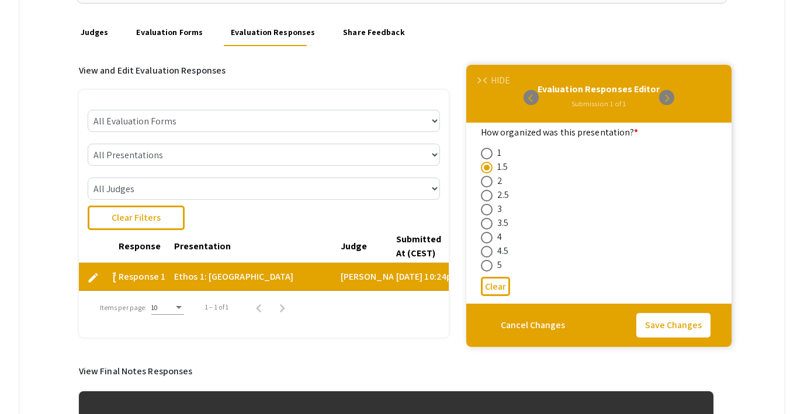
scroll to position [212, 0]
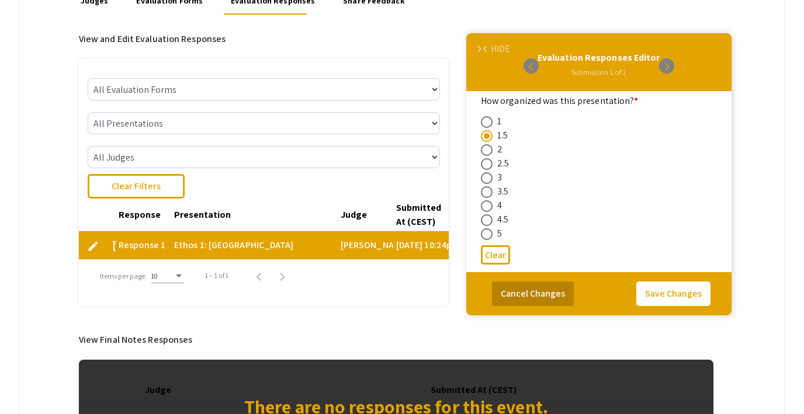
click at [533, 295] on button "Cancel Changes" at bounding box center [533, 294] width 82 height 25
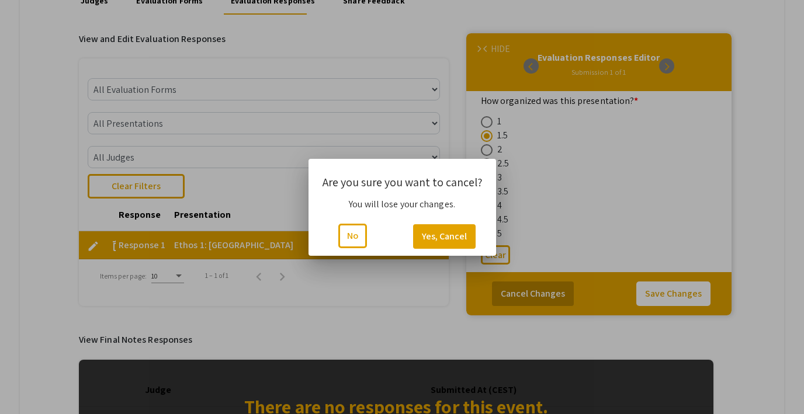
scroll to position [0, 0]
click at [439, 237] on button "Yes, Cancel" at bounding box center [444, 236] width 63 height 25
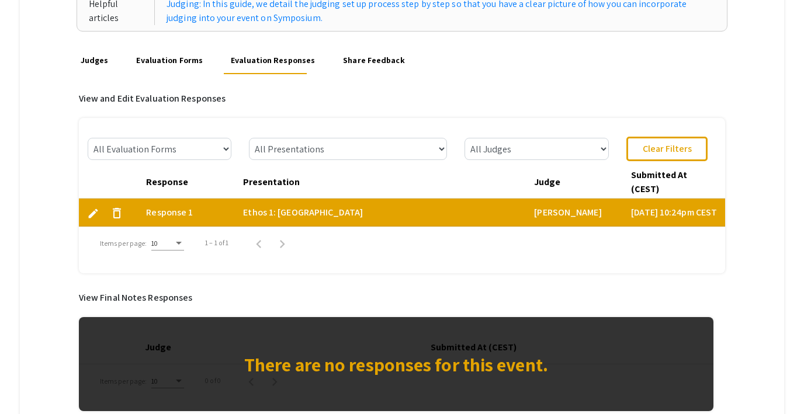
scroll to position [134, 0]
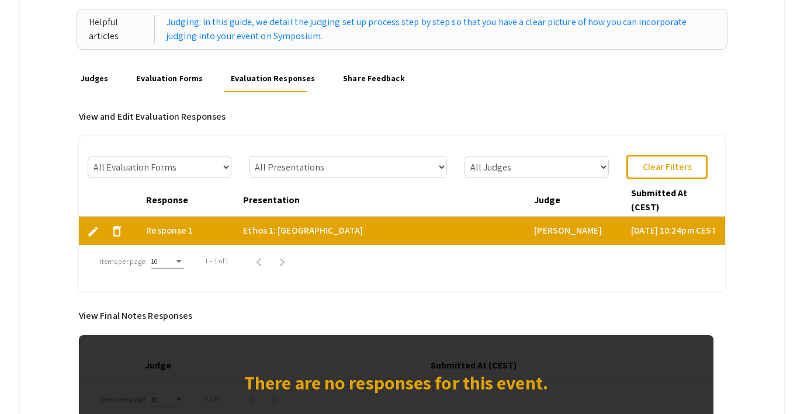
click at [354, 76] on link "Share Feedback" at bounding box center [373, 78] width 65 height 28
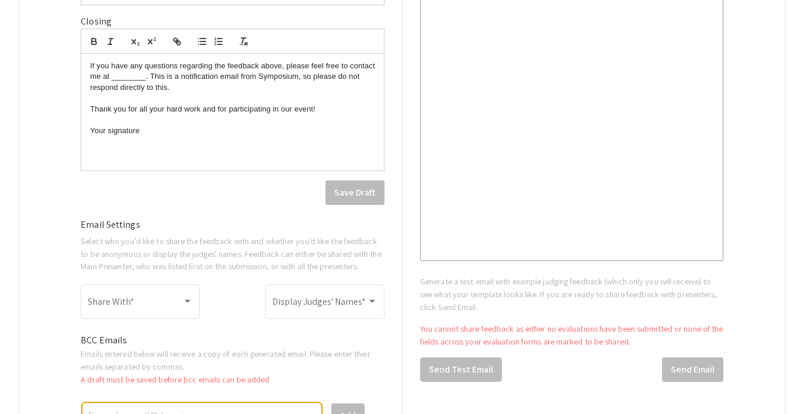
scroll to position [583, 0]
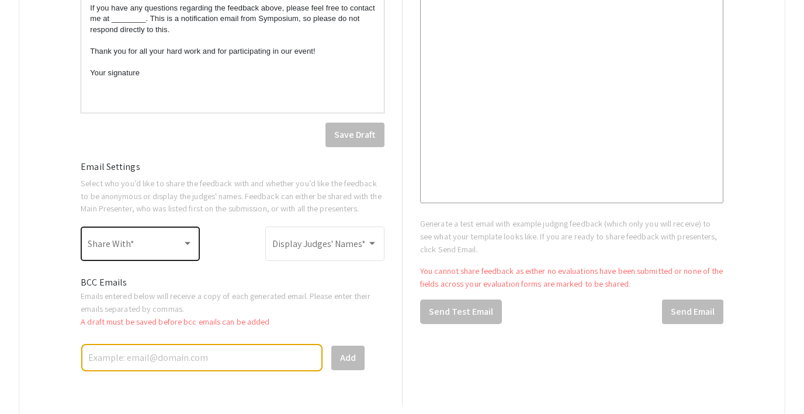
click at [165, 250] on span at bounding box center [135, 246] width 95 height 11
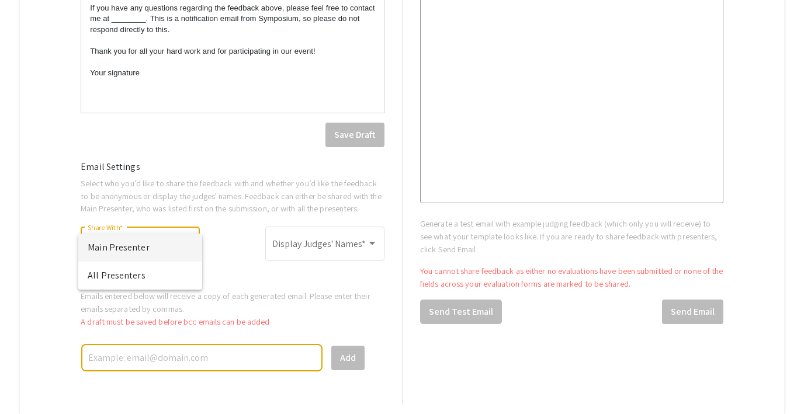
click at [248, 263] on div at bounding box center [402, 207] width 804 height 414
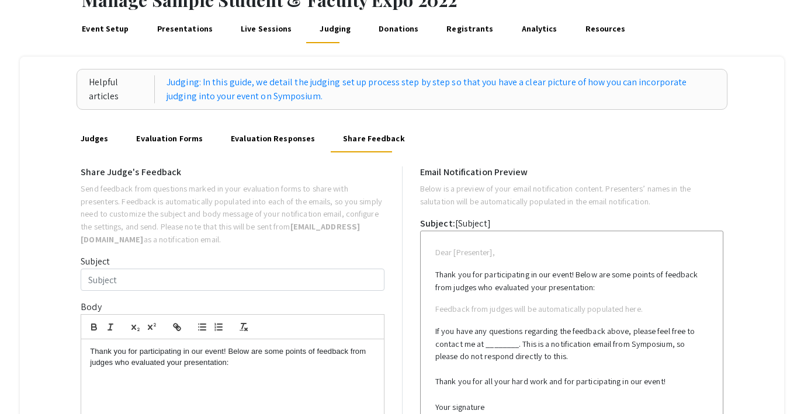
scroll to position [0, 0]
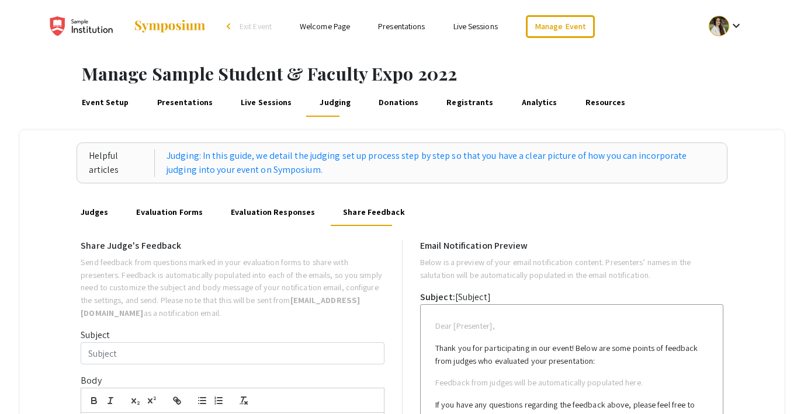
click at [174, 105] on link "Presentations" at bounding box center [185, 103] width 60 height 28
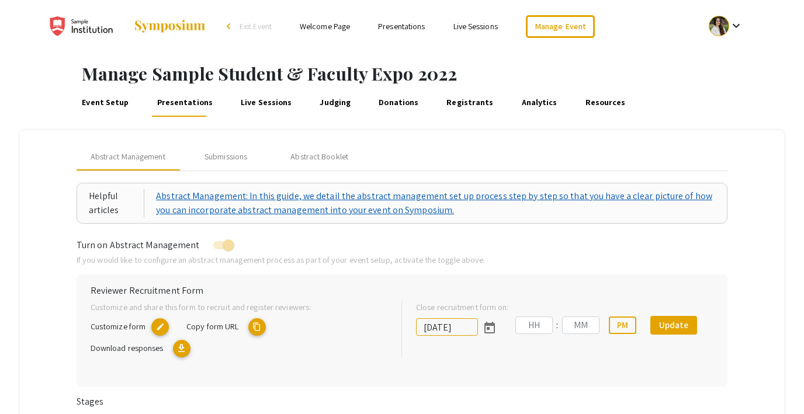
type input "7/8/2022"
type input "09"
type input "00"
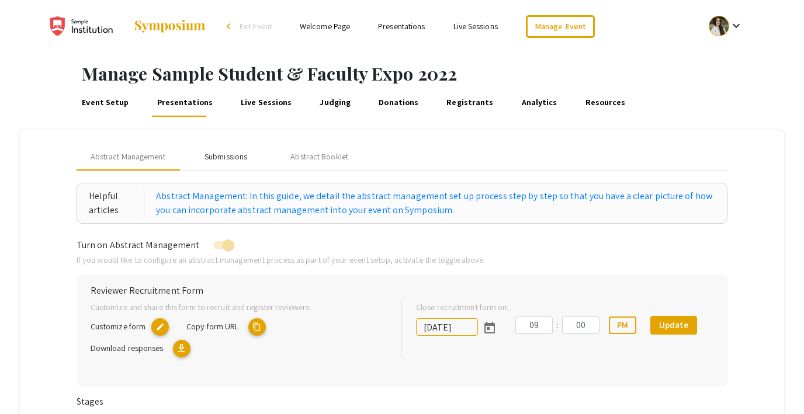
click at [231, 158] on div "Submissions" at bounding box center [226, 157] width 43 height 12
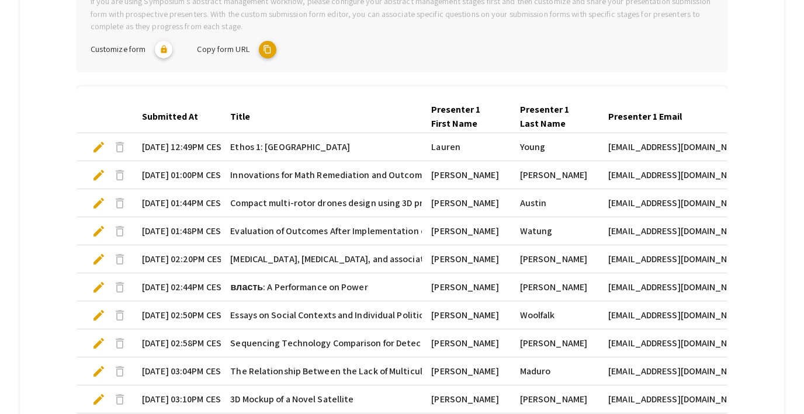
scroll to position [276, 0]
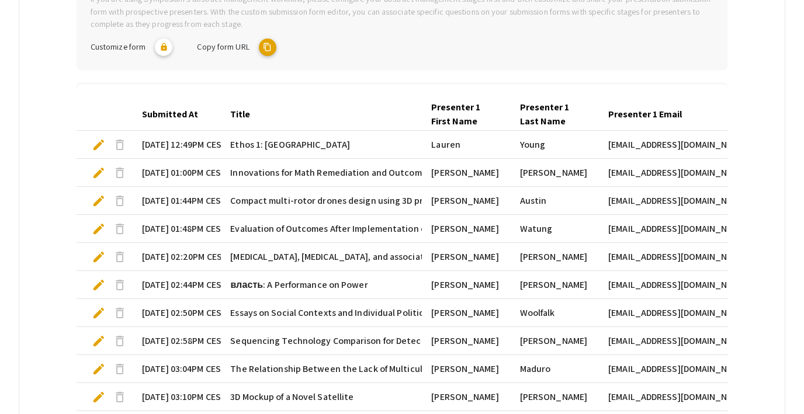
click at [98, 145] on span "edit" at bounding box center [99, 145] width 14 height 14
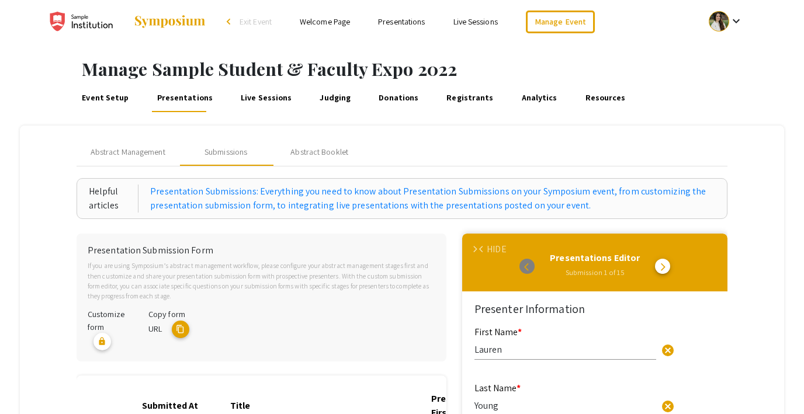
scroll to position [0, 0]
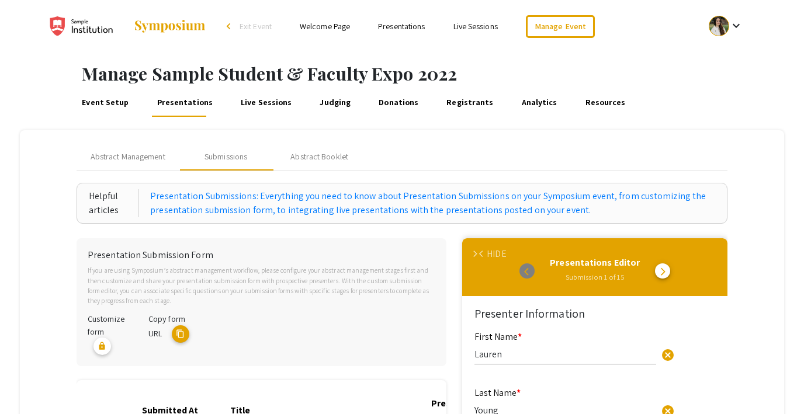
click at [107, 102] on link "Event Setup" at bounding box center [105, 103] width 51 height 28
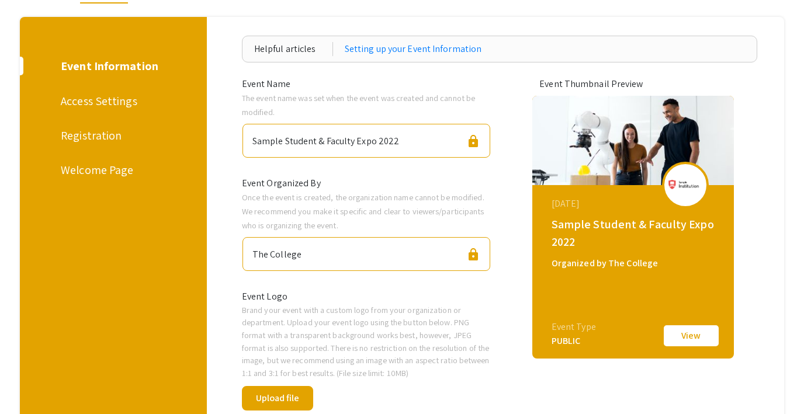
scroll to position [108, 0]
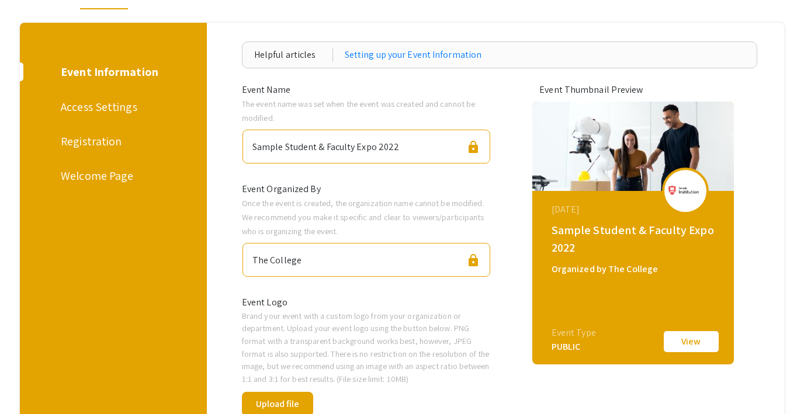
click at [113, 110] on div "Access Settings" at bounding box center [111, 107] width 101 height 18
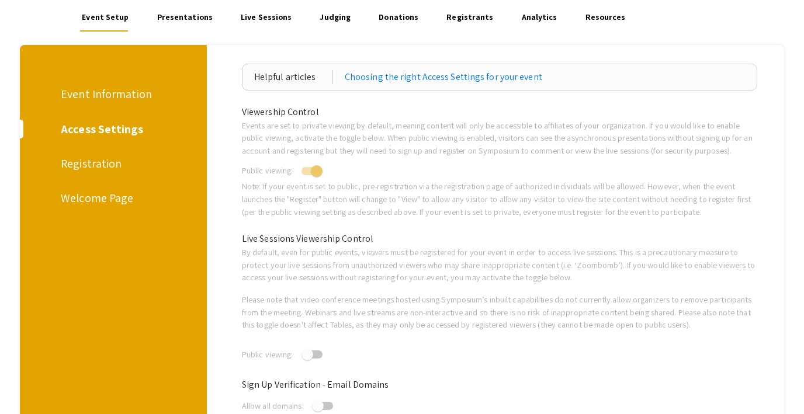
scroll to position [85, 0]
click at [97, 167] on div "Registration" at bounding box center [111, 165] width 101 height 18
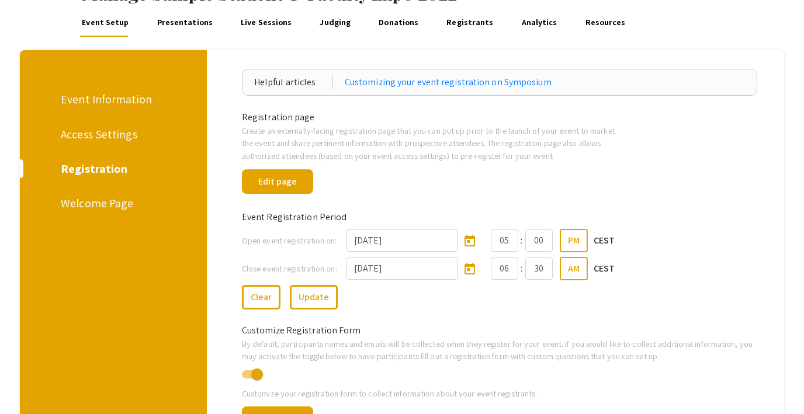
scroll to position [81, 0]
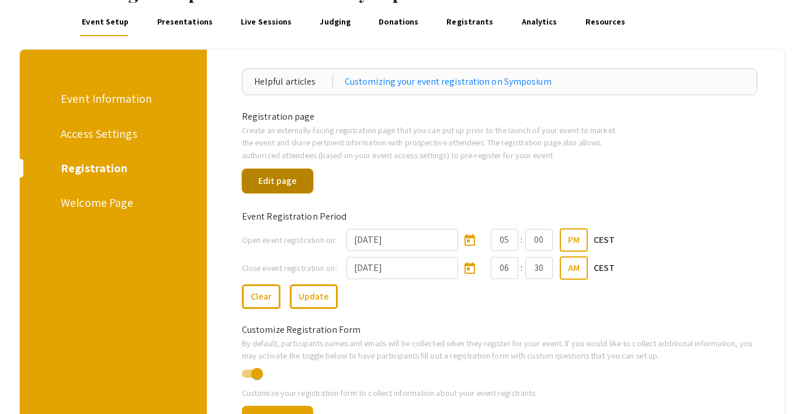
click at [263, 184] on button "Edit page" at bounding box center [277, 181] width 71 height 25
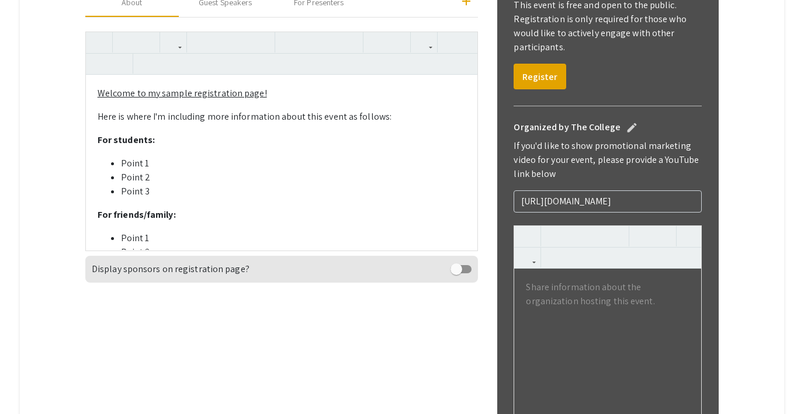
scroll to position [404, 0]
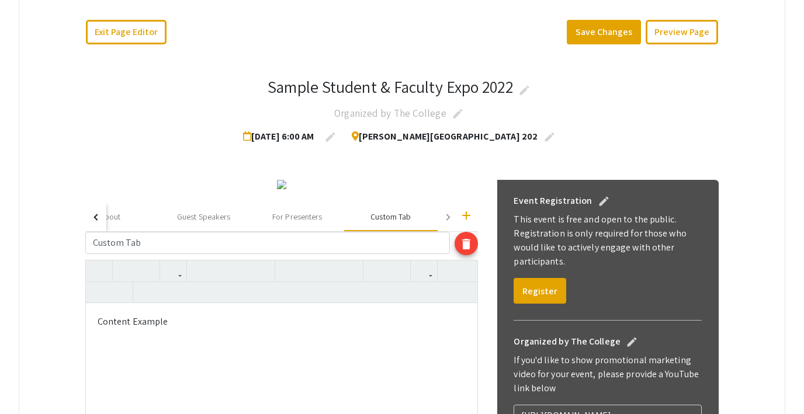
scroll to position [143, 0]
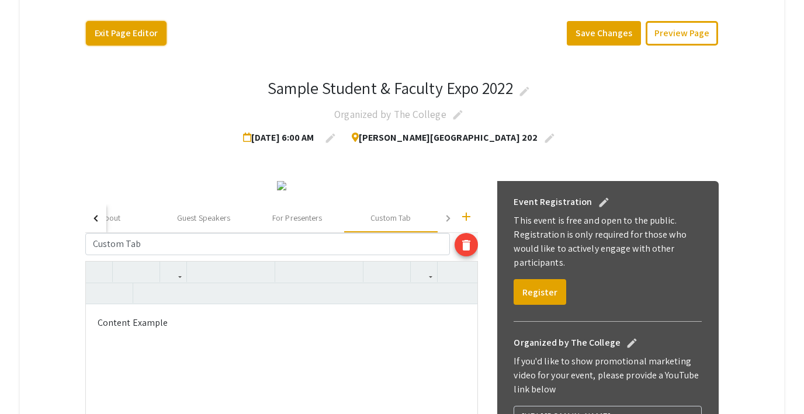
click at [143, 34] on button "Exit Page Editor" at bounding box center [126, 33] width 81 height 25
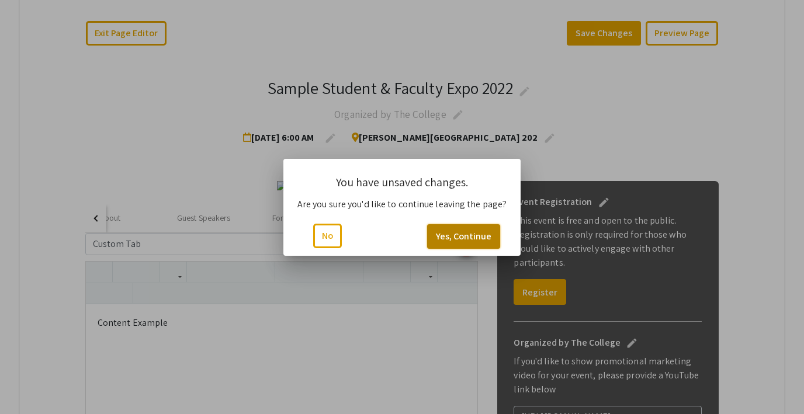
click at [442, 233] on button "Yes, Continue" at bounding box center [463, 236] width 73 height 25
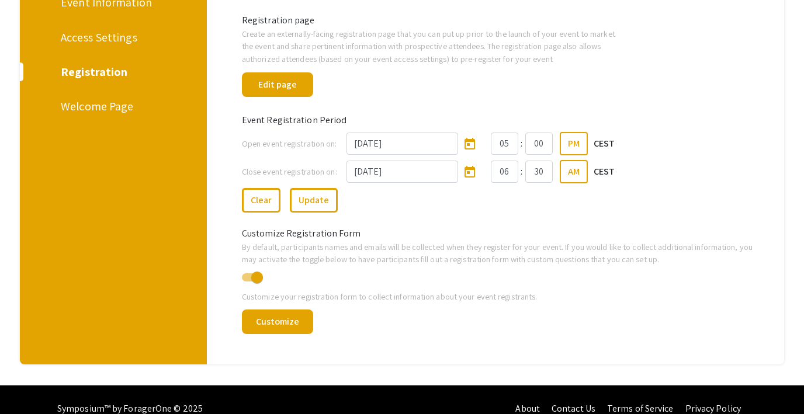
scroll to position [195, 0]
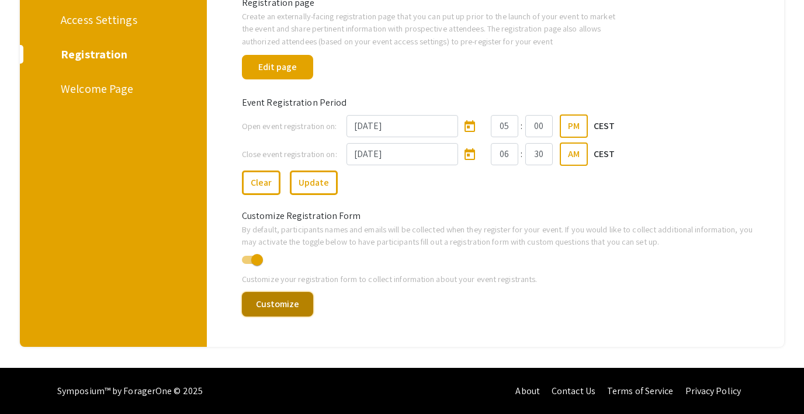
click at [299, 302] on button "Customize" at bounding box center [277, 304] width 71 height 25
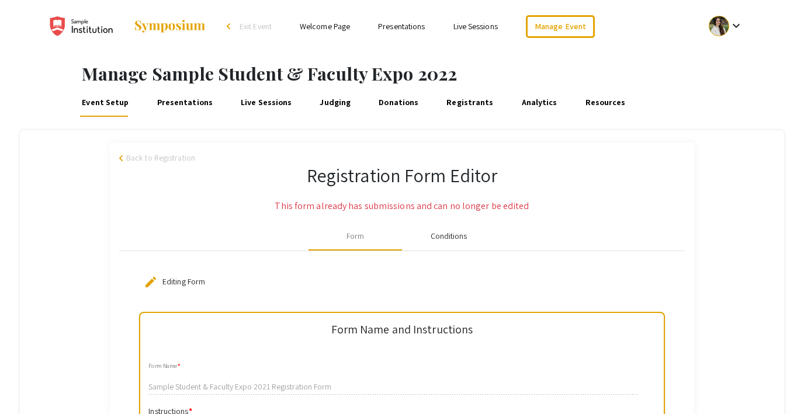
click at [452, 235] on div "Conditions" at bounding box center [449, 236] width 37 height 12
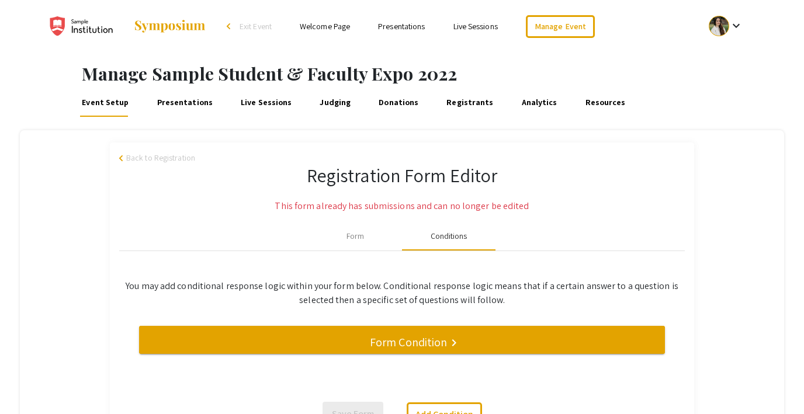
scroll to position [80, 0]
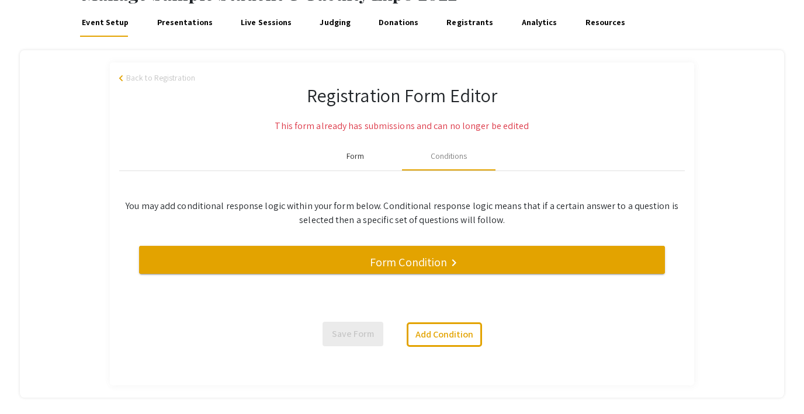
click at [362, 158] on div "Form" at bounding box center [356, 156] width 18 height 12
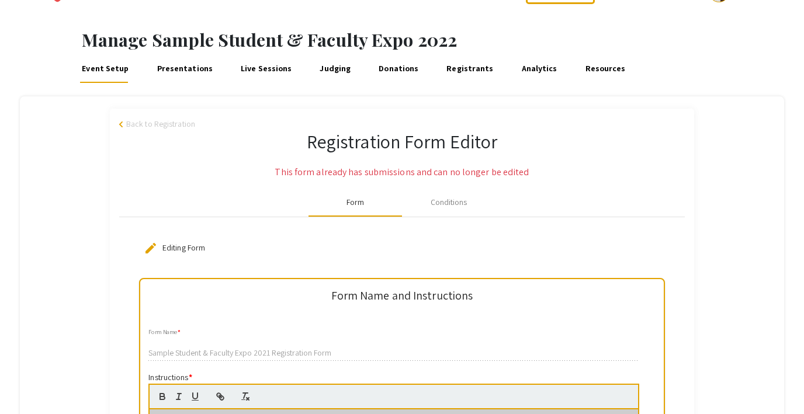
scroll to position [30, 0]
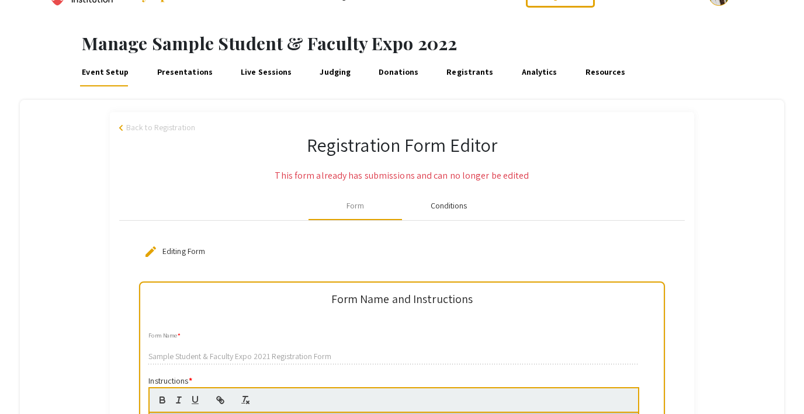
click at [440, 202] on div "Conditions" at bounding box center [449, 206] width 37 height 12
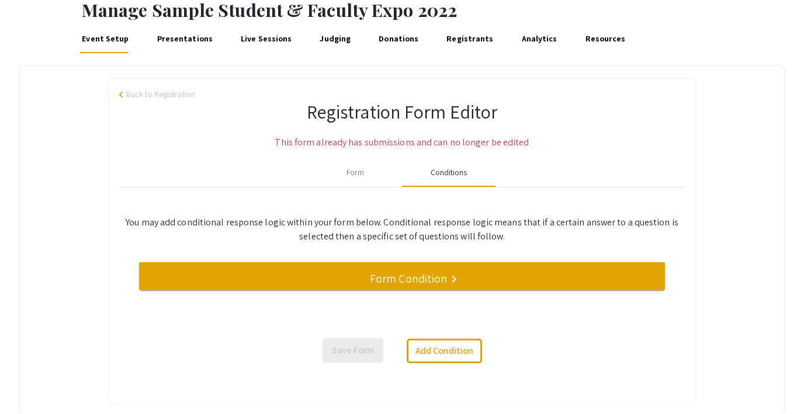
scroll to position [59, 0]
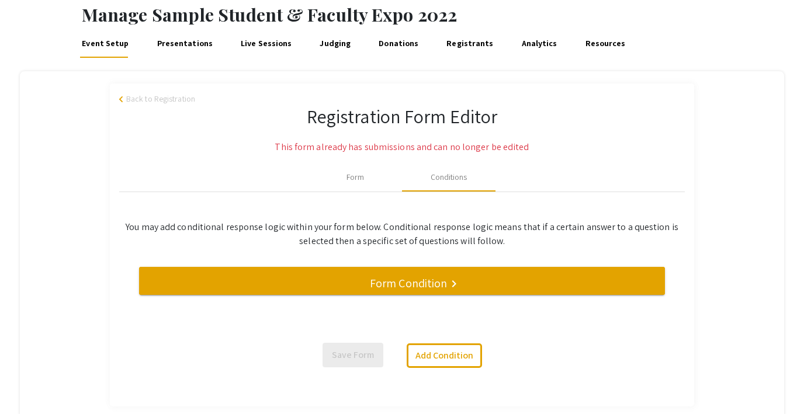
click at [165, 99] on span "Back to Registration" at bounding box center [160, 99] width 69 height 12
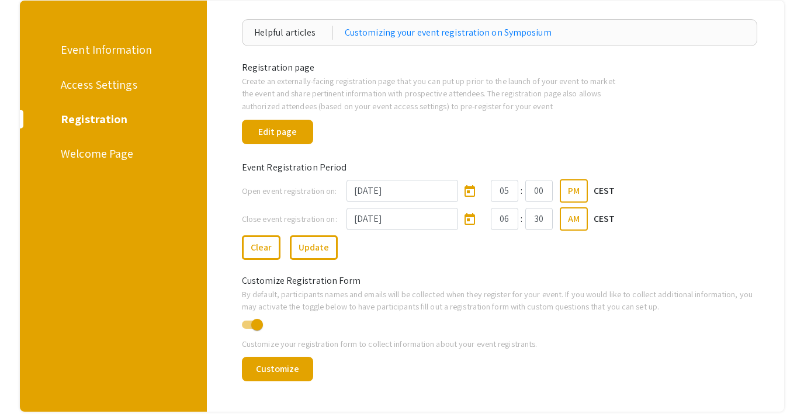
scroll to position [141, 0]
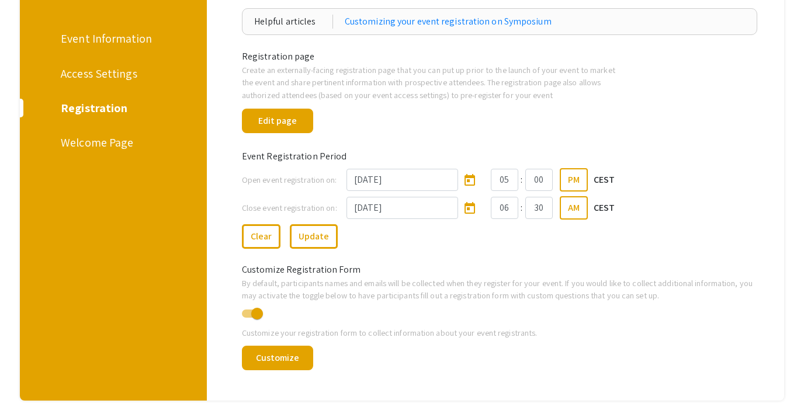
click at [110, 147] on div "Welcome Page" at bounding box center [111, 143] width 101 height 18
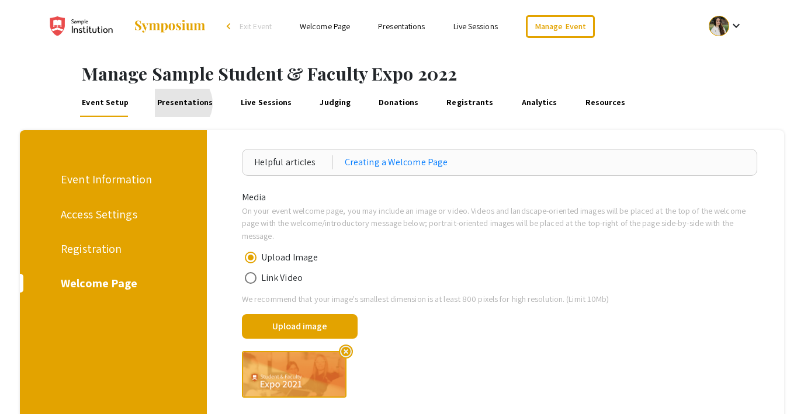
click at [177, 103] on link "Presentations" at bounding box center [185, 103] width 60 height 28
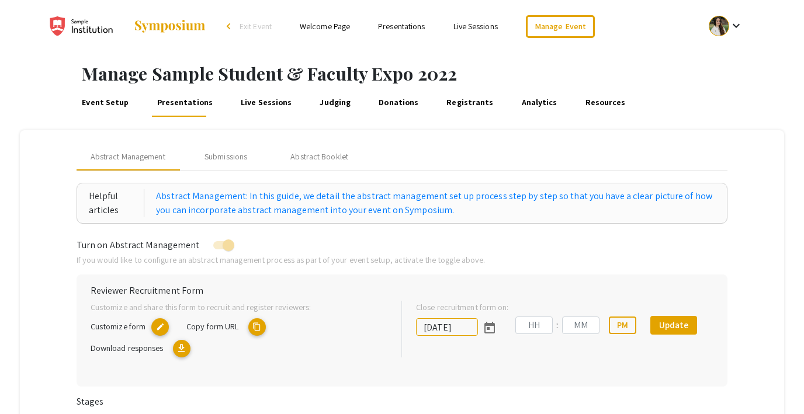
type input "7/8/2022"
type input "09"
type input "00"
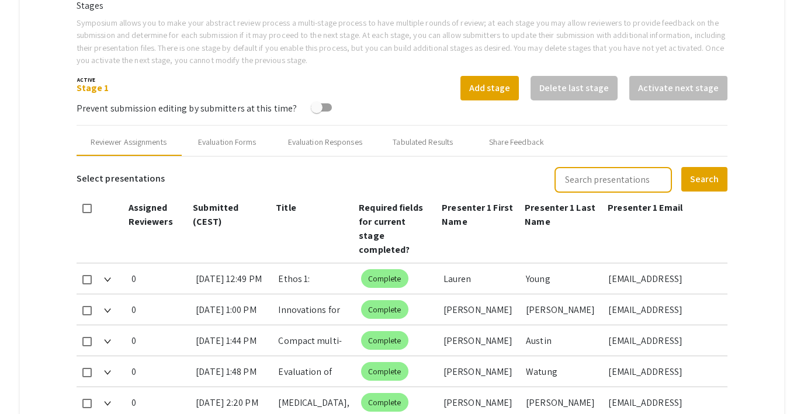
scroll to position [395, 0]
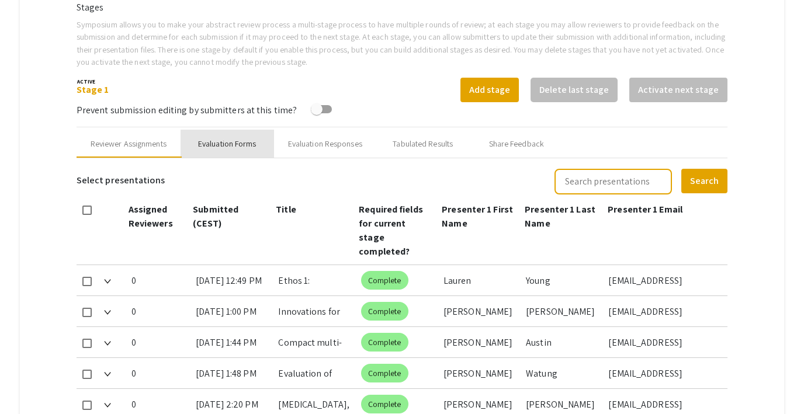
click at [232, 140] on div "Evaluation Forms" at bounding box center [227, 144] width 58 height 12
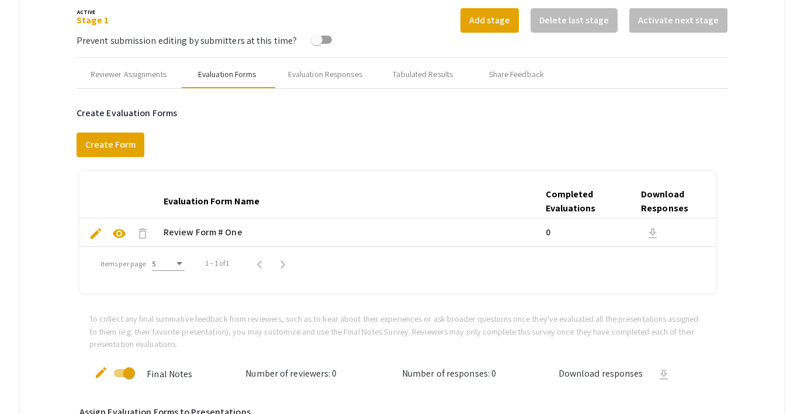
scroll to position [463, 0]
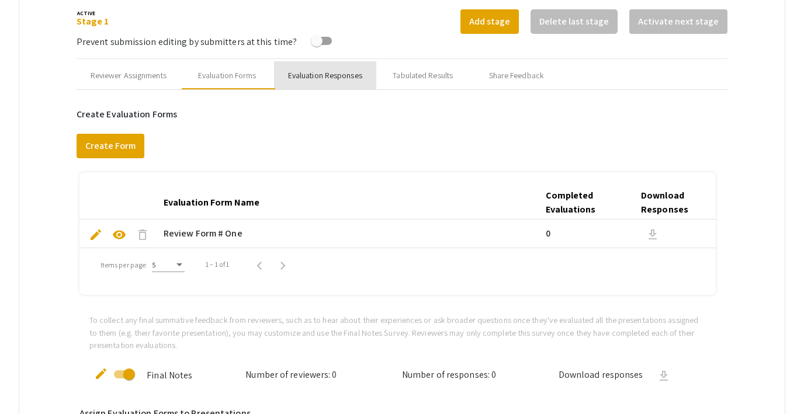
click at [324, 81] on div "Evaluation Responses" at bounding box center [325, 75] width 102 height 28
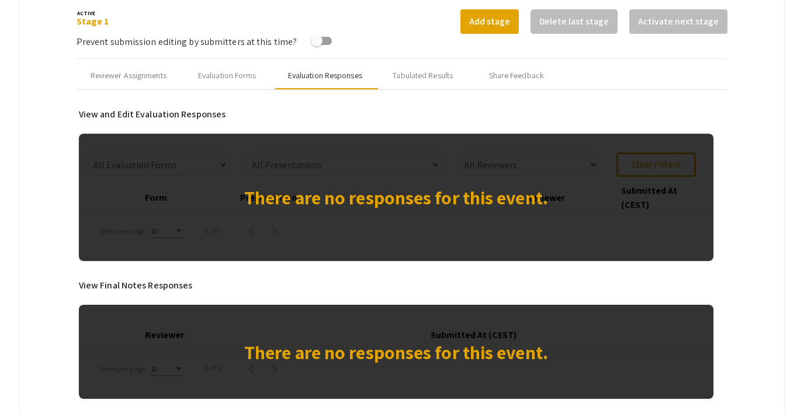
scroll to position [478, 0]
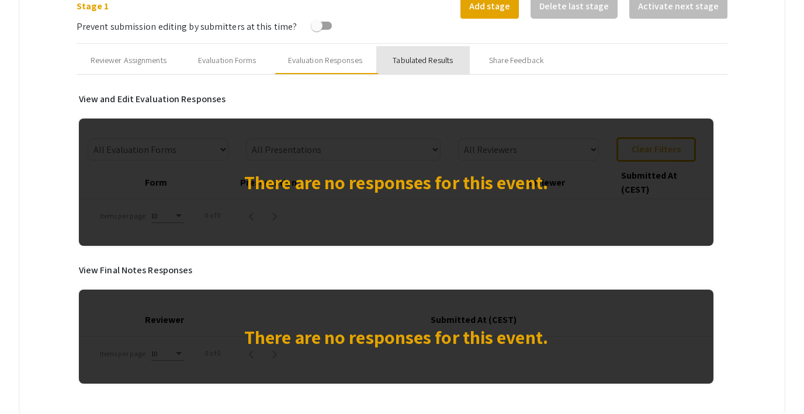
click at [419, 57] on div "Tabulated Results" at bounding box center [423, 60] width 60 height 12
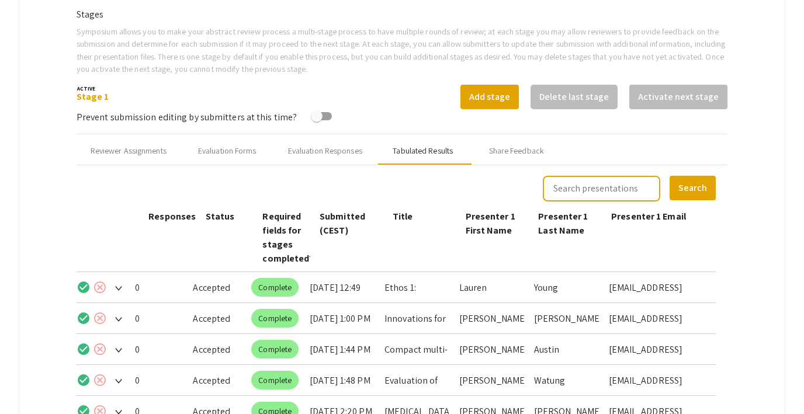
scroll to position [387, 0]
click at [508, 142] on div "Share Feedback" at bounding box center [517, 151] width 94 height 28
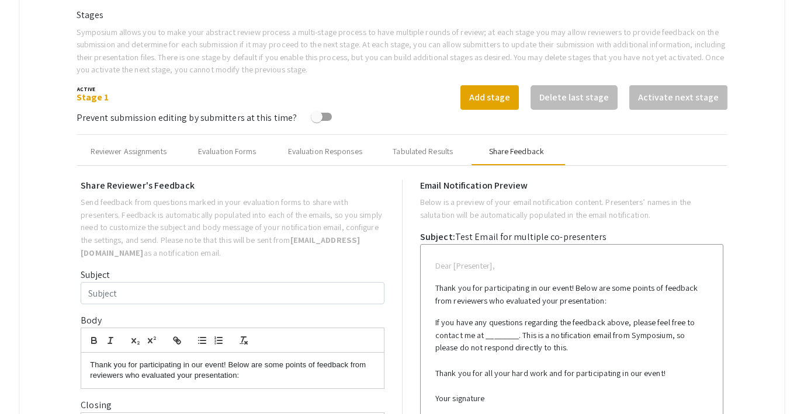
type input "Test Email for multiple co-presenters"
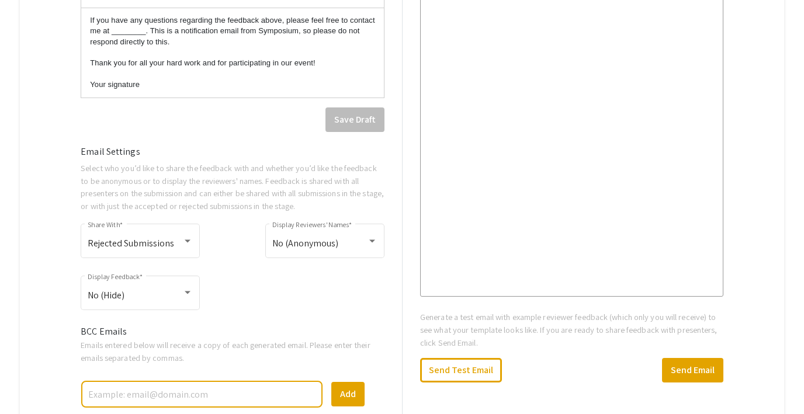
scroll to position [816, 0]
click at [158, 239] on div "Rejected Submissions Share With *" at bounding box center [140, 240] width 105 height 37
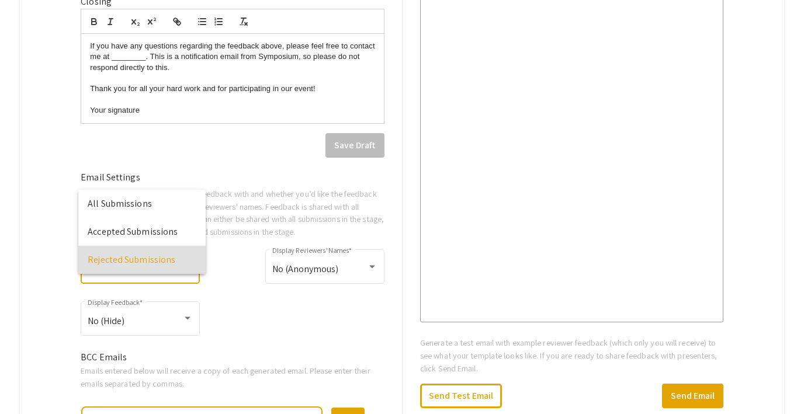
scroll to position [716, 0]
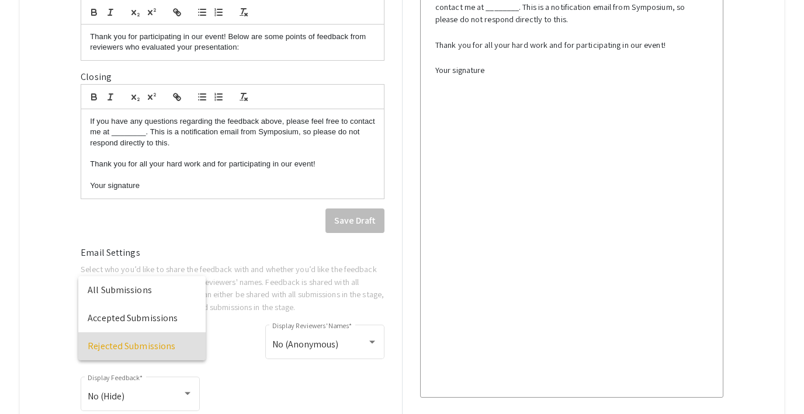
click at [157, 178] on div at bounding box center [402, 207] width 804 height 414
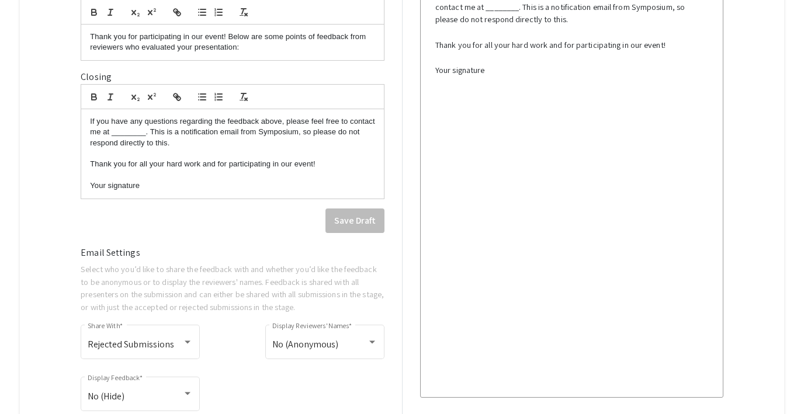
click at [155, 186] on p "Your signature" at bounding box center [232, 186] width 285 height 11
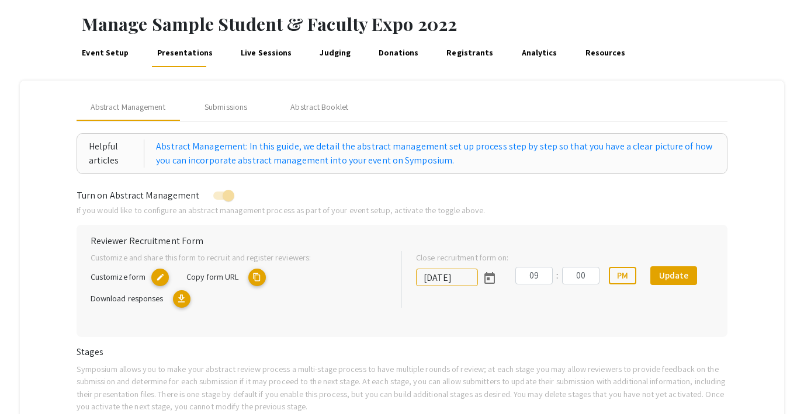
scroll to position [49, 0]
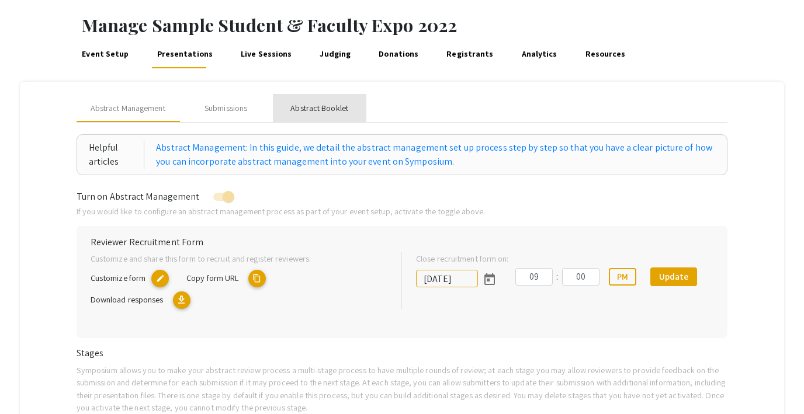
click at [320, 111] on div "Abstract Booklet" at bounding box center [320, 108] width 58 height 12
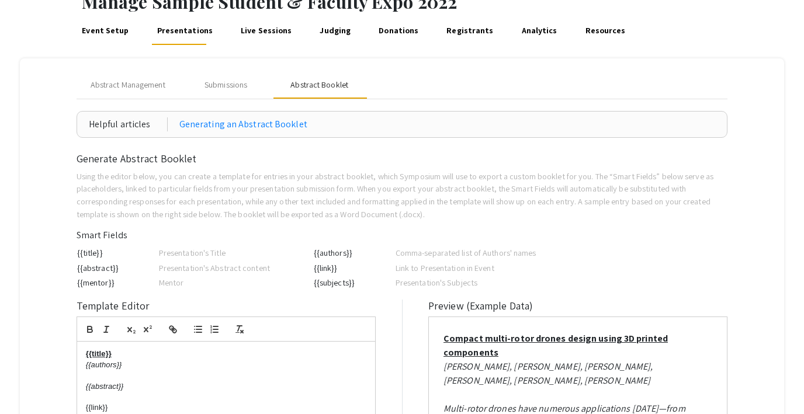
scroll to position [67, 0]
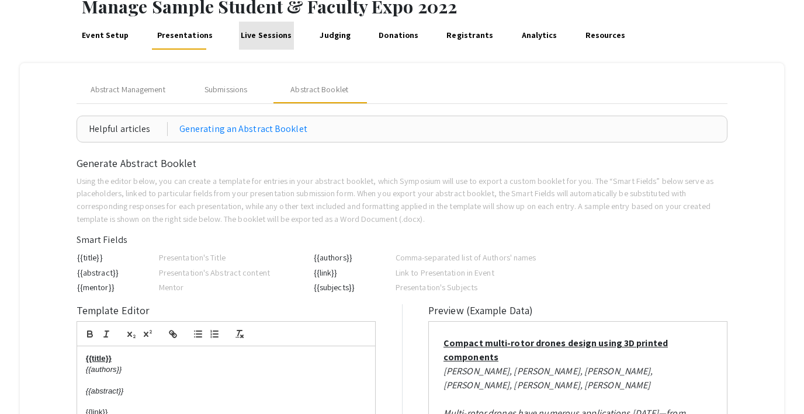
click at [267, 39] on link "Live Sessions" at bounding box center [266, 36] width 55 height 28
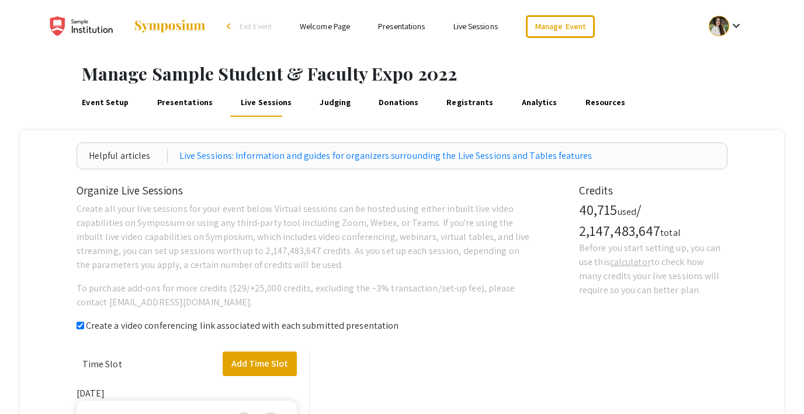
checkbox input "true"
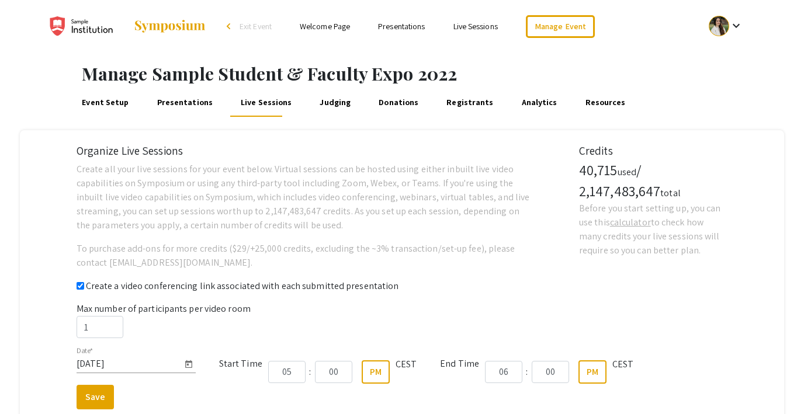
scroll to position [38, 0]
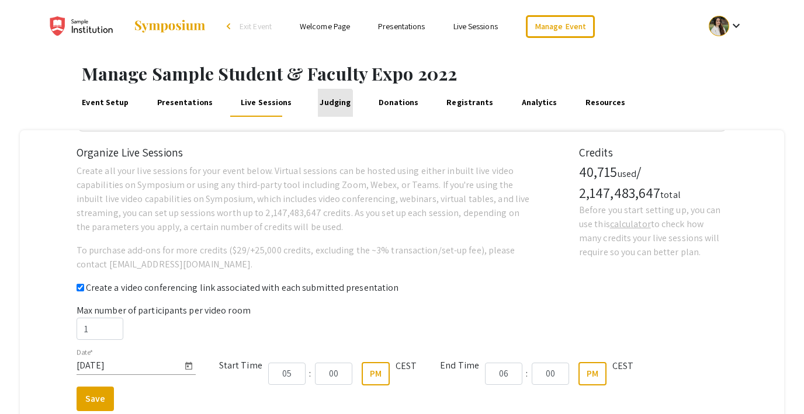
click at [322, 105] on link "Judging" at bounding box center [335, 103] width 35 height 28
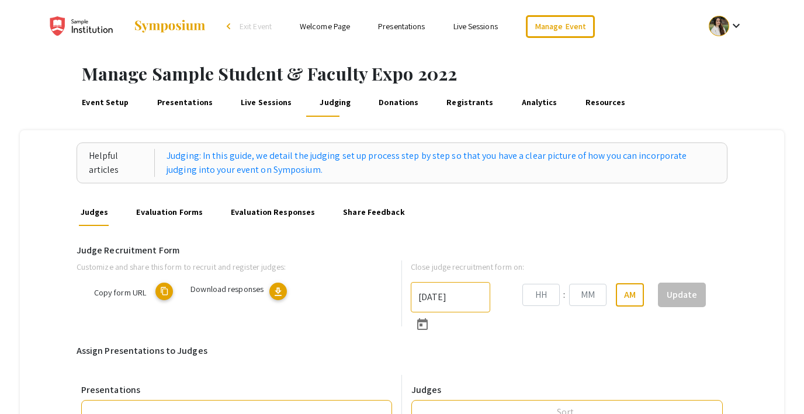
type input "6/6/2025"
type input "09"
type input "00"
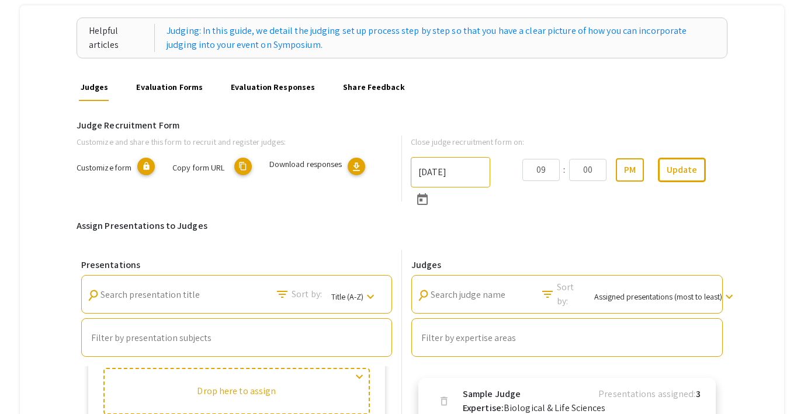
scroll to position [98, 0]
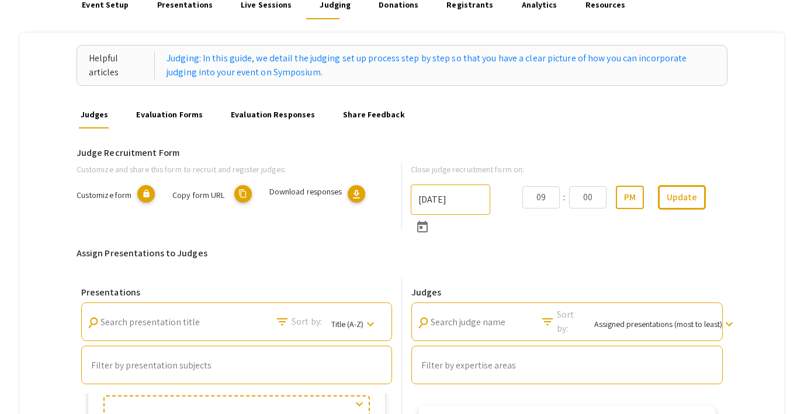
click at [188, 117] on link "Evaluation Forms" at bounding box center [169, 115] width 70 height 28
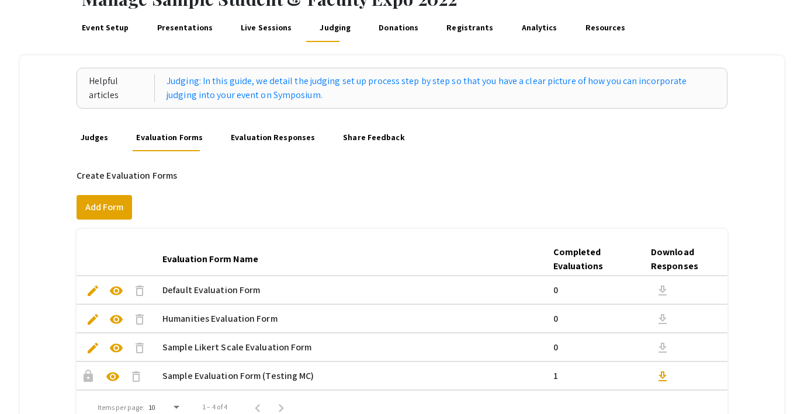
scroll to position [85, 0]
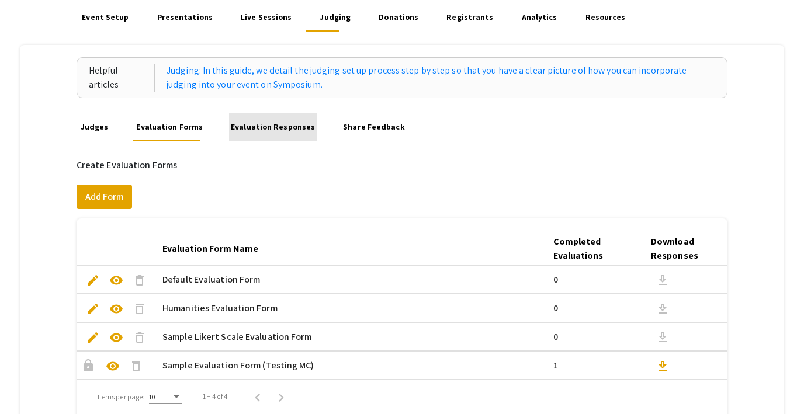
click at [274, 129] on link "Evaluation Responses" at bounding box center [273, 127] width 88 height 28
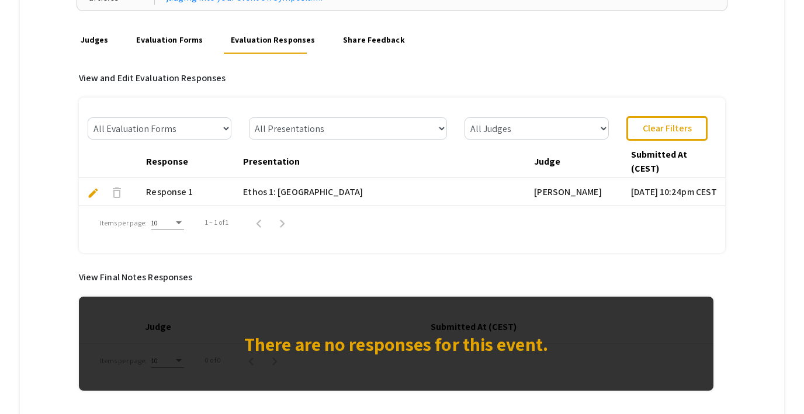
scroll to position [177, 0]
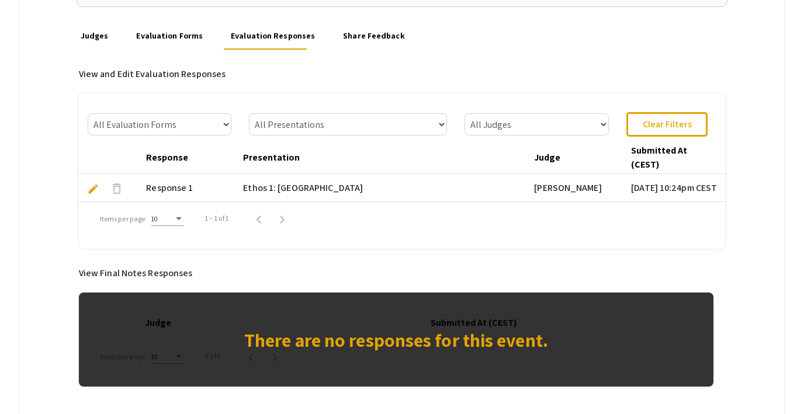
click at [361, 35] on link "Share Feedback" at bounding box center [373, 36] width 65 height 28
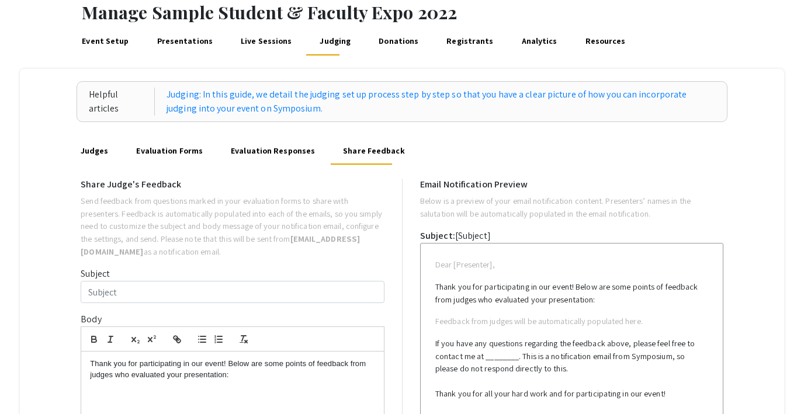
scroll to position [58, 0]
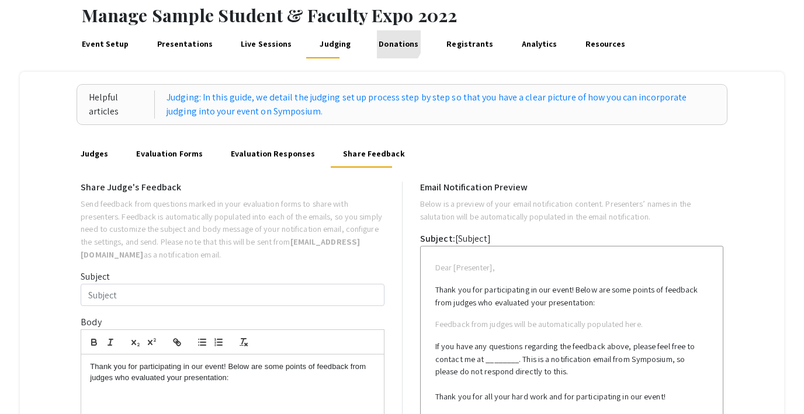
click at [381, 42] on link "Donations" at bounding box center [399, 44] width 44 height 28
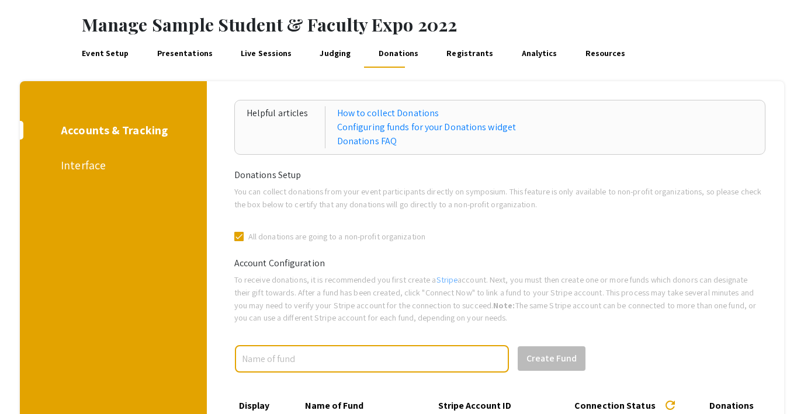
scroll to position [36, 0]
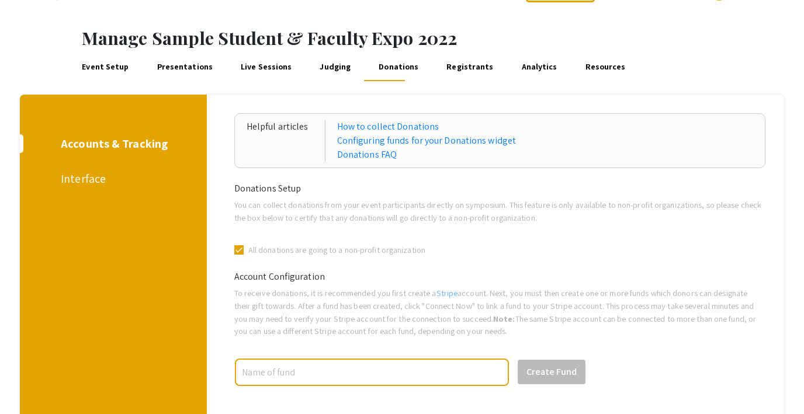
click at [81, 184] on div "Interface" at bounding box center [111, 179] width 101 height 18
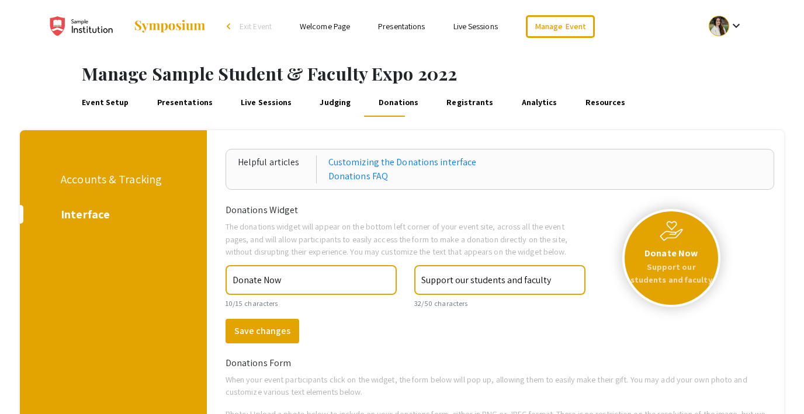
click at [455, 105] on link "Registrants" at bounding box center [470, 103] width 51 height 28
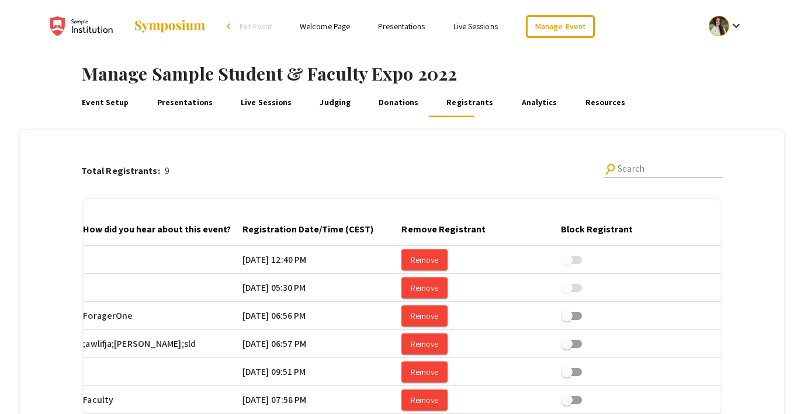
click at [520, 105] on link "Analytics" at bounding box center [540, 103] width 40 height 28
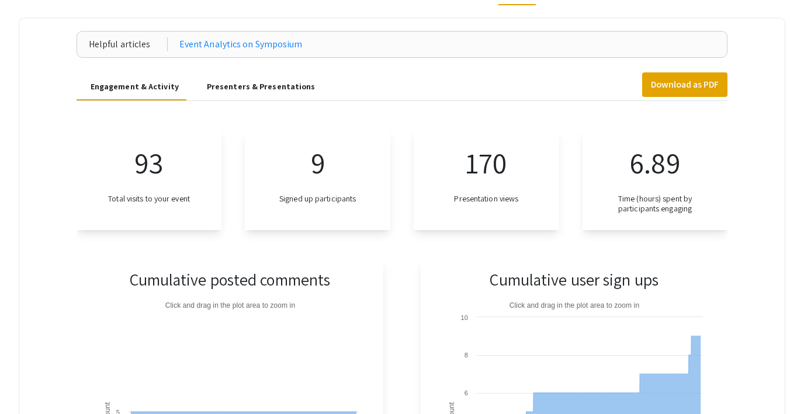
scroll to position [112, 0]
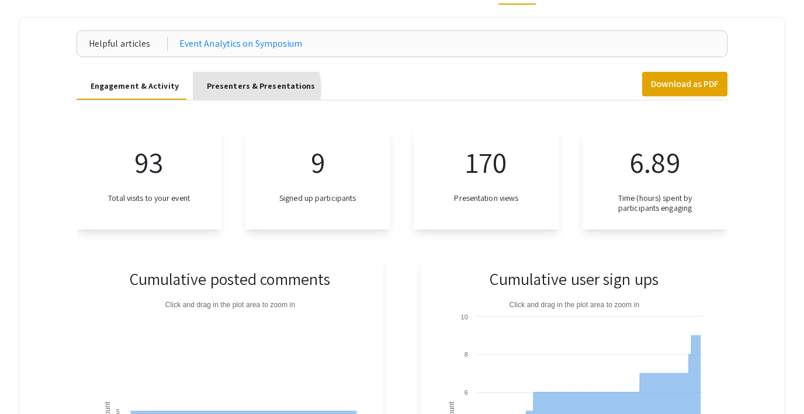
click at [244, 89] on div "Presenters & Presentations" at bounding box center [261, 86] width 109 height 12
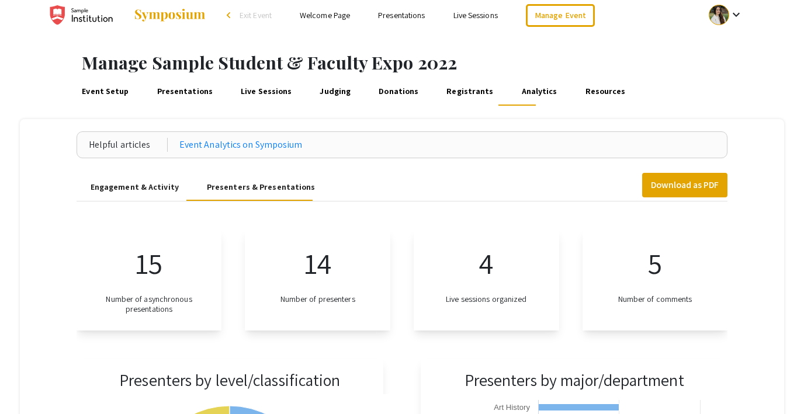
scroll to position [0, 0]
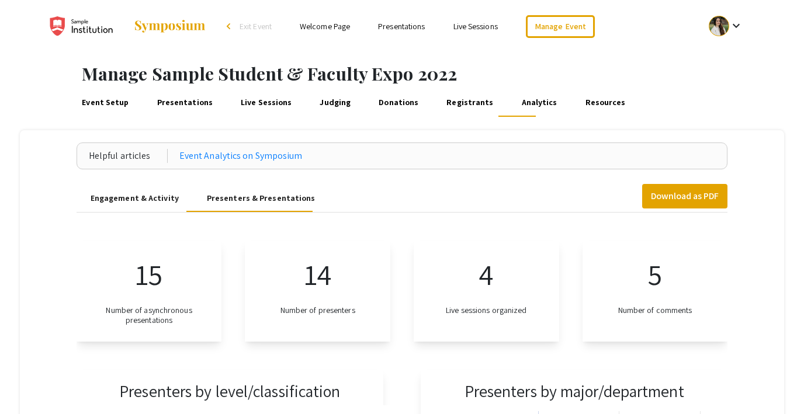
click at [583, 103] on link "Resources" at bounding box center [605, 103] width 44 height 28
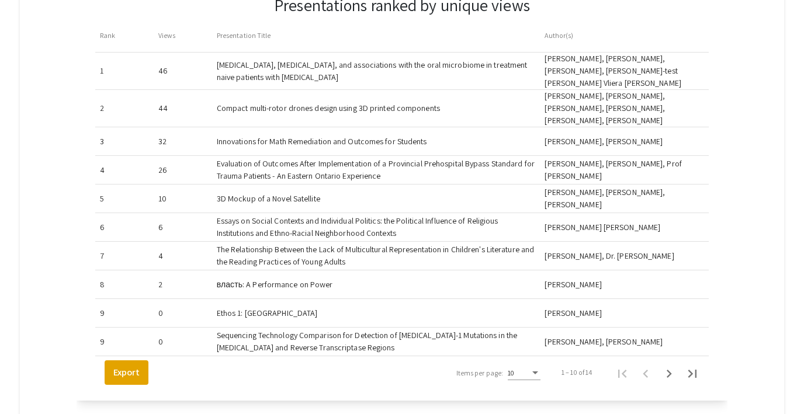
scroll to position [1022, 0]
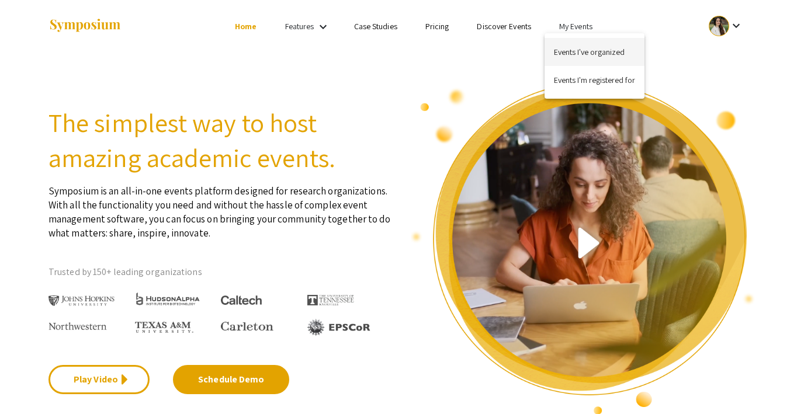
click at [574, 54] on button "Events I've organized" at bounding box center [595, 52] width 100 height 28
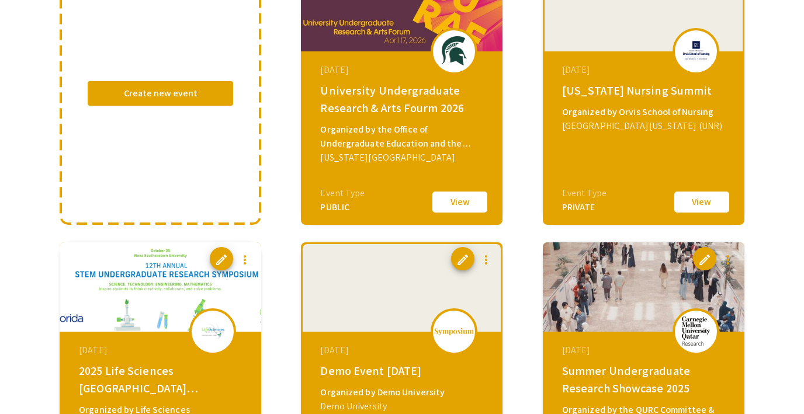
scroll to position [99, 0]
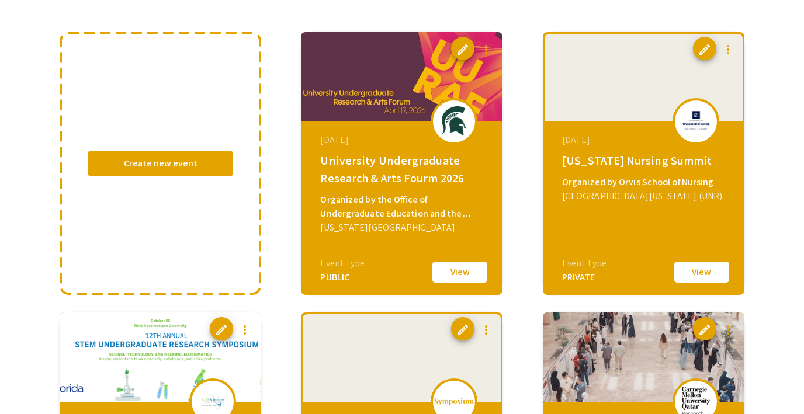
click at [452, 271] on button "View" at bounding box center [460, 272] width 58 height 25
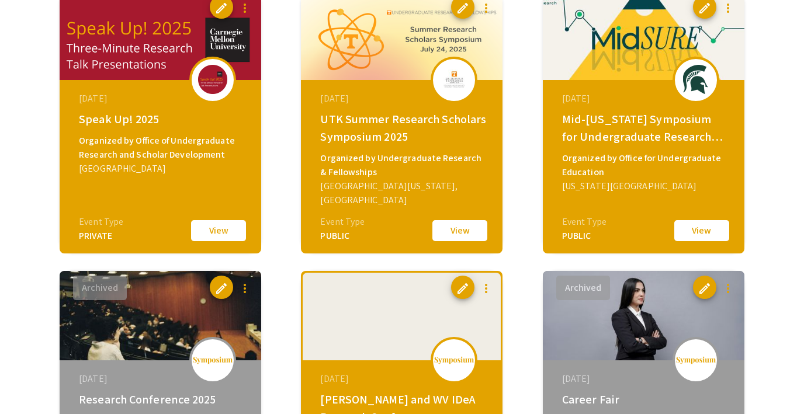
scroll to position [955, 0]
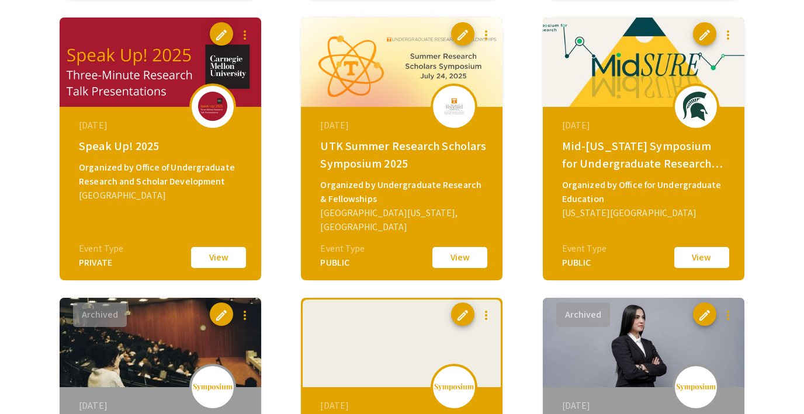
click at [685, 255] on button "View" at bounding box center [702, 258] width 58 height 25
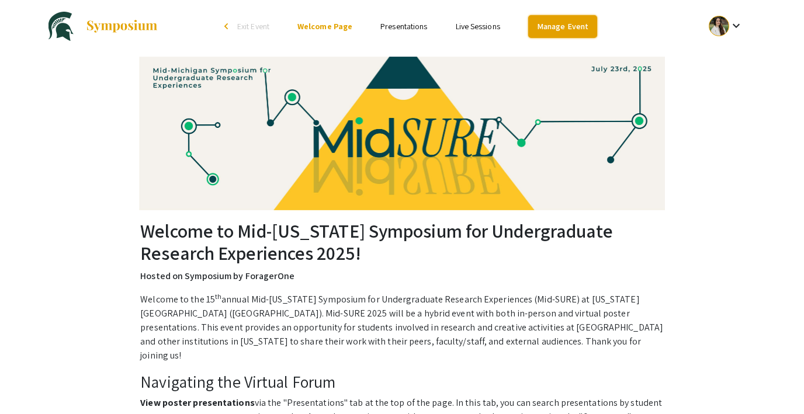
click at [537, 18] on link "Manage Event" at bounding box center [562, 26] width 69 height 23
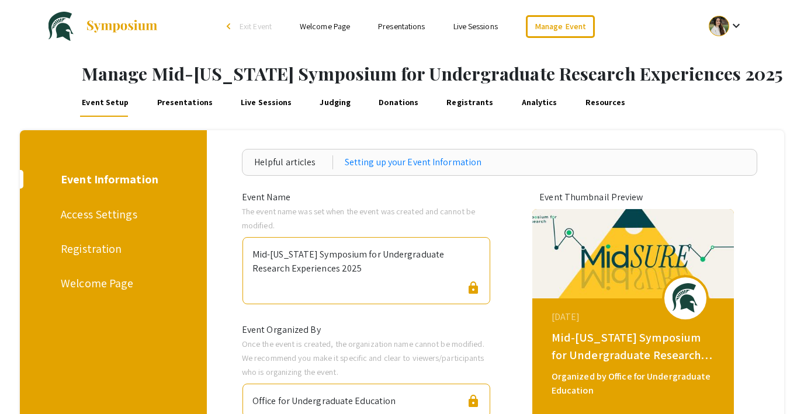
click at [330, 105] on link "Judging" at bounding box center [335, 103] width 35 height 28
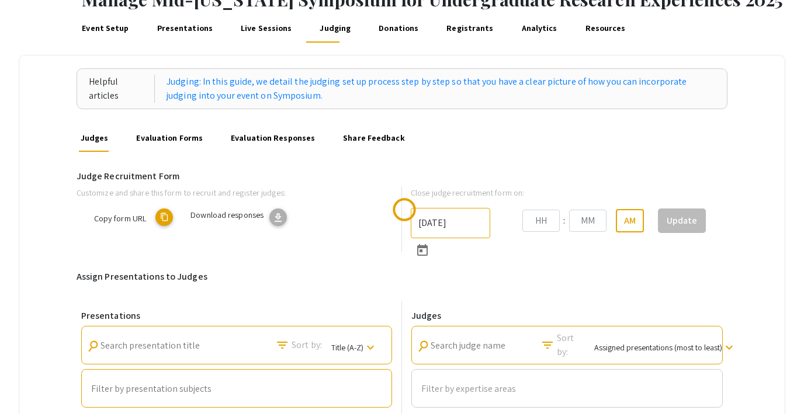
type input "11/16/2024"
type input "02"
type input "31"
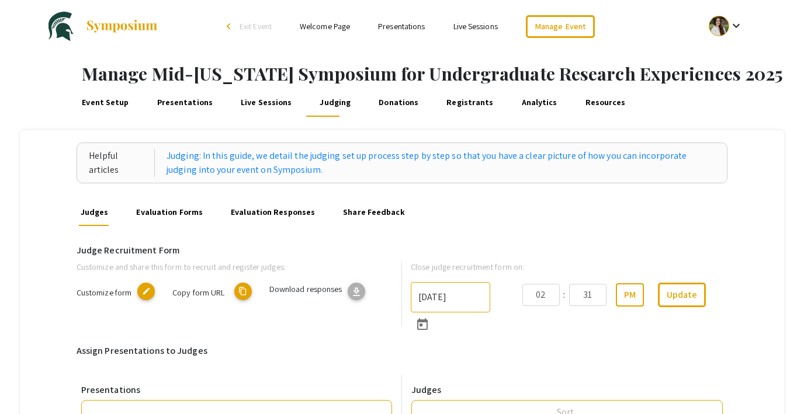
click at [279, 209] on link "Evaluation Responses" at bounding box center [273, 212] width 88 height 28
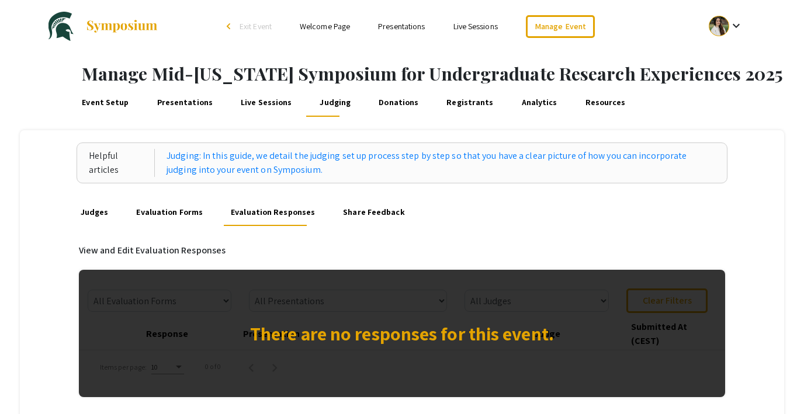
click at [88, 209] on link "Judges" at bounding box center [94, 212] width 32 height 28
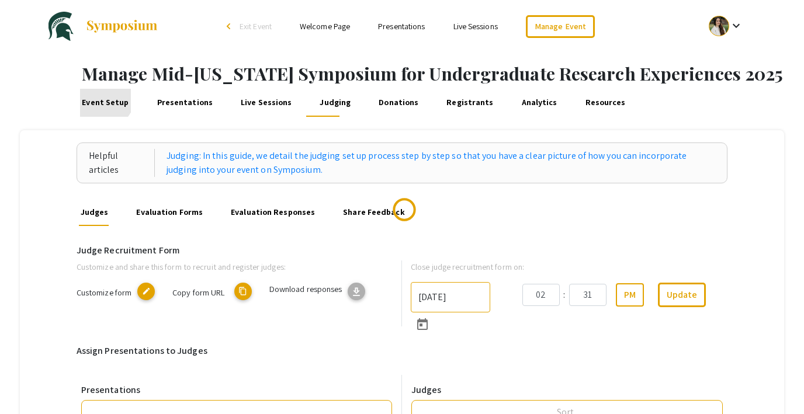
click at [104, 98] on link "Event Setup" at bounding box center [105, 103] width 51 height 28
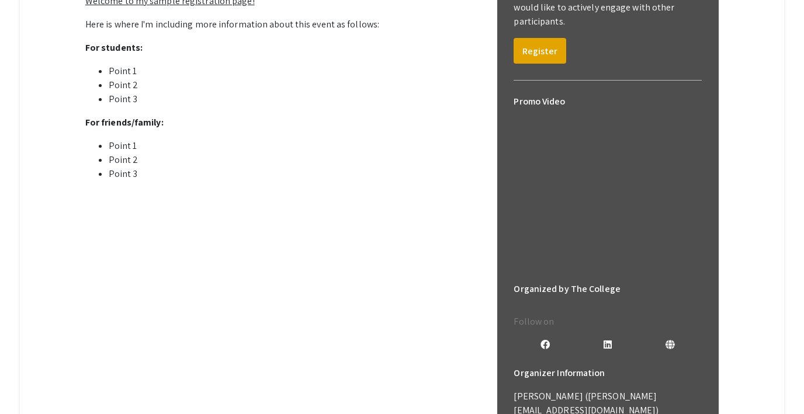
scroll to position [388, 0]
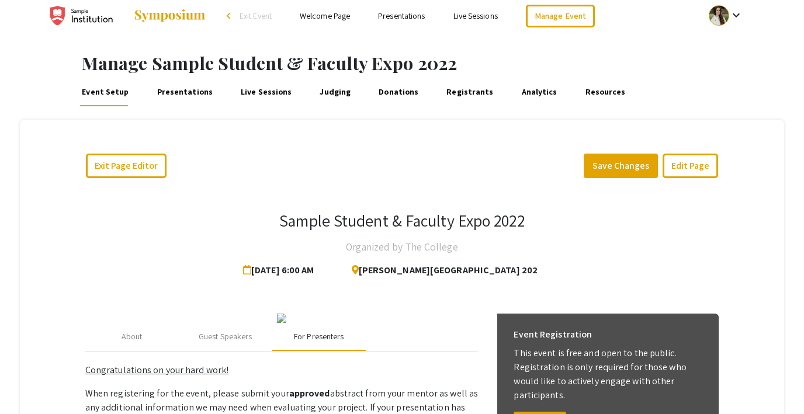
scroll to position [0, 0]
